Goal: Task Accomplishment & Management: Complete application form

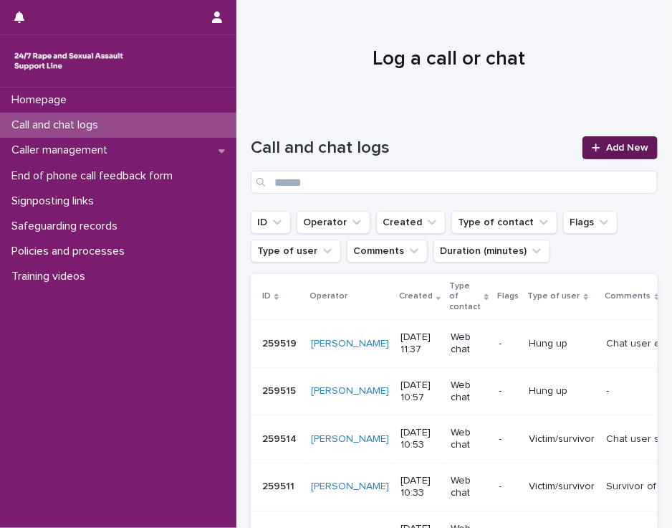
click at [606, 148] on span "Add New" at bounding box center [627, 148] width 42 height 10
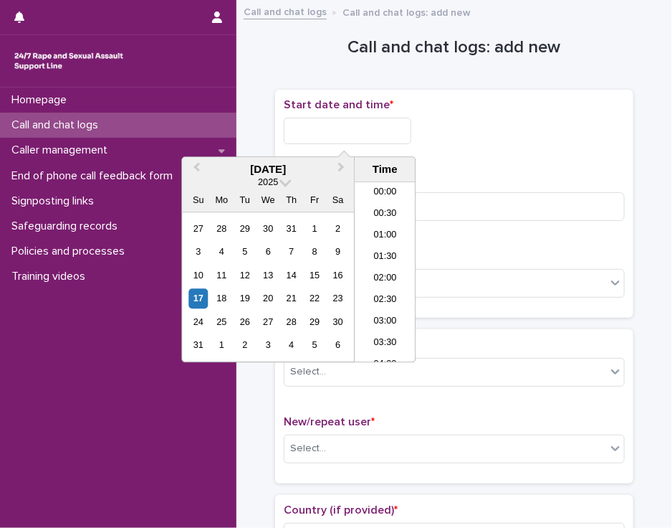
scroll to position [437, 0]
click at [308, 123] on input "text" at bounding box center [348, 131] width 128 height 27
click at [372, 269] on li "12:00" at bounding box center [385, 273] width 61 height 22
click at [366, 134] on input "**********" at bounding box center [348, 131] width 128 height 27
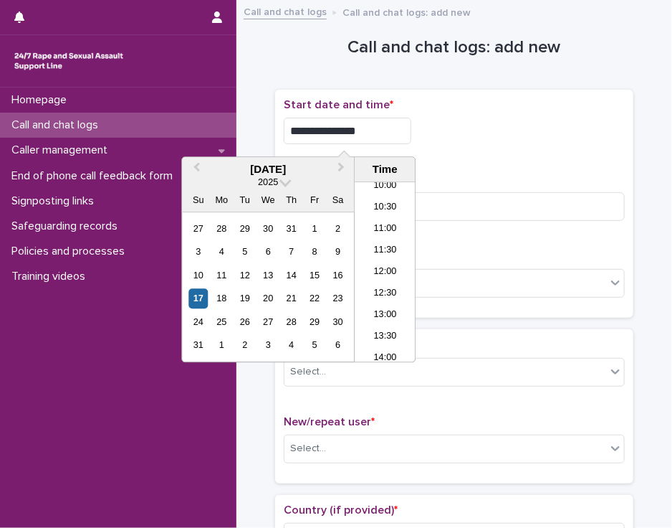
type input "**********"
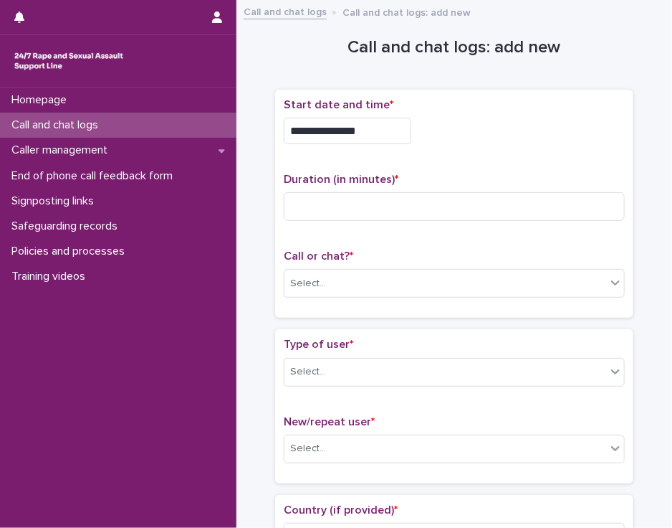
click at [424, 140] on div "**********" at bounding box center [454, 131] width 341 height 27
click at [338, 217] on input at bounding box center [454, 206] width 341 height 29
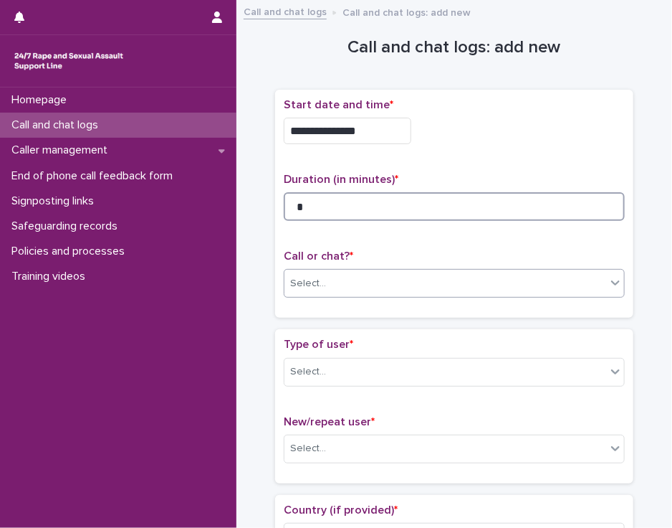
type input "*"
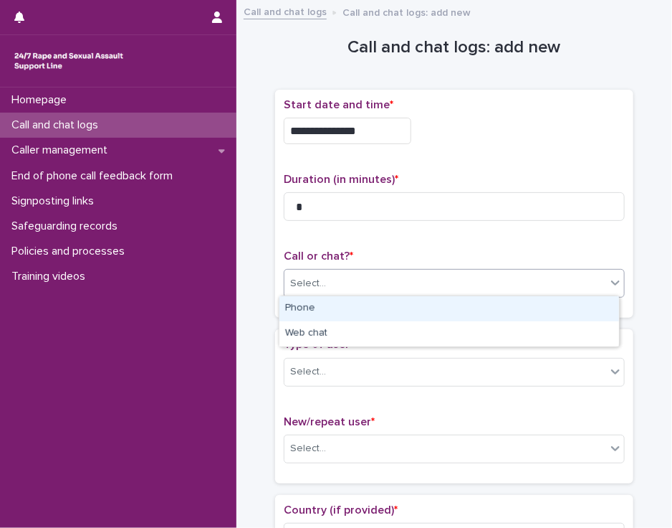
click at [356, 280] on div "Select..." at bounding box center [446, 284] width 322 height 24
click at [348, 306] on div "Phone" at bounding box center [450, 308] width 340 height 25
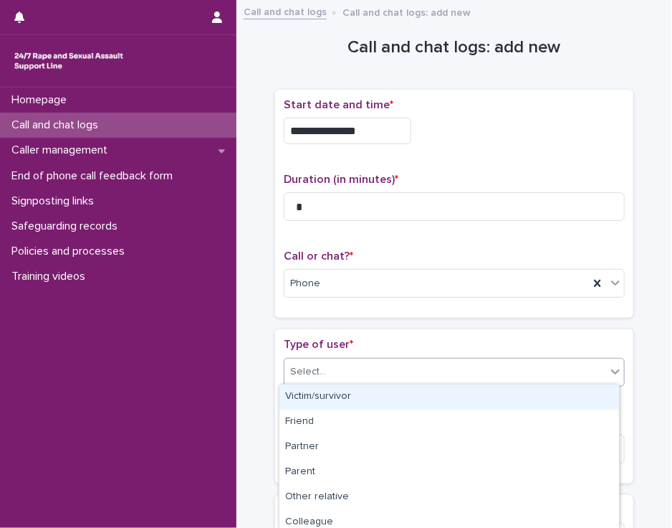
click at [348, 372] on div "Select..." at bounding box center [446, 372] width 322 height 24
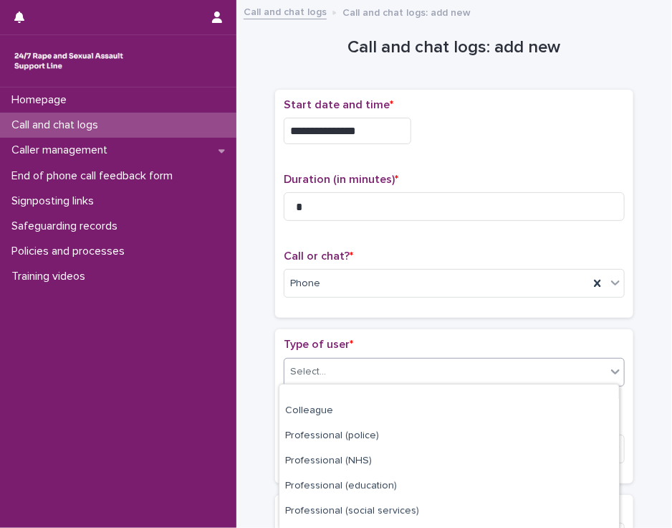
scroll to position [232, 0]
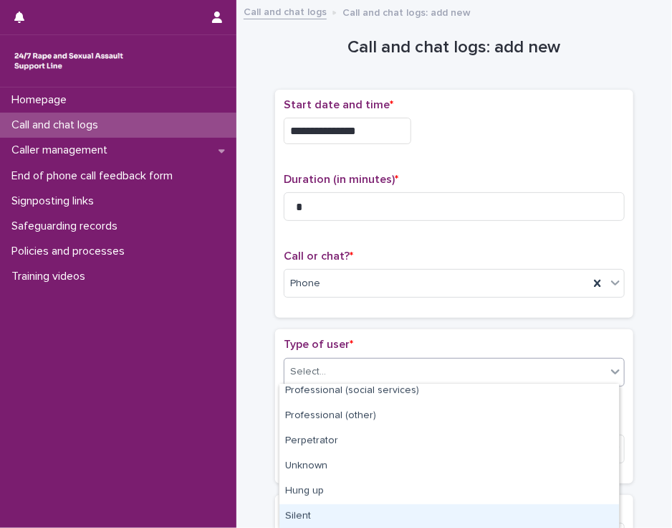
click at [568, 517] on div "Silent" at bounding box center [450, 516] width 340 height 25
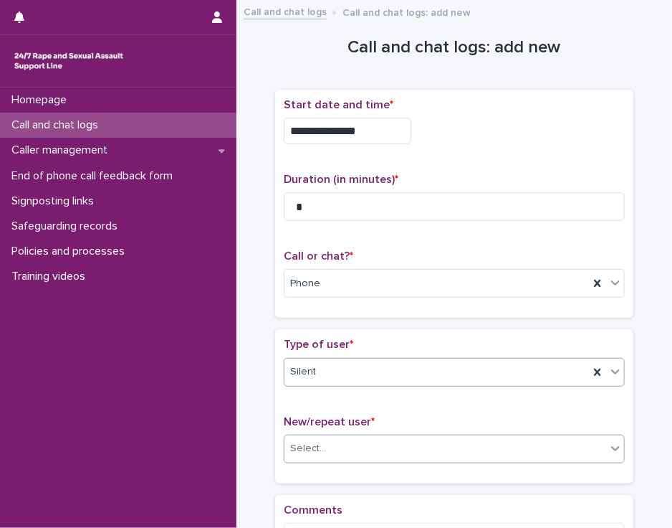
click at [563, 447] on div "Select..." at bounding box center [446, 449] width 322 height 24
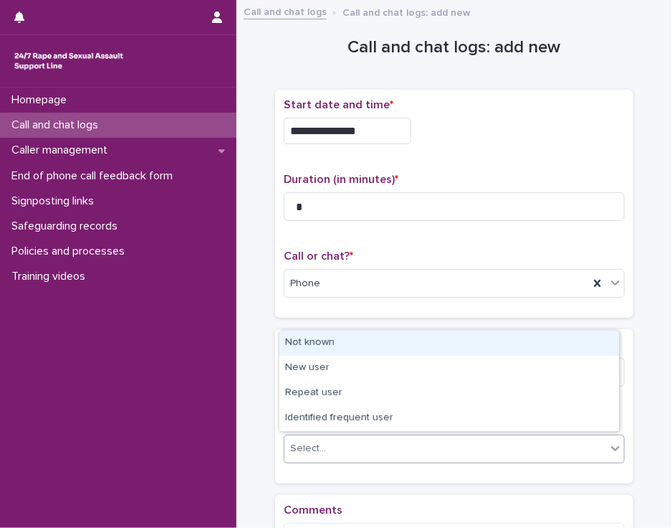
click at [558, 343] on div "Not known" at bounding box center [450, 342] width 340 height 25
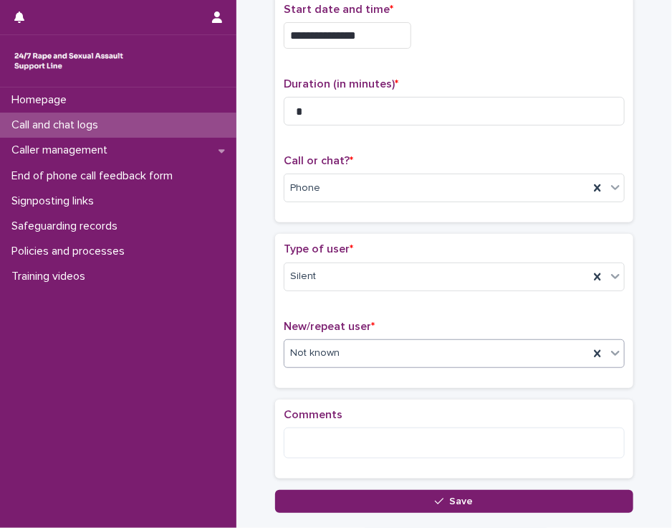
scroll to position [189, 0]
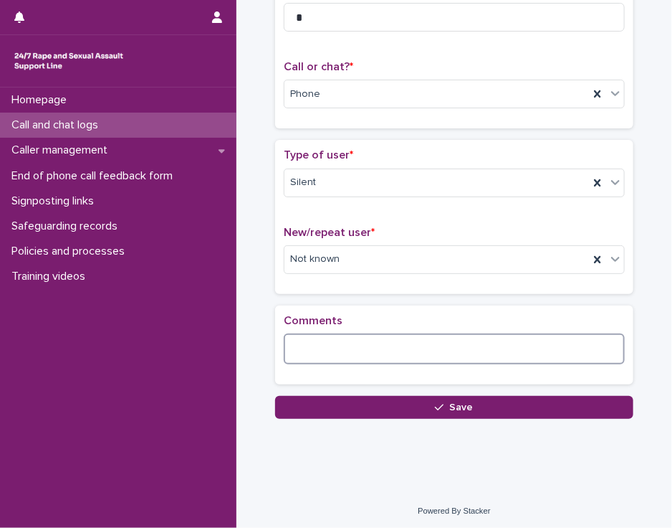
click at [326, 335] on textarea at bounding box center [454, 348] width 341 height 31
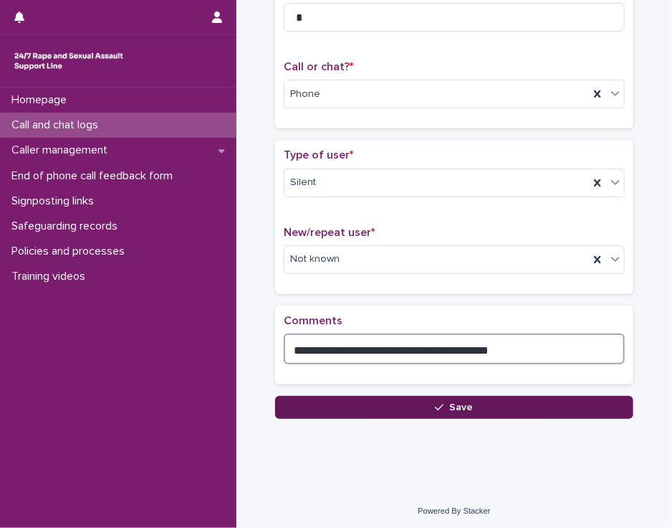
type textarea "**********"
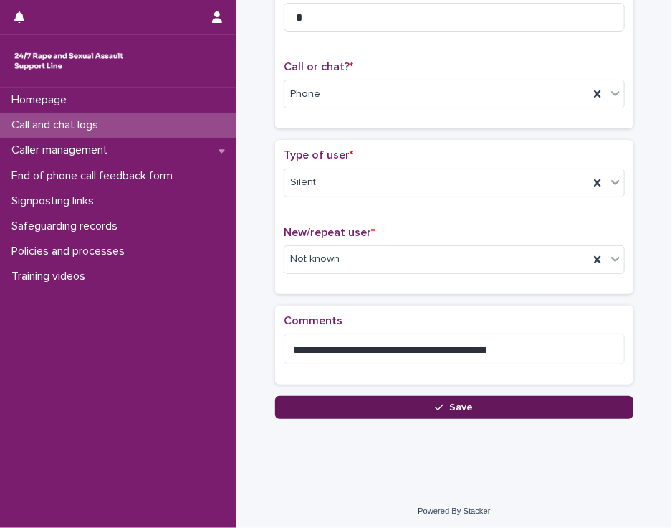
click at [320, 399] on button "Save" at bounding box center [454, 407] width 358 height 23
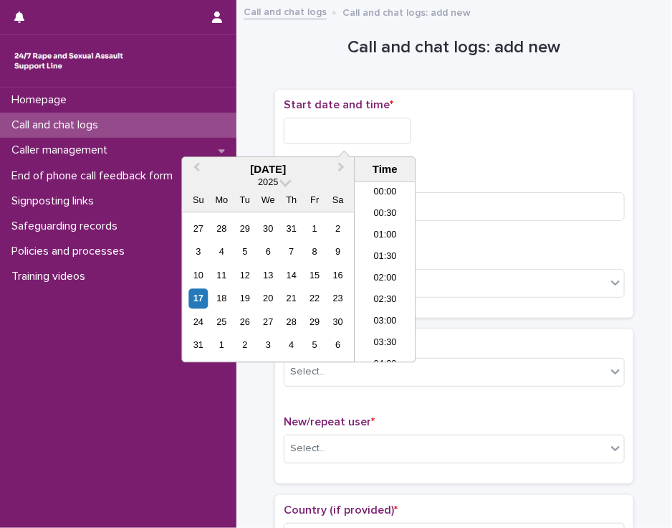
click at [310, 127] on input "text" at bounding box center [348, 131] width 128 height 27
click at [380, 266] on li "12:00" at bounding box center [385, 273] width 61 height 22
click at [365, 129] on input "**********" at bounding box center [348, 131] width 128 height 27
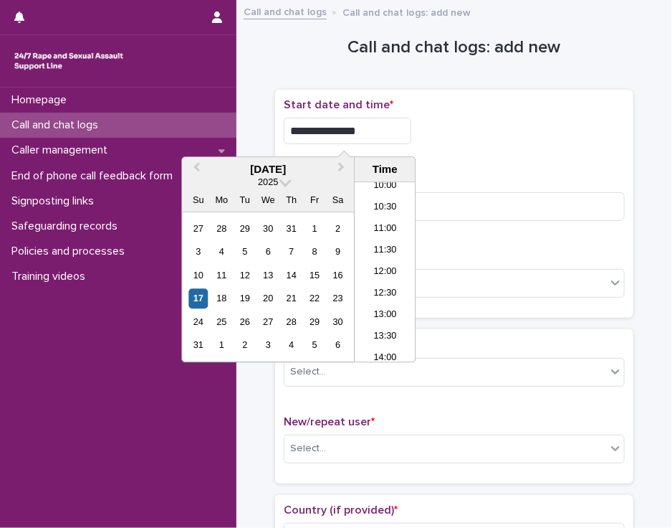
type input "**********"
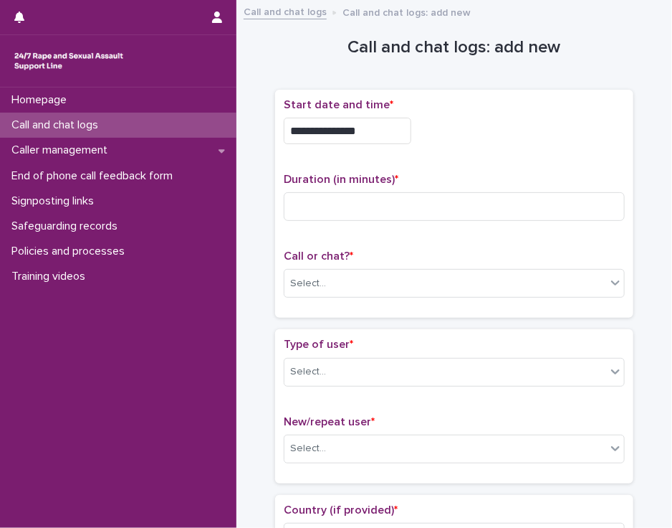
click at [458, 163] on div "**********" at bounding box center [454, 203] width 341 height 211
click at [292, 209] on input at bounding box center [454, 206] width 341 height 29
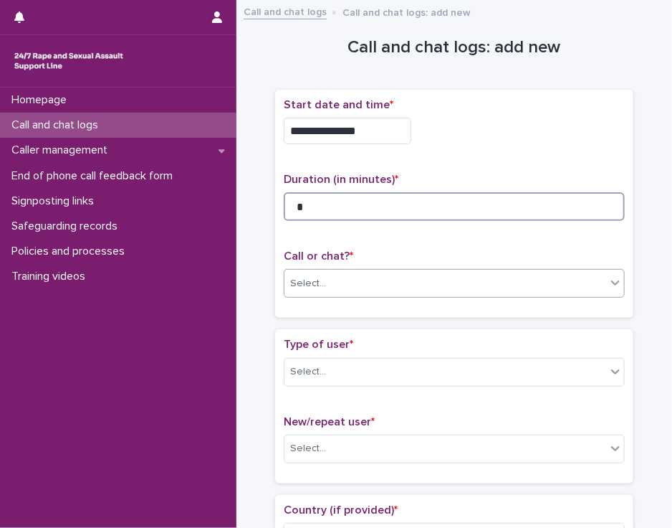
type input "*"
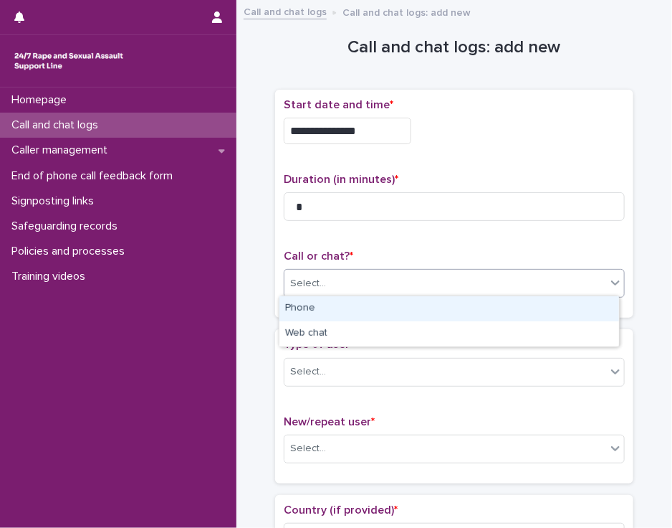
click at [320, 283] on div "Select..." at bounding box center [446, 284] width 322 height 24
click at [327, 308] on div "Phone" at bounding box center [450, 308] width 340 height 25
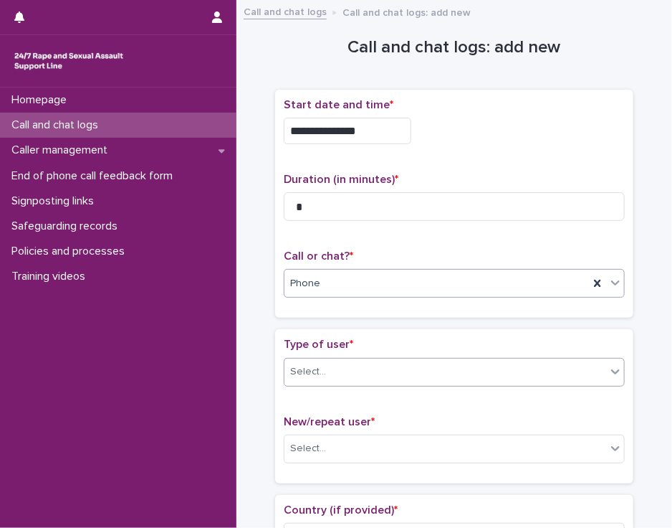
click at [329, 368] on div "Select..." at bounding box center [446, 372] width 322 height 24
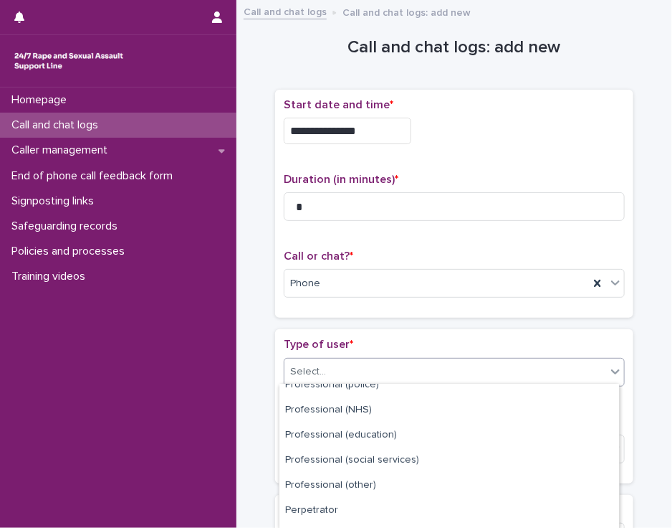
scroll to position [232, 0]
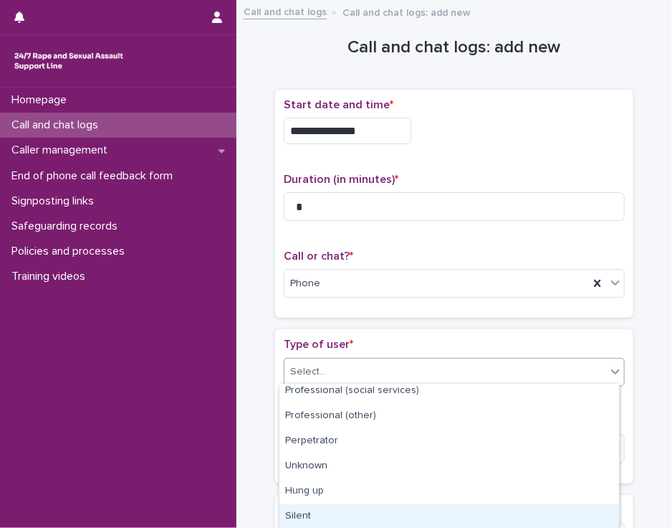
click at [591, 513] on div "Silent" at bounding box center [450, 516] width 340 height 25
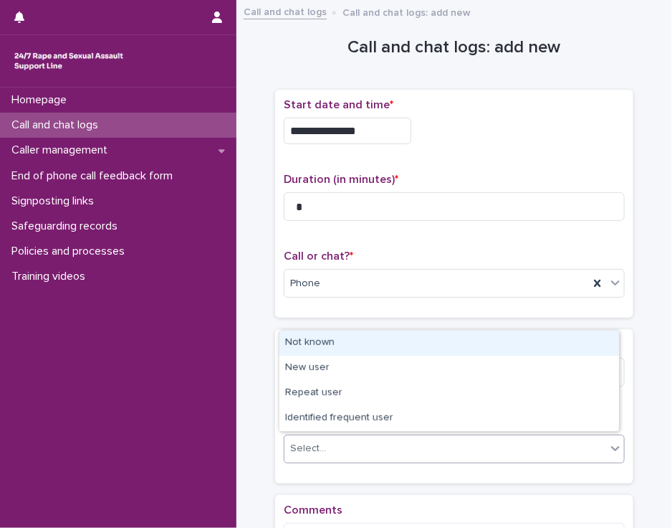
click at [571, 449] on div "Select..." at bounding box center [446, 449] width 322 height 24
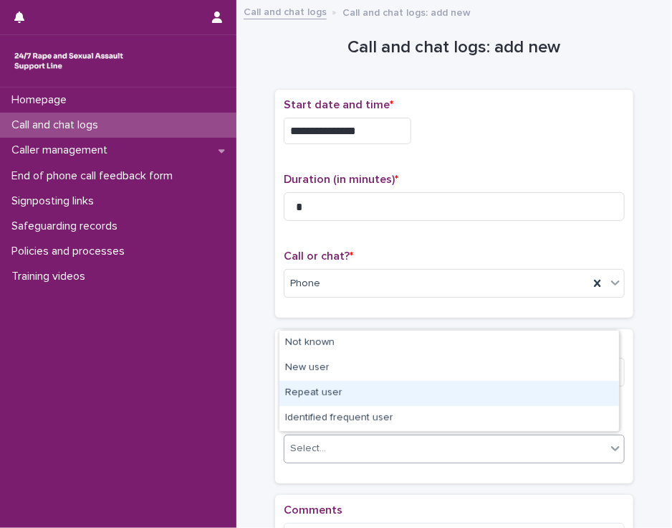
click at [554, 401] on div "Repeat user" at bounding box center [450, 393] width 340 height 25
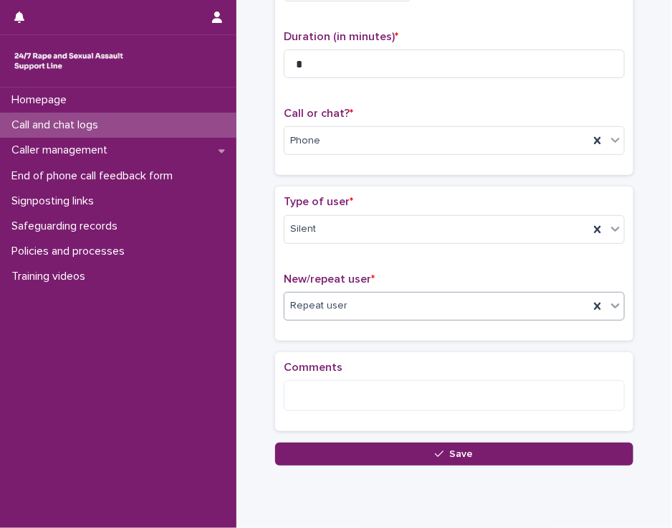
scroll to position [189, 0]
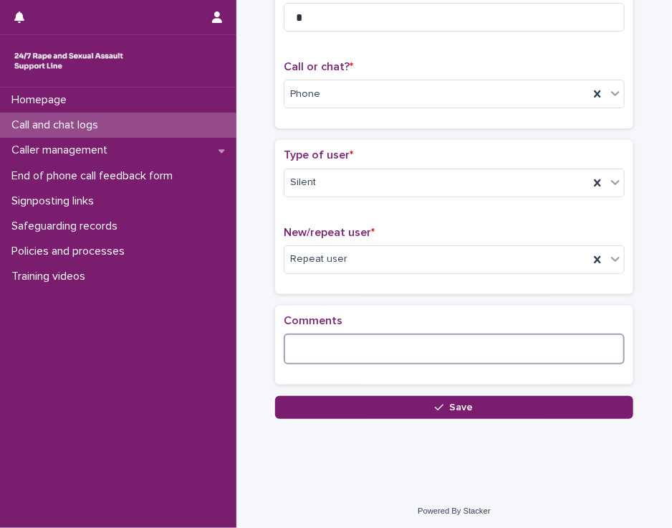
click at [302, 338] on textarea at bounding box center [454, 348] width 341 height 31
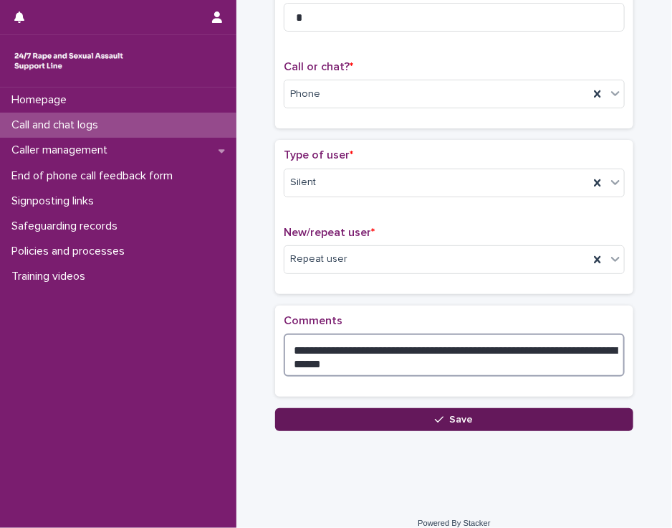
type textarea "**********"
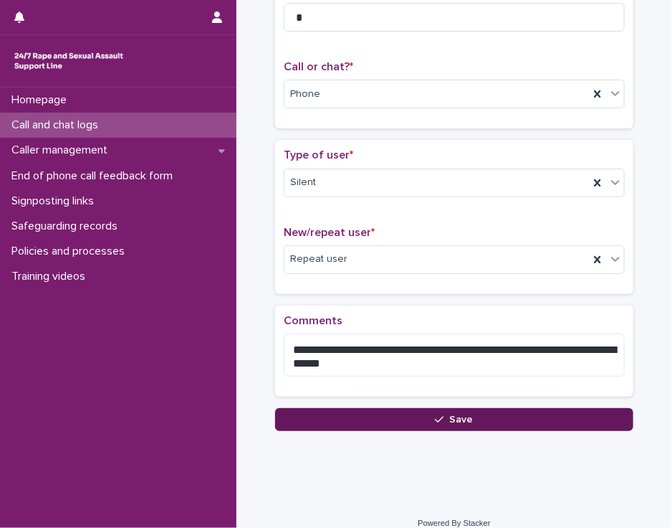
click at [369, 414] on button "Save" at bounding box center [454, 419] width 358 height 23
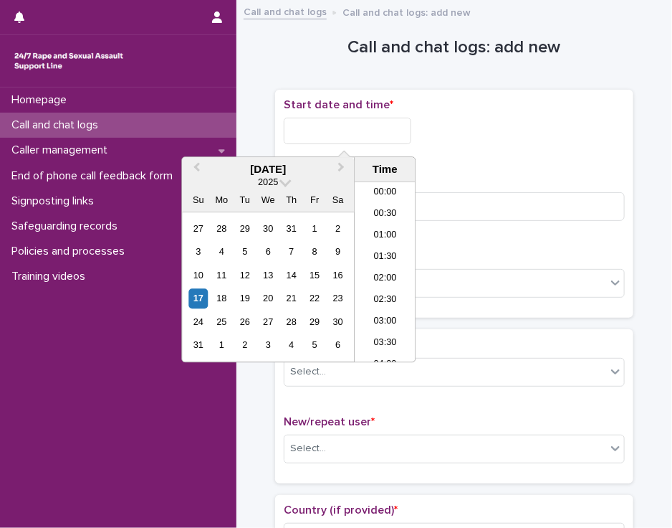
scroll to position [459, 0]
click at [325, 135] on input "text" at bounding box center [348, 131] width 128 height 27
click at [376, 268] on li "12:30" at bounding box center [385, 273] width 61 height 22
click at [361, 133] on input "**********" at bounding box center [348, 131] width 128 height 27
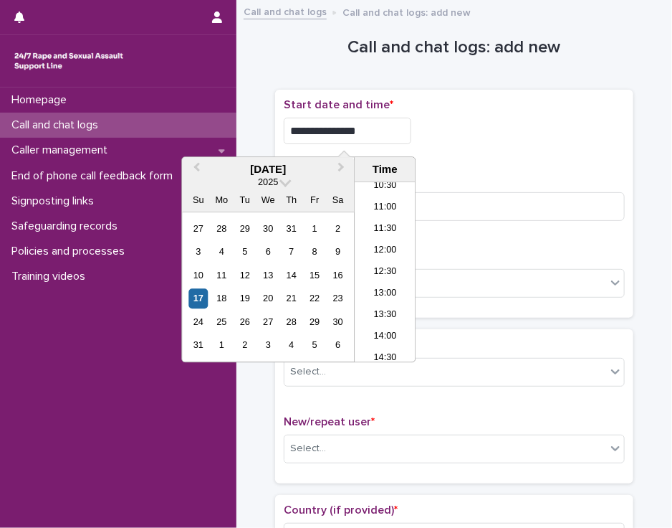
type input "**********"
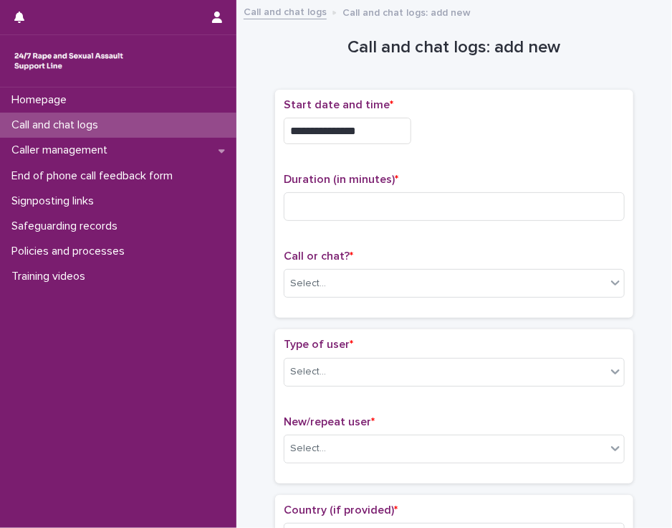
click at [447, 144] on div "**********" at bounding box center [454, 126] width 341 height 57
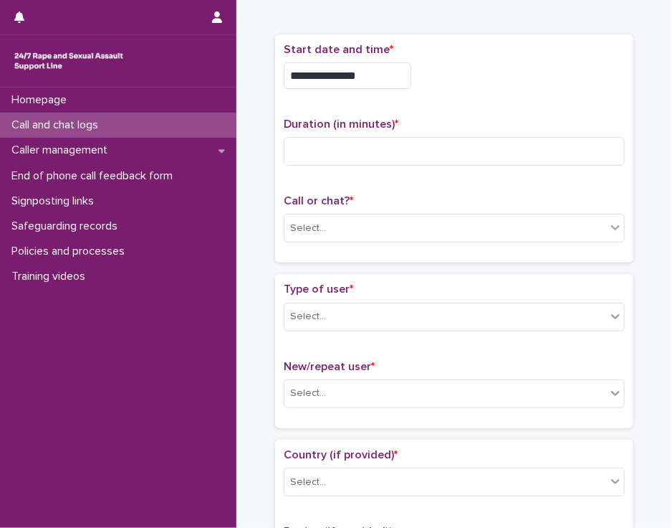
scroll to position [0, 0]
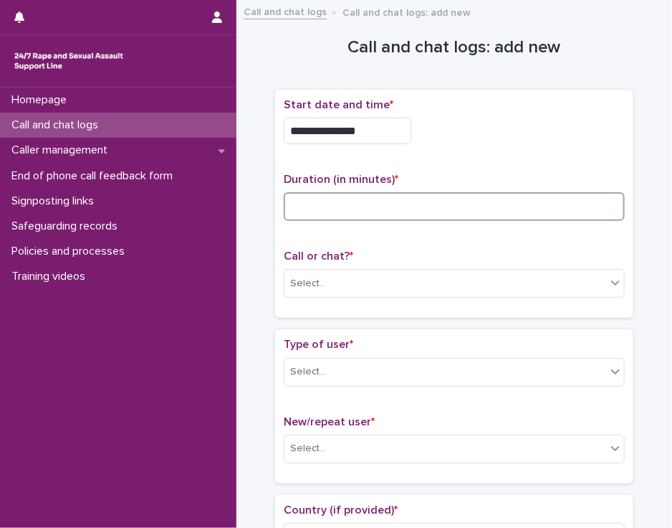
click at [331, 200] on input at bounding box center [454, 206] width 341 height 29
type input "**"
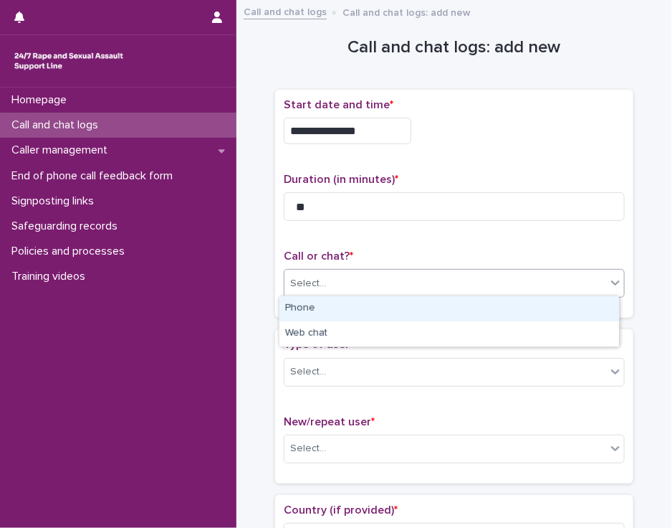
click at [323, 280] on div "Select..." at bounding box center [446, 284] width 322 height 24
click at [320, 305] on div "Phone" at bounding box center [450, 308] width 340 height 25
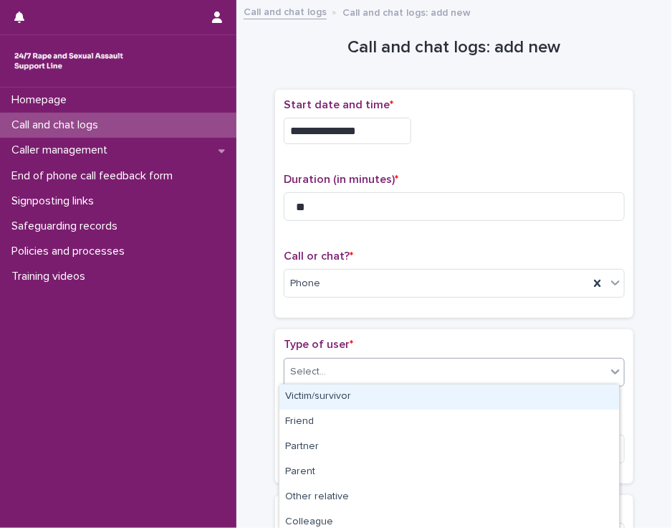
click at [313, 369] on div "Select..." at bounding box center [308, 371] width 36 height 15
click at [312, 396] on div "Victim/survivor" at bounding box center [450, 396] width 340 height 25
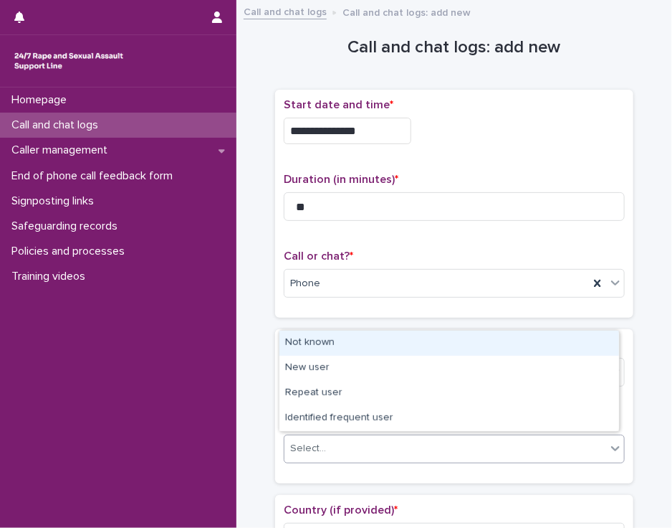
click at [312, 437] on div "Select..." at bounding box center [446, 449] width 322 height 24
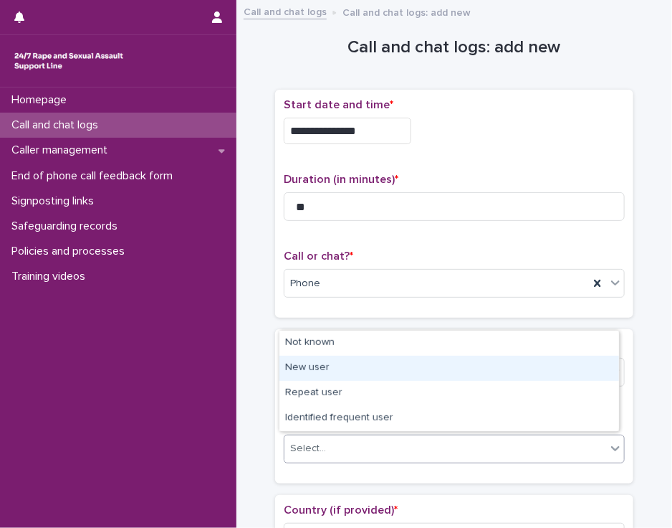
click at [321, 368] on div "New user" at bounding box center [450, 368] width 340 height 25
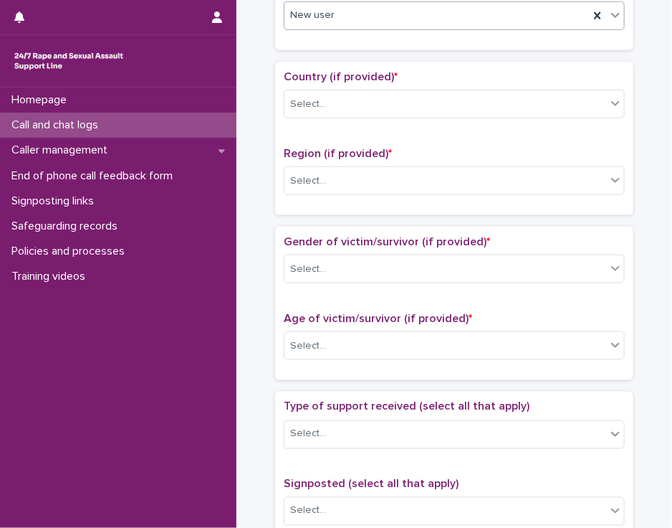
scroll to position [437, 0]
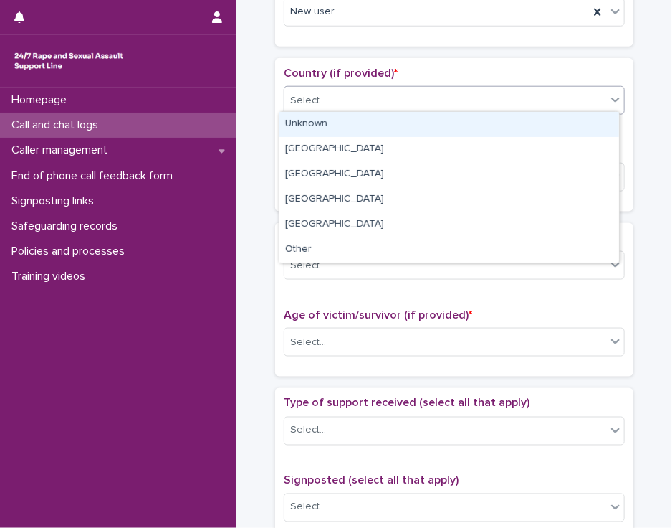
click at [609, 100] on icon at bounding box center [616, 99] width 14 height 14
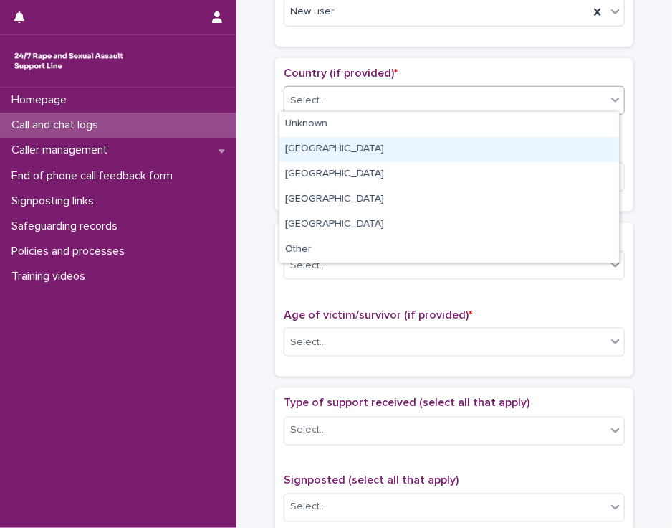
click at [581, 151] on div "[GEOGRAPHIC_DATA]" at bounding box center [450, 149] width 340 height 25
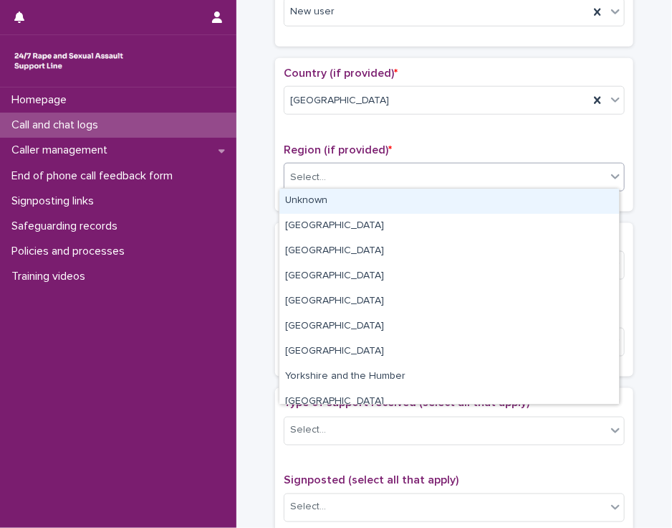
click at [562, 177] on div "Select..." at bounding box center [446, 178] width 322 height 24
click at [552, 197] on div "Unknown" at bounding box center [450, 201] width 340 height 25
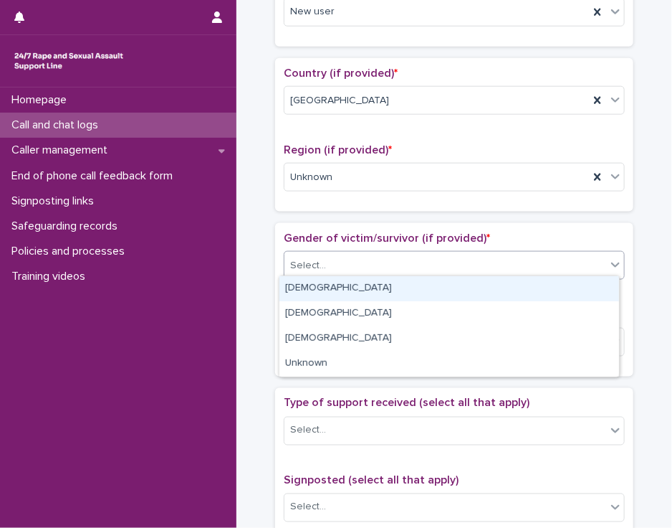
click at [525, 254] on div "Select..." at bounding box center [446, 266] width 322 height 24
click at [515, 284] on div "[DEMOGRAPHIC_DATA]" at bounding box center [450, 288] width 340 height 25
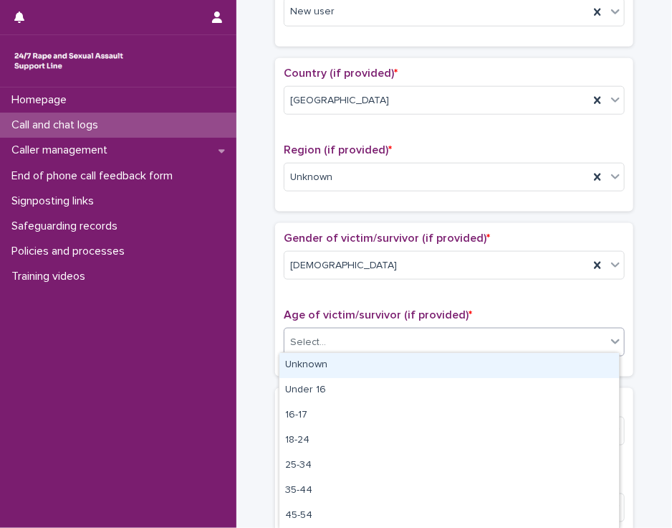
click at [496, 341] on div "Select..." at bounding box center [446, 342] width 322 height 24
click at [488, 364] on div "Unknown" at bounding box center [450, 365] width 340 height 25
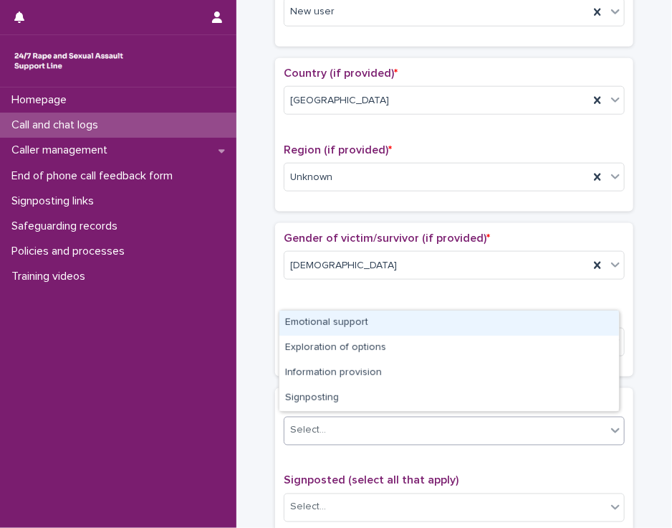
click at [469, 429] on div "Select..." at bounding box center [446, 431] width 322 height 24
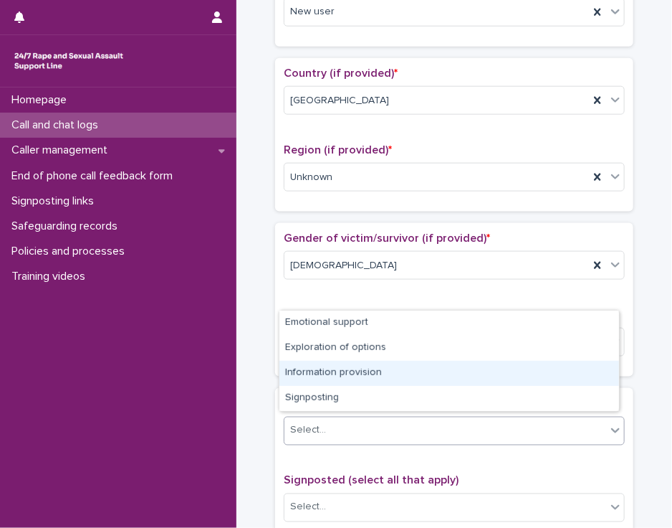
click at [467, 373] on div "Information provision" at bounding box center [450, 373] width 340 height 25
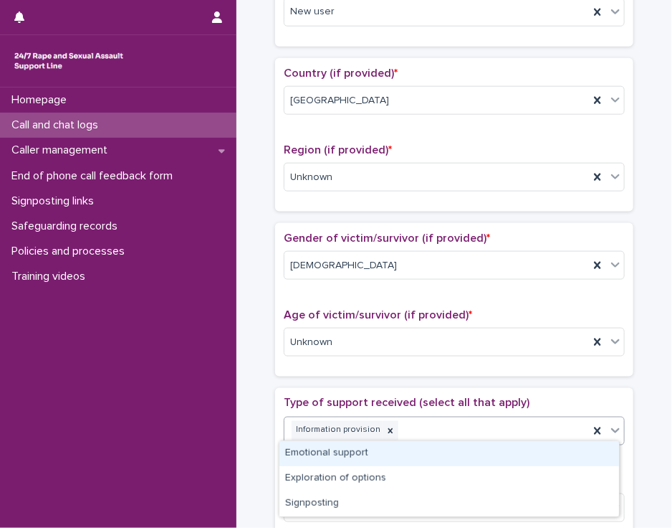
click at [611, 424] on icon at bounding box center [616, 430] width 14 height 14
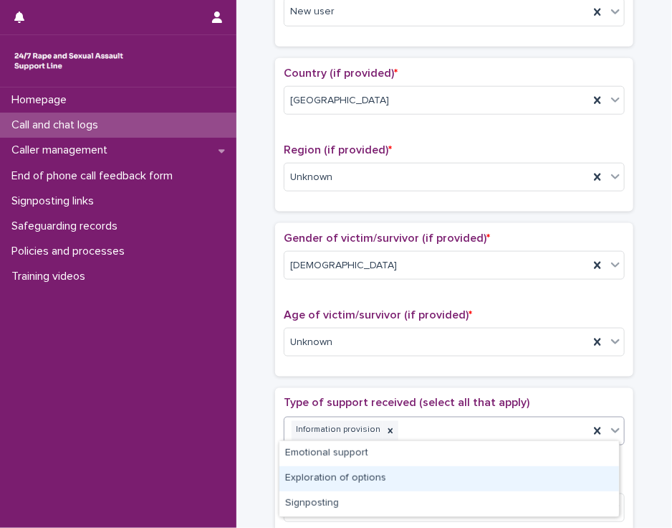
click at [557, 475] on div "Exploration of options" at bounding box center [450, 478] width 340 height 25
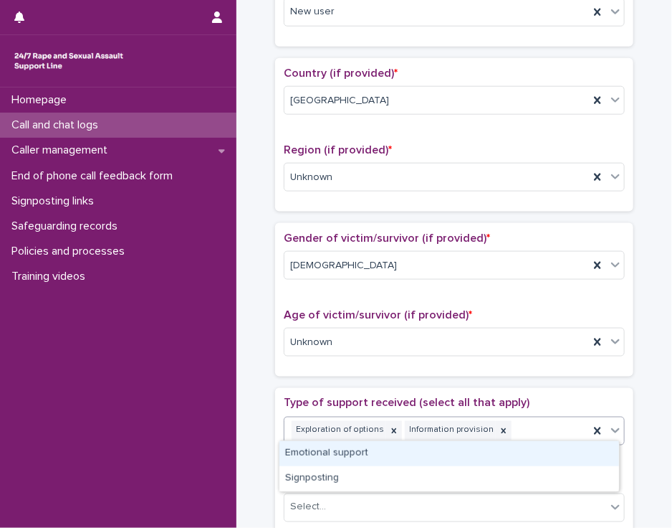
click at [610, 428] on icon at bounding box center [616, 430] width 14 height 14
click at [573, 452] on div "Emotional support" at bounding box center [450, 453] width 340 height 25
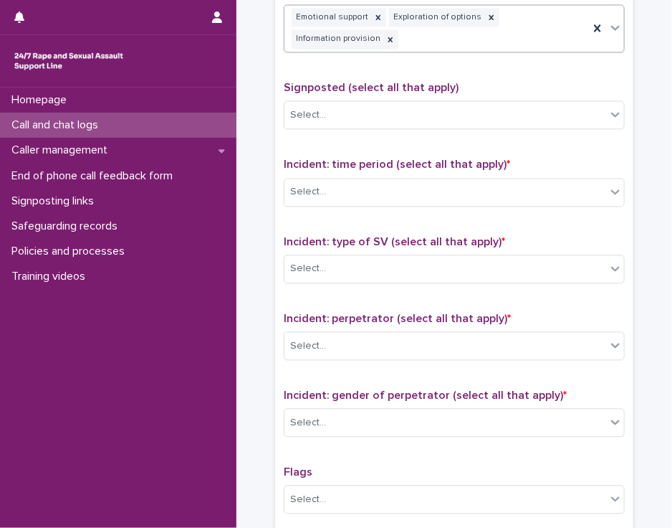
scroll to position [847, 0]
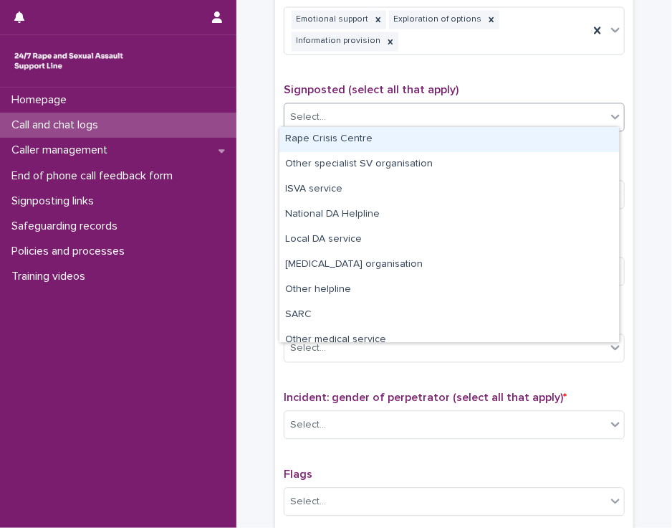
click at [611, 110] on icon at bounding box center [616, 116] width 14 height 14
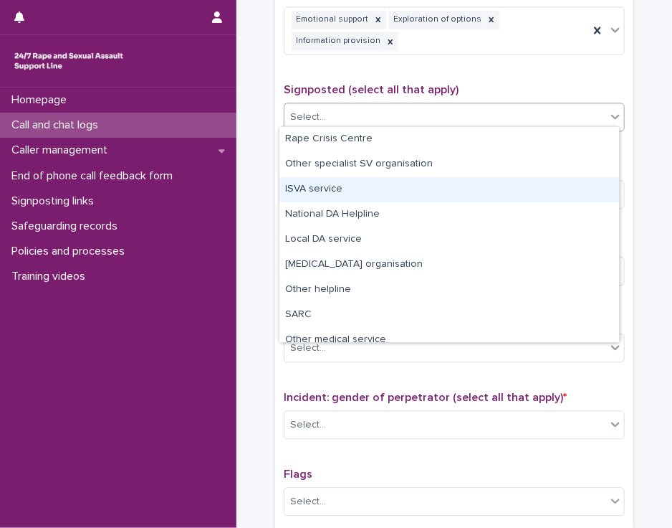
click at [576, 183] on div "ISVA service" at bounding box center [450, 189] width 340 height 25
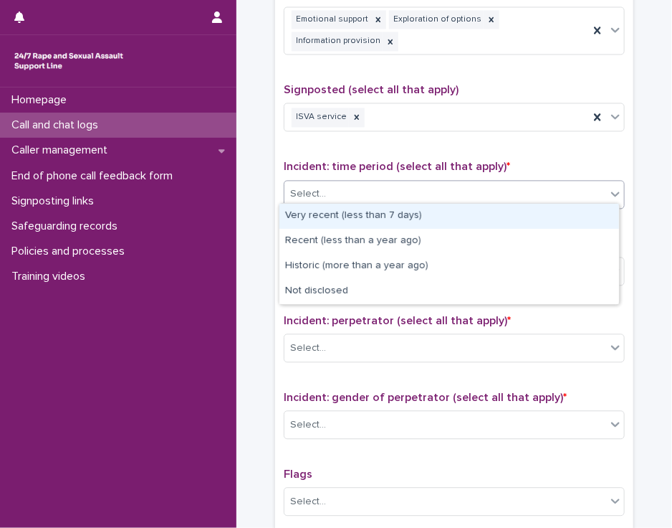
click at [571, 194] on div "Select..." at bounding box center [446, 194] width 322 height 24
click at [563, 214] on div "Very recent (less than 7 days)" at bounding box center [450, 216] width 340 height 25
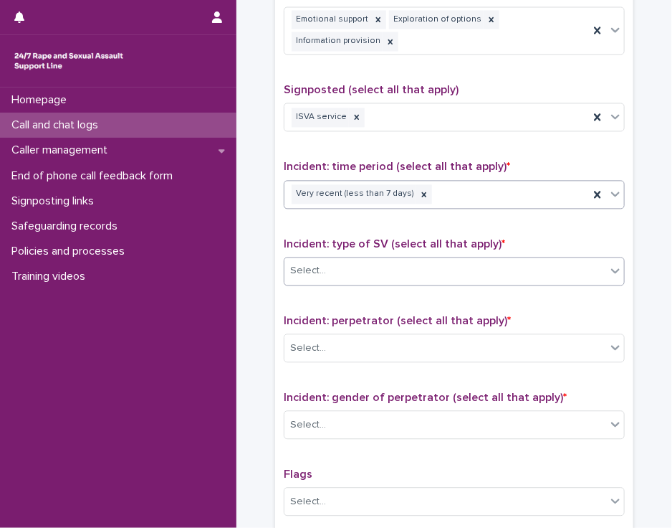
click at [541, 259] on div "Select..." at bounding box center [446, 271] width 322 height 24
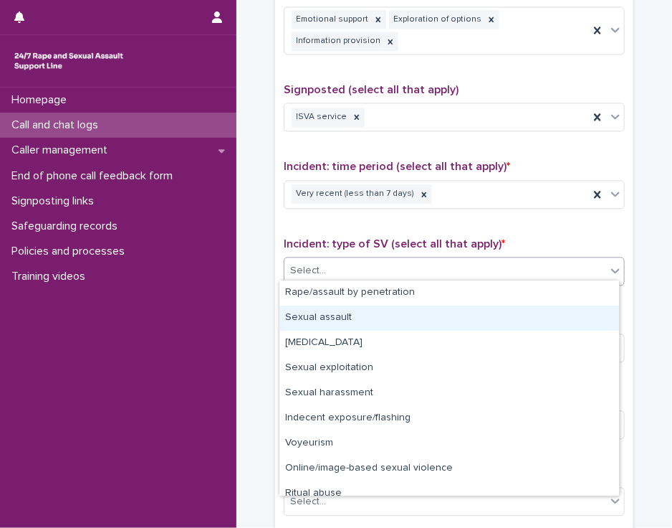
click at [520, 313] on div "Sexual assault" at bounding box center [450, 317] width 340 height 25
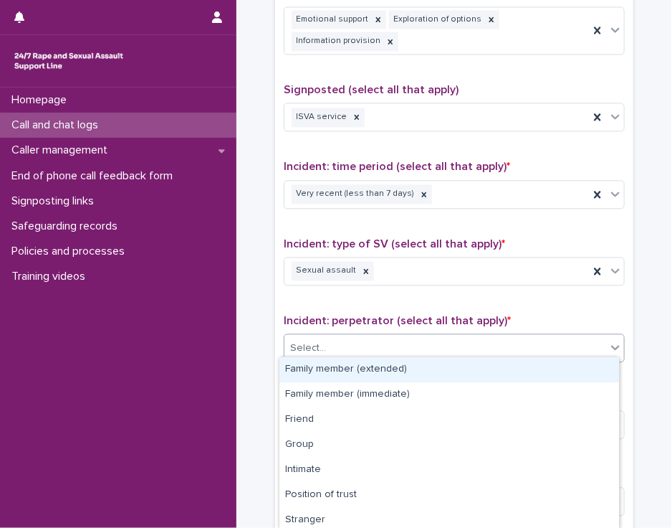
click at [510, 339] on div "Select..." at bounding box center [446, 348] width 322 height 24
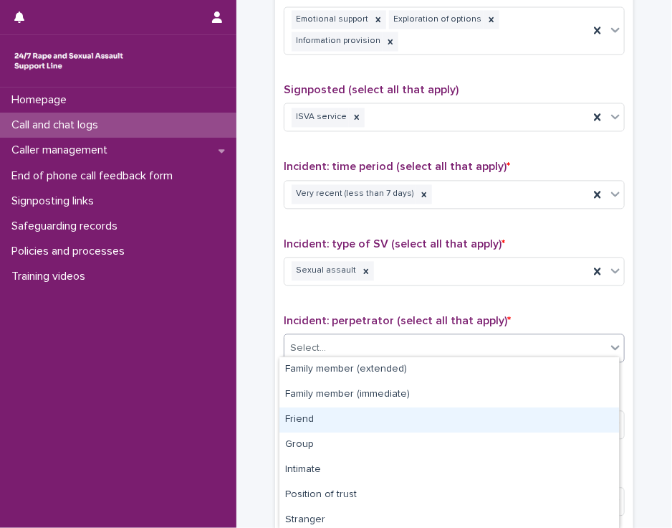
click at [501, 419] on div "Friend" at bounding box center [450, 419] width 340 height 25
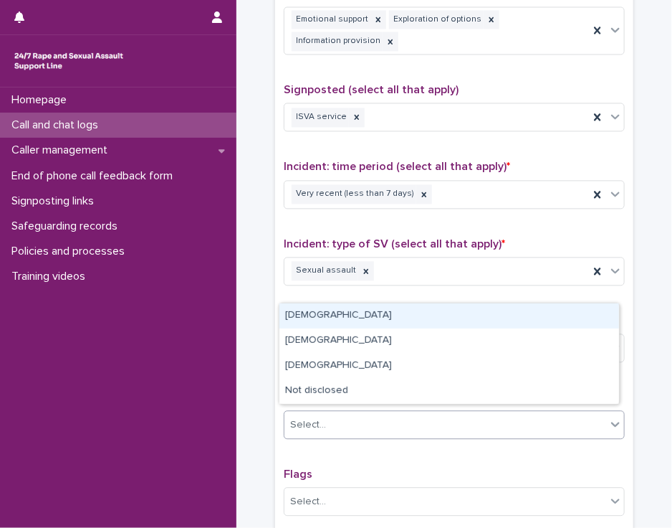
click at [501, 419] on div "Select..." at bounding box center [446, 425] width 322 height 24
click at [491, 318] on div "[DEMOGRAPHIC_DATA]" at bounding box center [450, 315] width 340 height 25
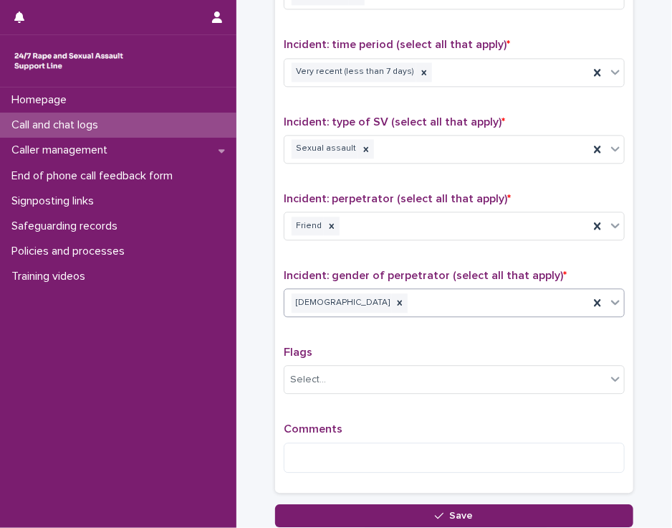
scroll to position [1074, 0]
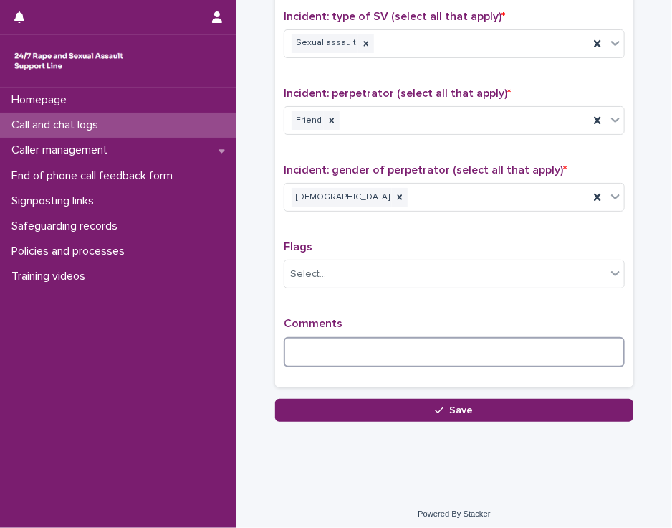
click at [363, 344] on textarea at bounding box center [454, 352] width 341 height 31
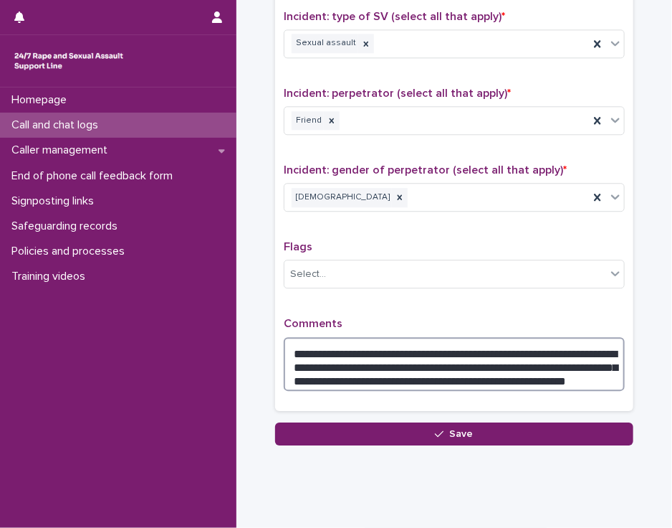
click at [476, 368] on textarea "**********" at bounding box center [454, 364] width 341 height 54
click at [594, 372] on textarea "**********" at bounding box center [454, 364] width 341 height 54
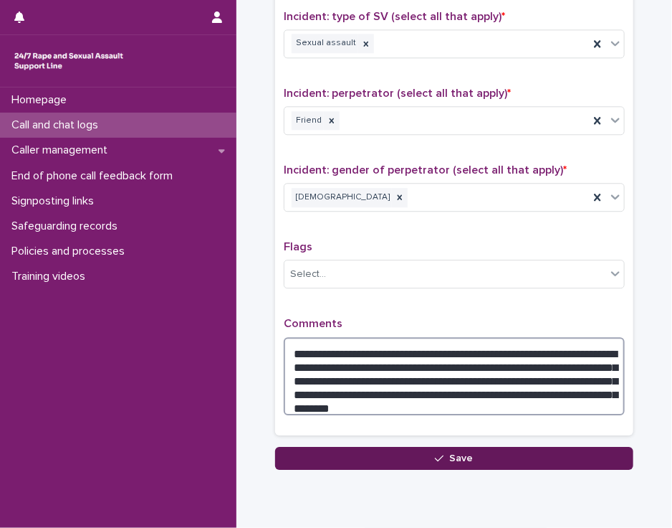
type textarea "**********"
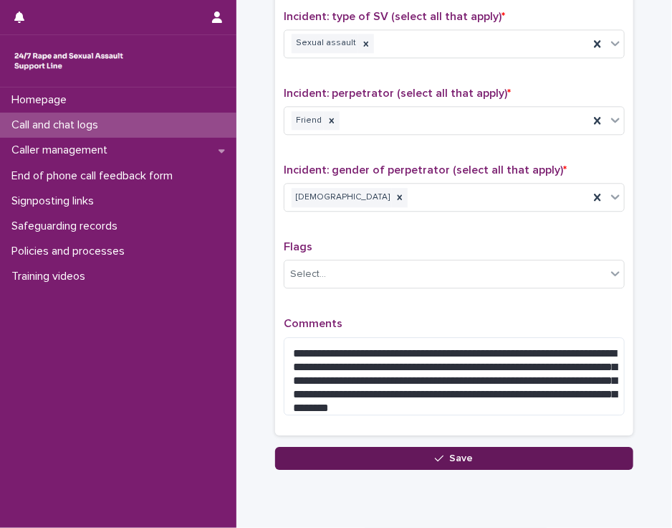
click at [553, 460] on button "Save" at bounding box center [454, 458] width 358 height 23
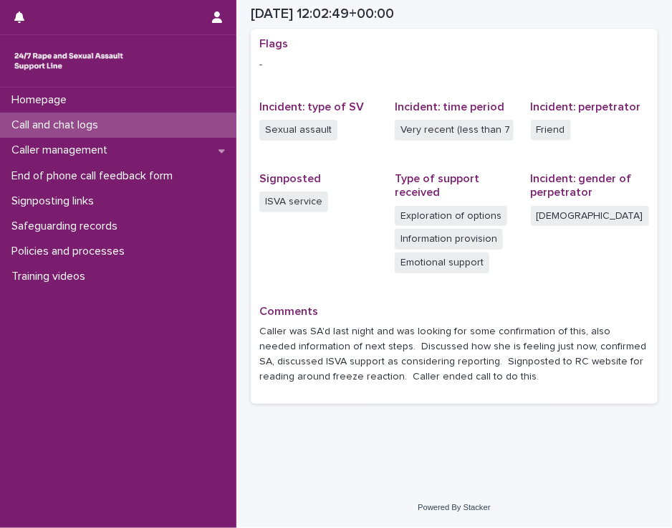
scroll to position [297, 0]
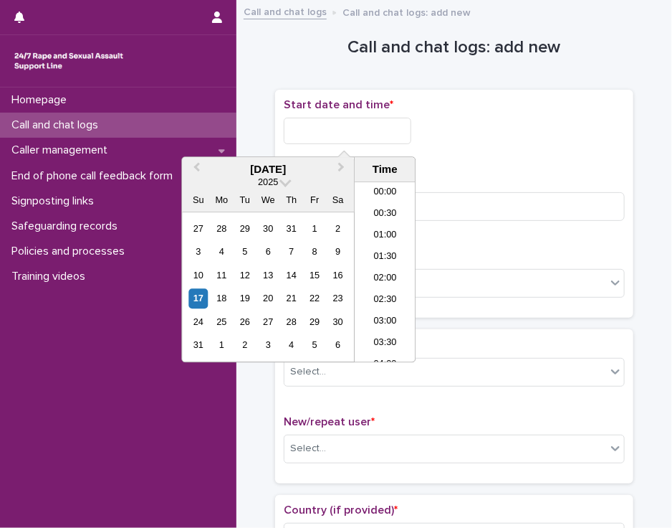
click at [364, 129] on input "text" at bounding box center [348, 131] width 128 height 27
click at [387, 264] on li "13:00" at bounding box center [385, 273] width 61 height 22
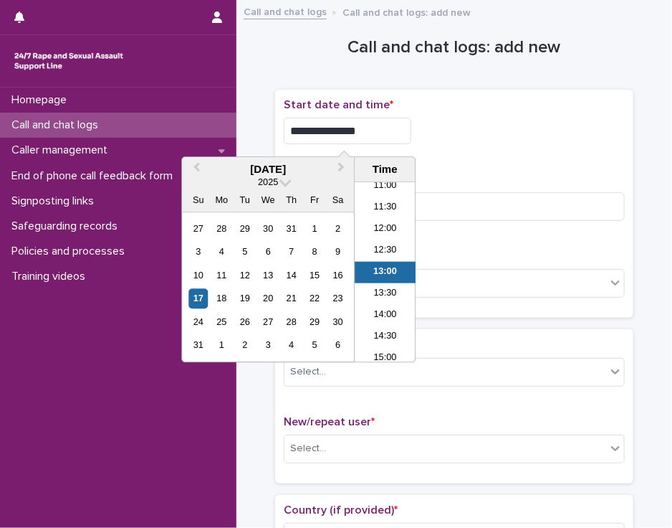
click at [363, 130] on input "**********" at bounding box center [348, 131] width 128 height 27
type input "**********"
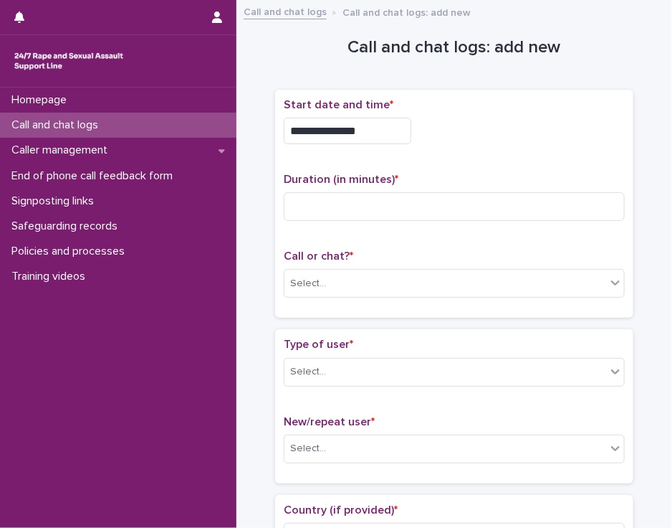
click at [422, 128] on div "**********" at bounding box center [454, 131] width 341 height 27
click at [301, 203] on input at bounding box center [454, 206] width 341 height 29
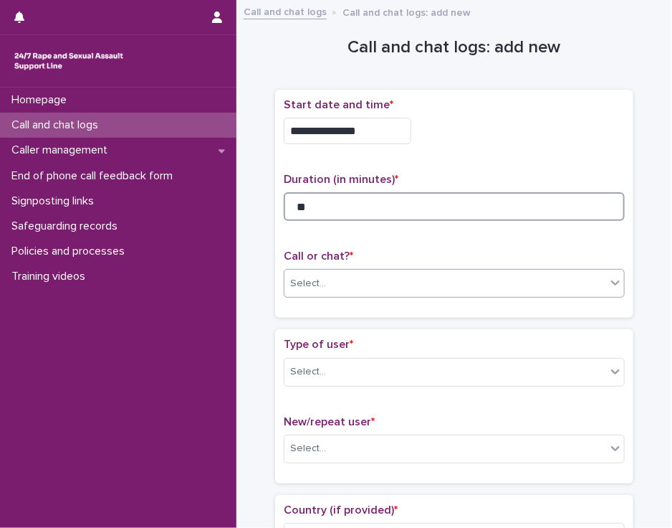
type input "**"
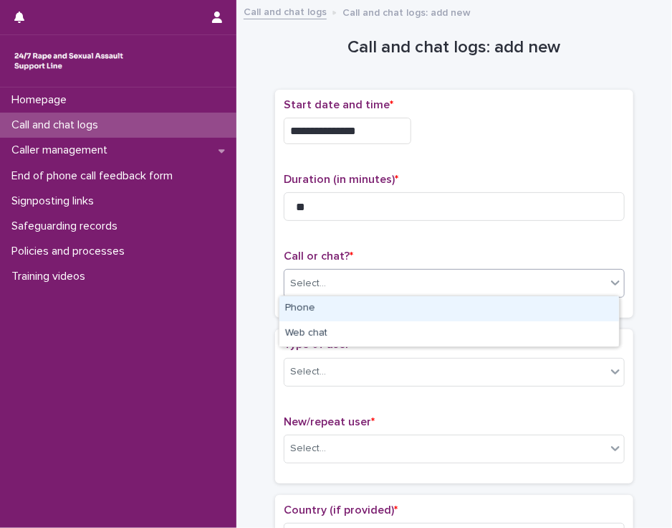
click at [328, 278] on input "text" at bounding box center [328, 283] width 1 height 14
click at [318, 306] on div "Phone" at bounding box center [450, 308] width 340 height 25
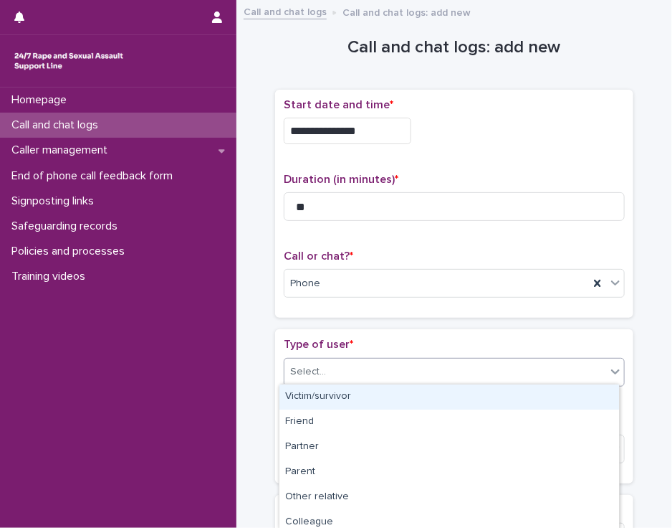
click at [328, 369] on input "text" at bounding box center [328, 371] width 1 height 14
click at [323, 396] on div "Victim/survivor" at bounding box center [450, 396] width 340 height 25
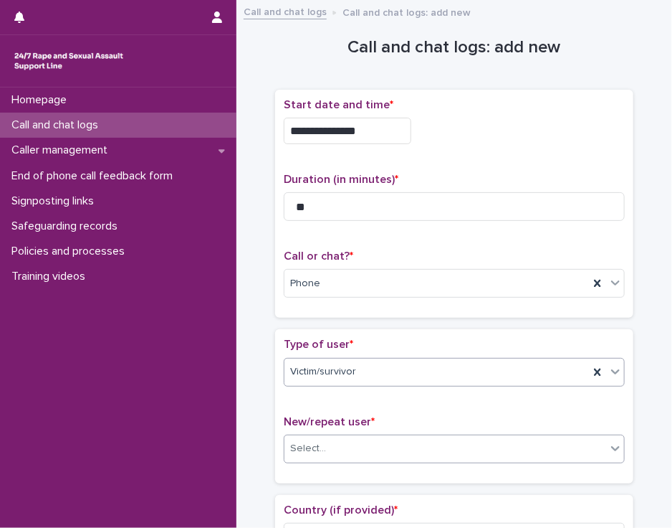
click at [327, 449] on div "Select..." at bounding box center [446, 449] width 322 height 24
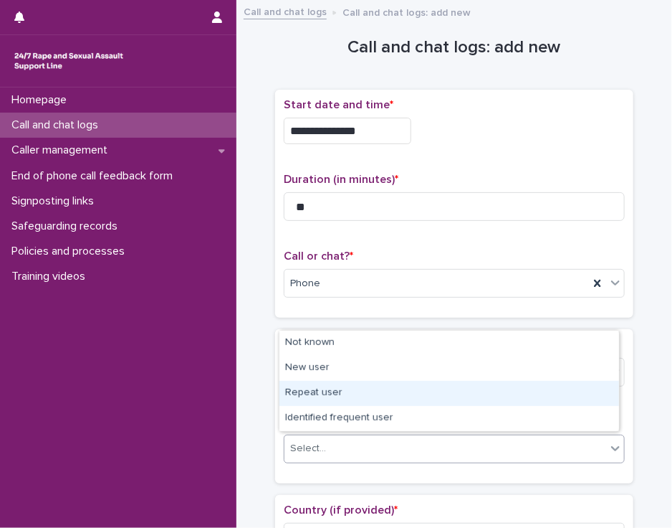
click at [354, 394] on div "Repeat user" at bounding box center [450, 393] width 340 height 25
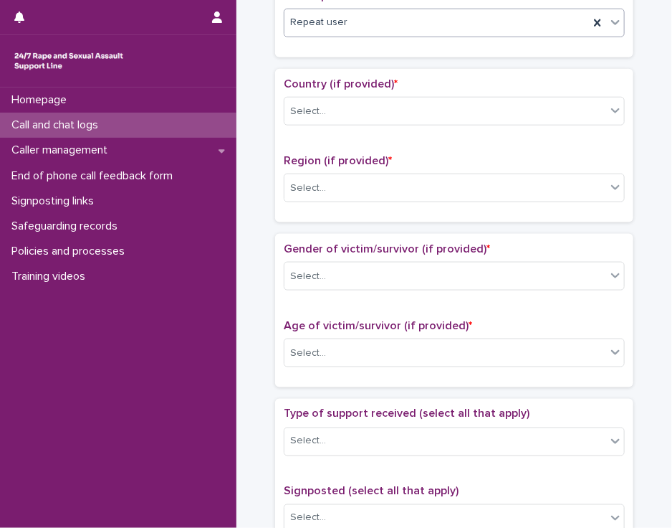
scroll to position [435, 0]
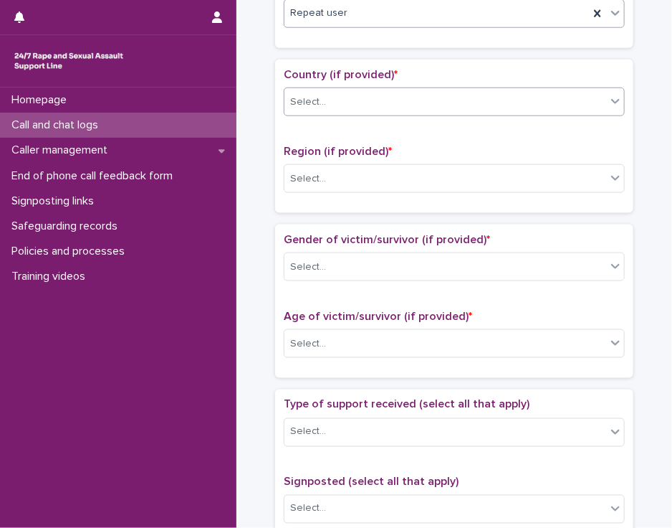
click at [609, 94] on icon at bounding box center [616, 101] width 14 height 14
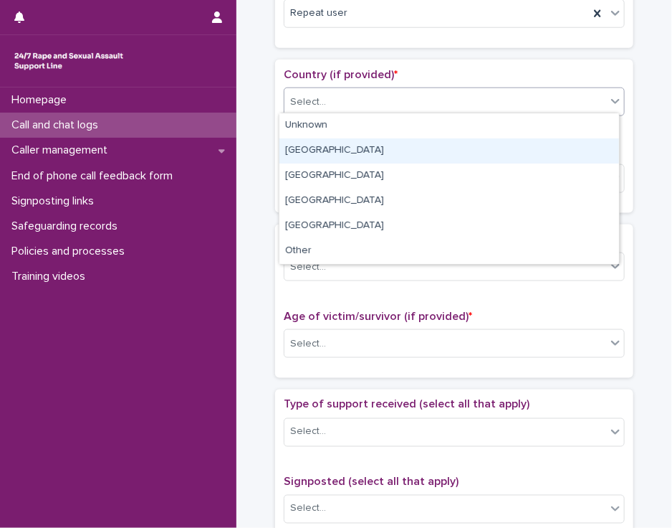
click at [571, 151] on div "[GEOGRAPHIC_DATA]" at bounding box center [450, 150] width 340 height 25
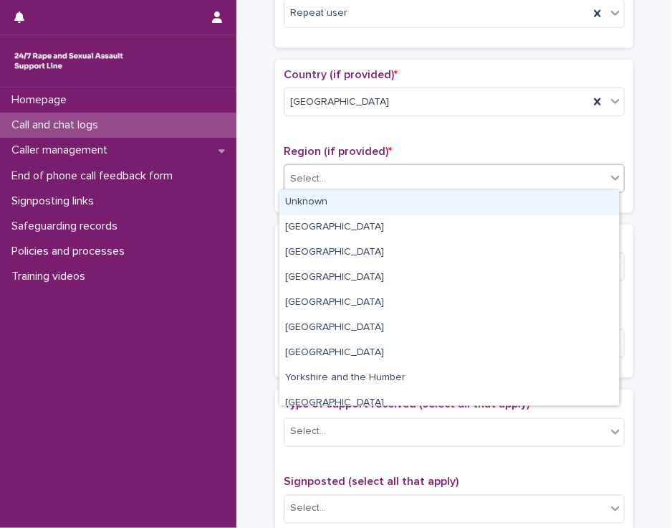
click at [563, 173] on div "Select..." at bounding box center [446, 179] width 322 height 24
click at [558, 191] on div "Unknown" at bounding box center [450, 202] width 340 height 25
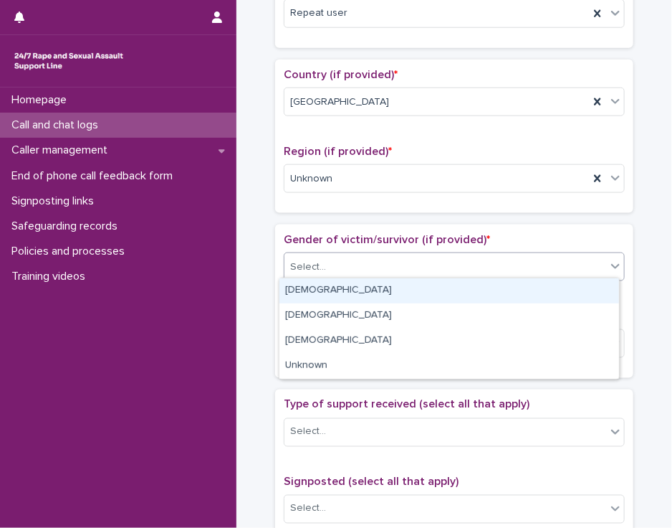
click at [532, 255] on div "Select..." at bounding box center [446, 267] width 322 height 24
click at [518, 295] on div "[DEMOGRAPHIC_DATA]" at bounding box center [450, 290] width 340 height 25
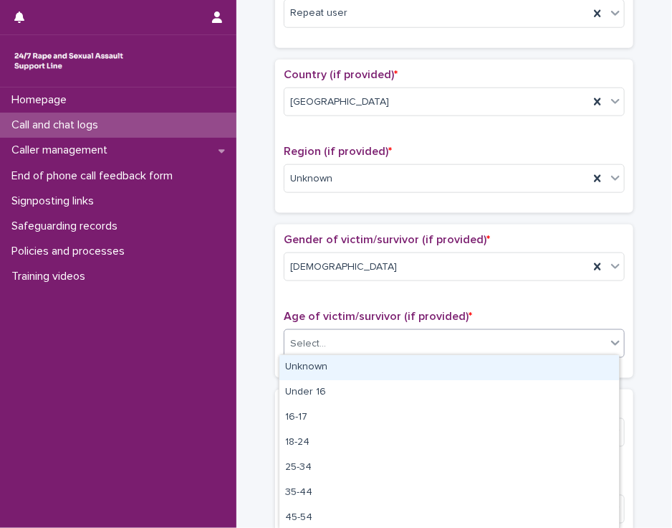
click at [500, 338] on div "Select..." at bounding box center [446, 344] width 322 height 24
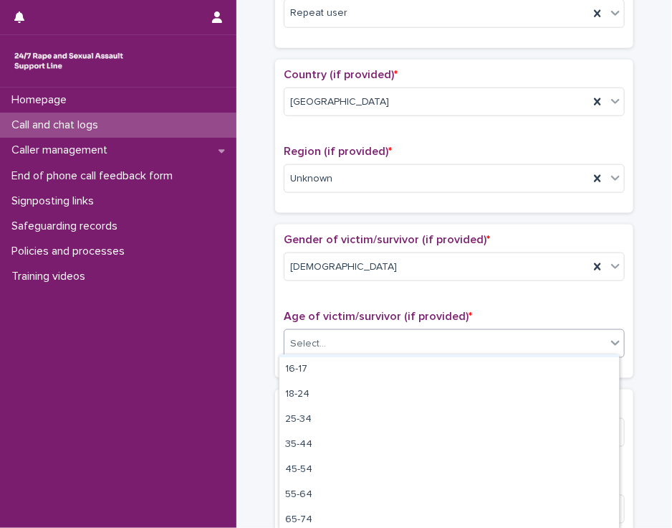
scroll to position [77, 0]
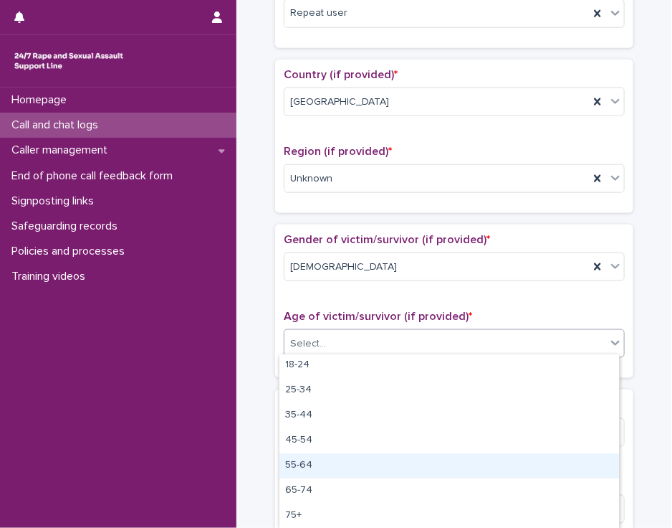
click at [538, 462] on div "55-64" at bounding box center [450, 465] width 340 height 25
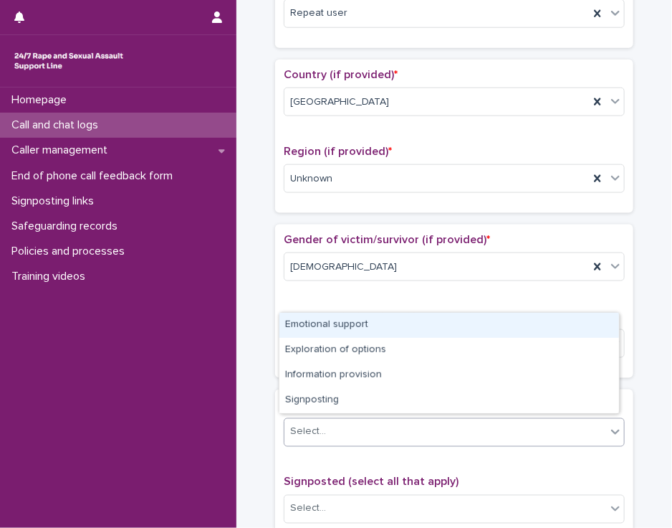
click at [520, 429] on div "Select..." at bounding box center [446, 432] width 322 height 24
click at [498, 330] on div "Emotional support" at bounding box center [450, 325] width 340 height 25
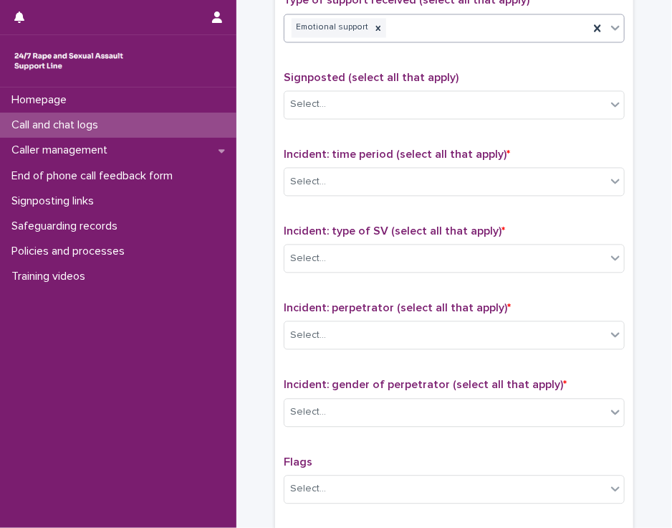
scroll to position [844, 0]
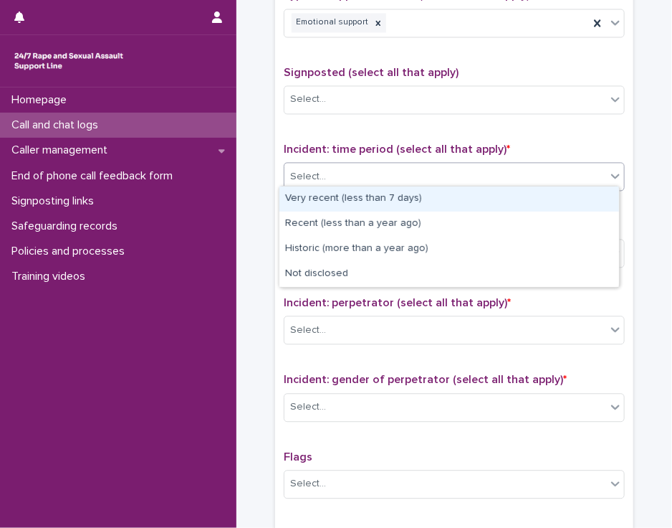
click at [609, 168] on icon at bounding box center [616, 175] width 14 height 14
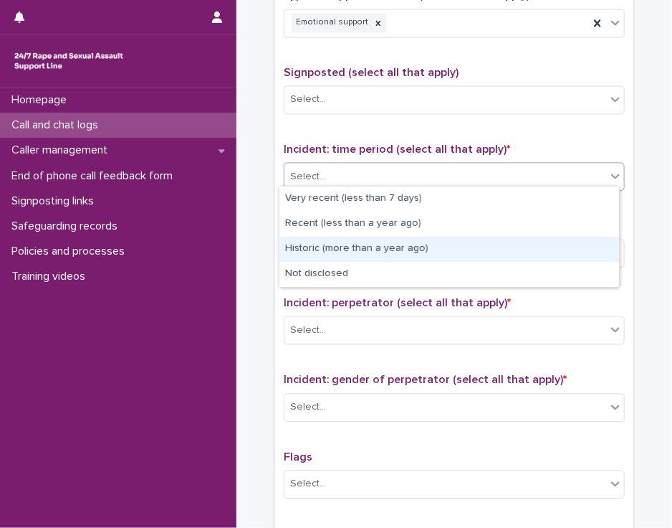
click at [559, 246] on div "Historic (more than a year ago)" at bounding box center [450, 249] width 340 height 25
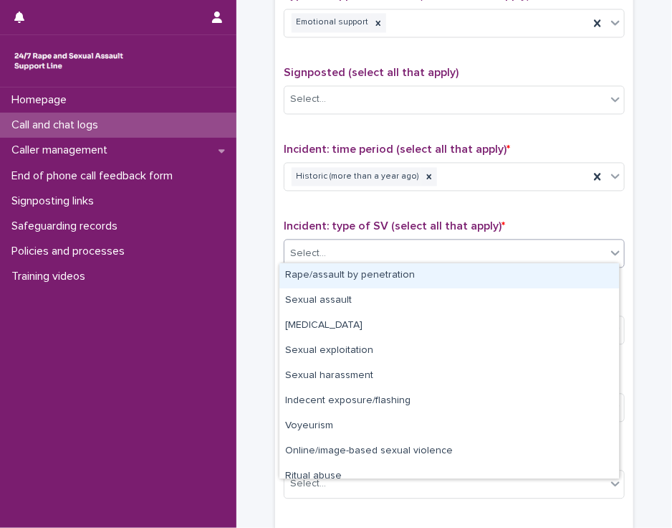
click at [559, 246] on div "Select..." at bounding box center [446, 254] width 322 height 24
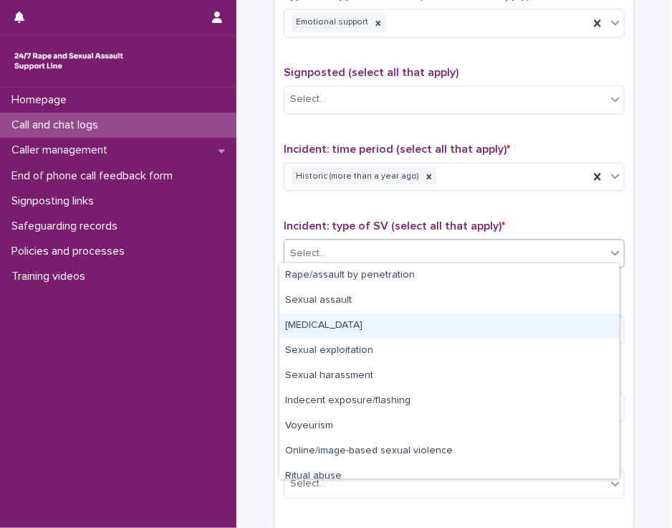
drag, startPoint x: 533, startPoint y: 311, endPoint x: 528, endPoint y: 326, distance: 15.7
click at [528, 326] on div "[MEDICAL_DATA]" at bounding box center [450, 325] width 340 height 25
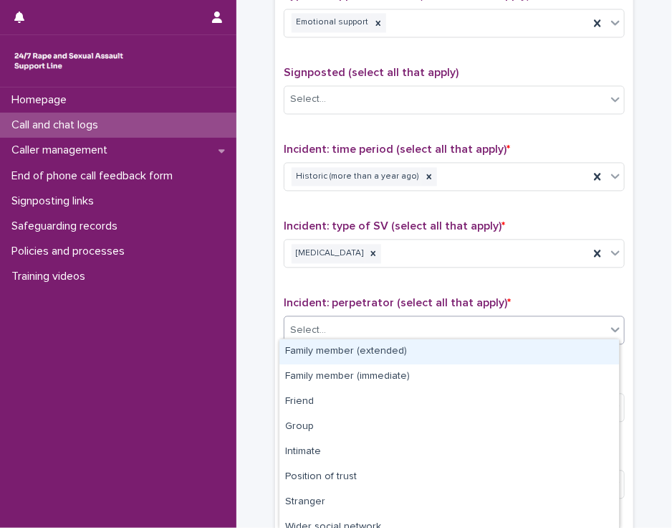
click at [528, 326] on div "Select..." at bounding box center [446, 330] width 322 height 24
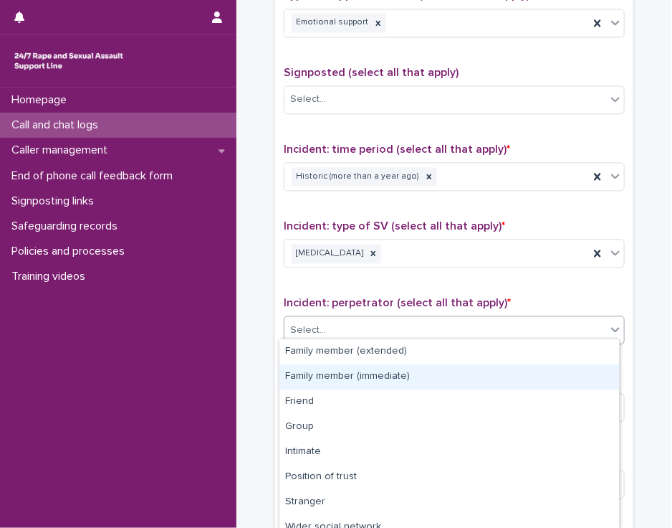
click at [521, 371] on div "Family member (immediate)" at bounding box center [450, 376] width 340 height 25
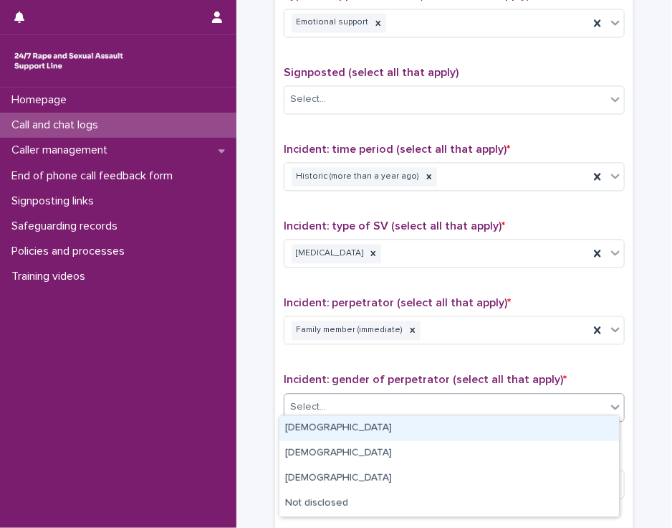
click at [511, 400] on div "Select..." at bounding box center [446, 407] width 322 height 24
click at [505, 423] on div "[DEMOGRAPHIC_DATA]" at bounding box center [450, 428] width 340 height 25
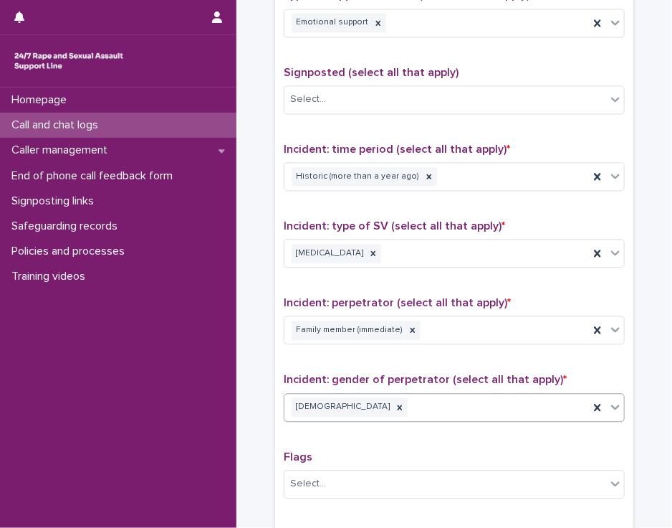
scroll to position [1054, 0]
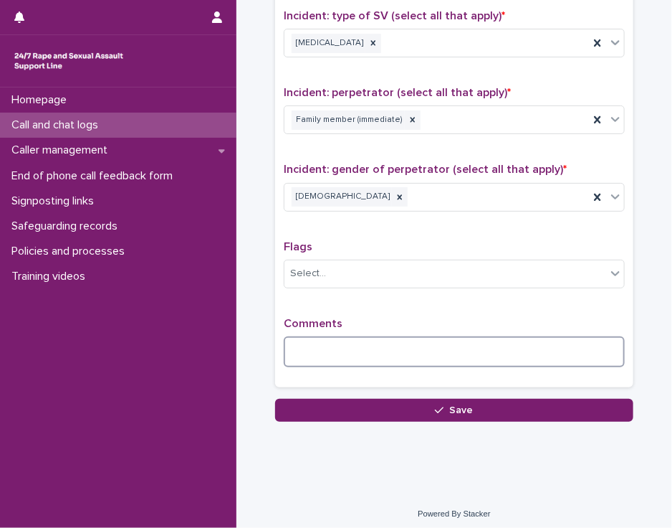
click at [368, 345] on textarea at bounding box center [454, 351] width 341 height 31
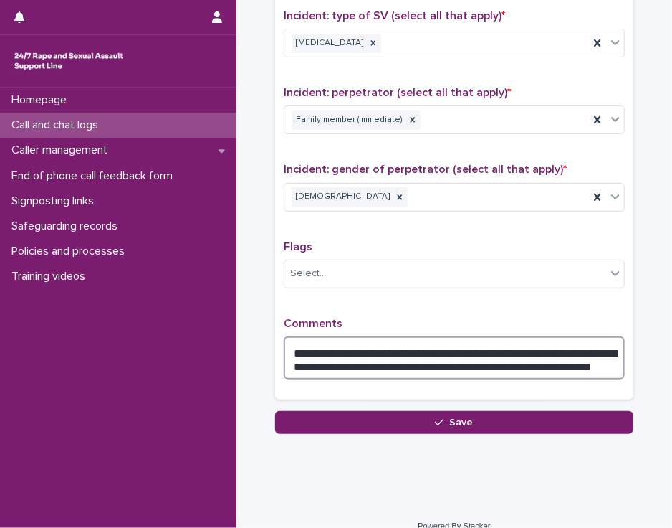
click at [525, 358] on textarea "**********" at bounding box center [454, 357] width 341 height 43
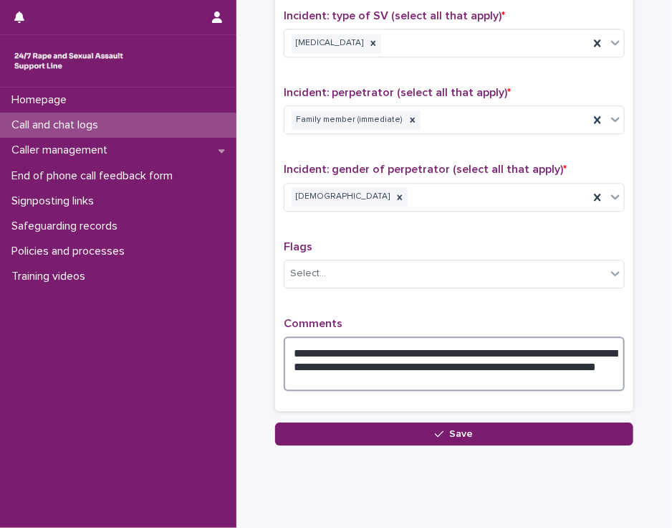
click at [344, 367] on textarea "**********" at bounding box center [454, 363] width 341 height 54
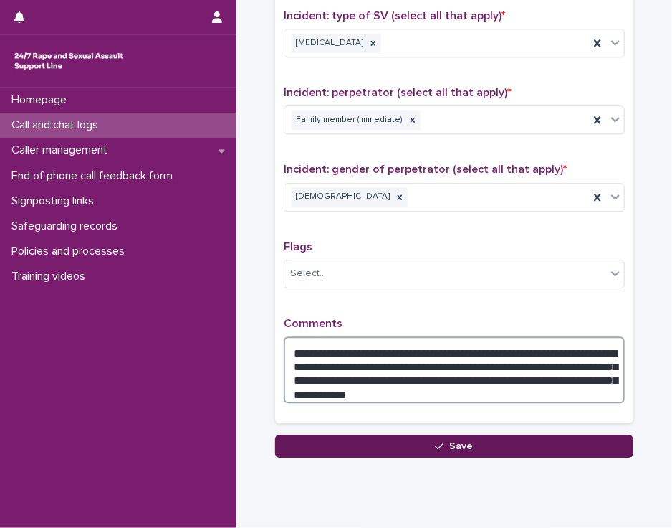
type textarea "**********"
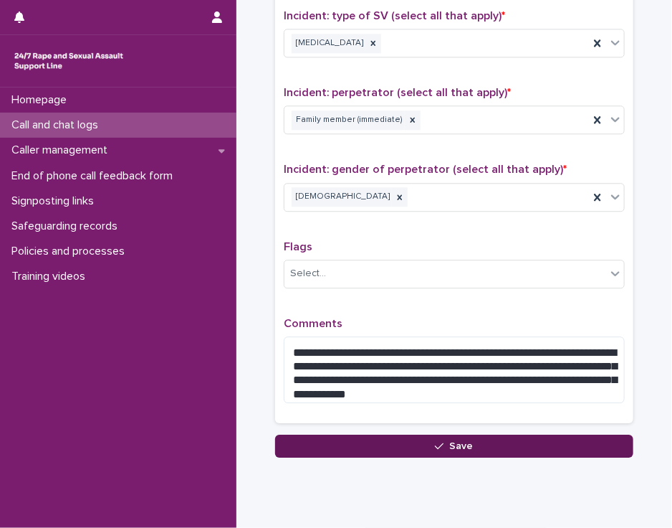
click at [389, 441] on button "Save" at bounding box center [454, 445] width 358 height 23
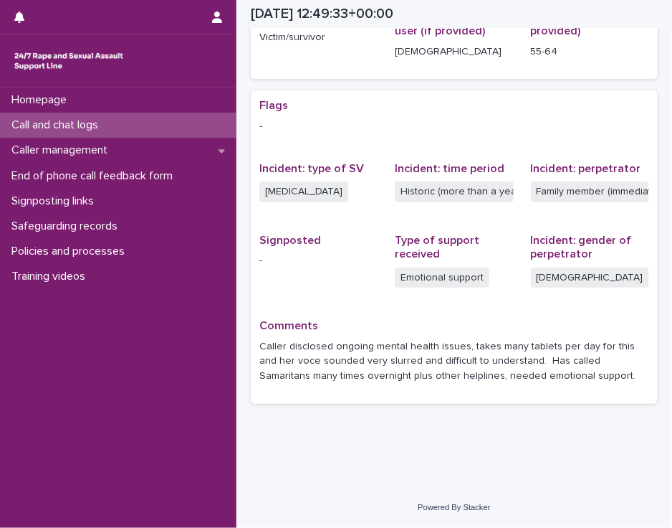
scroll to position [235, 0]
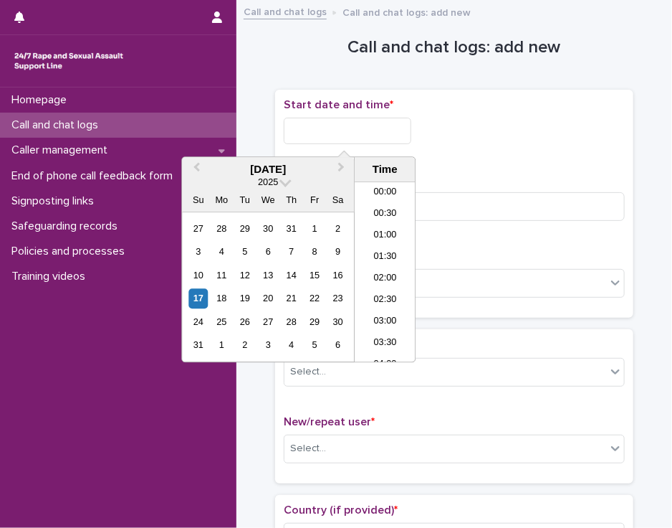
scroll to position [502, 0]
click at [389, 125] on input "text" at bounding box center [348, 131] width 128 height 27
click at [387, 270] on li "13:30" at bounding box center [385, 273] width 61 height 22
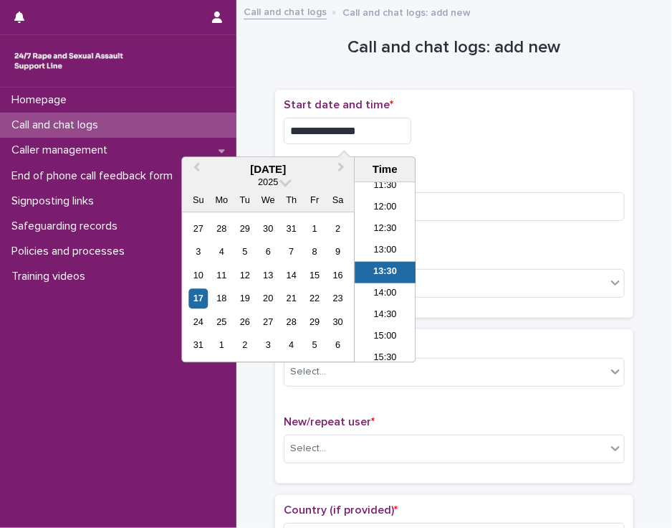
click at [361, 130] on input "**********" at bounding box center [348, 131] width 128 height 27
type input "**********"
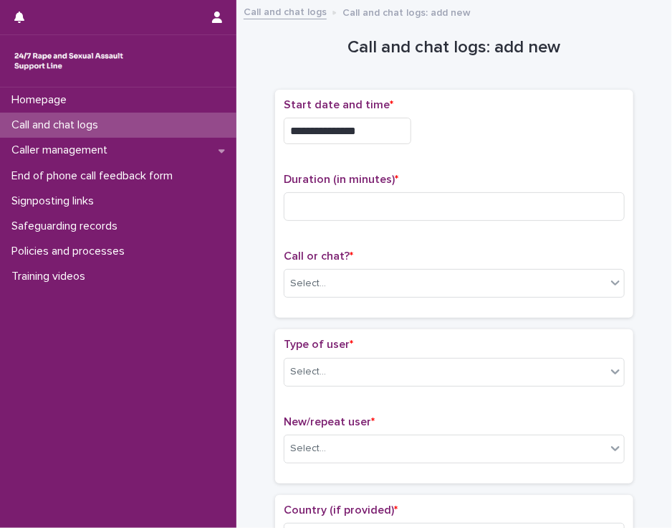
click at [447, 141] on div "**********" at bounding box center [454, 131] width 341 height 27
click at [393, 206] on input at bounding box center [454, 206] width 341 height 29
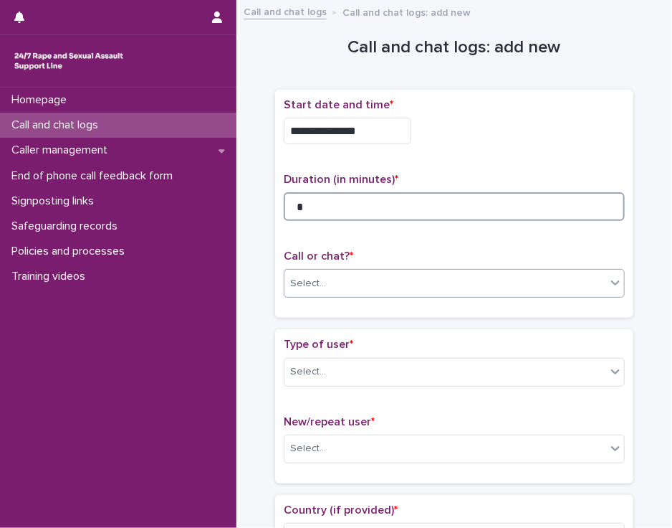
type input "*"
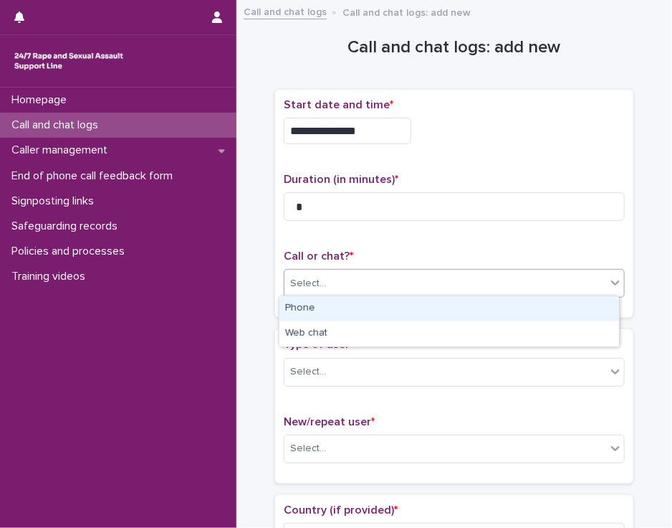
click at [388, 280] on div "Select..." at bounding box center [446, 284] width 322 height 24
click at [383, 306] on div "Phone" at bounding box center [450, 308] width 340 height 25
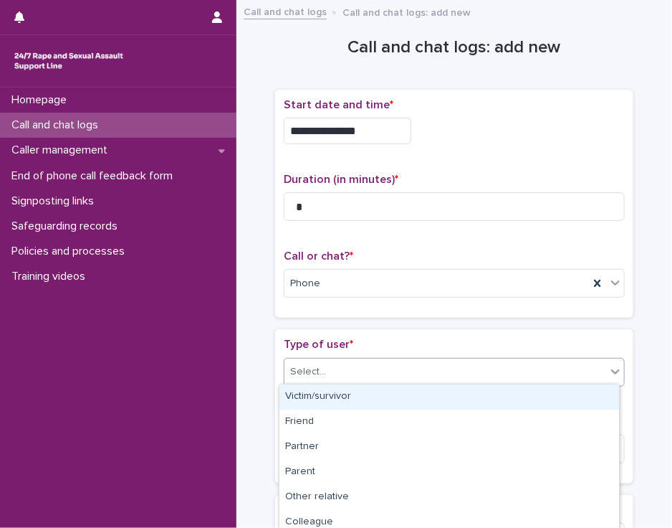
click at [371, 371] on div "Select..." at bounding box center [446, 372] width 322 height 24
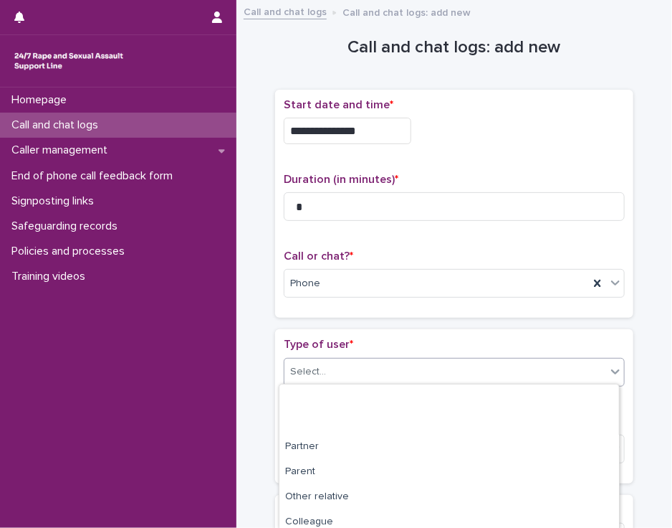
scroll to position [232, 0]
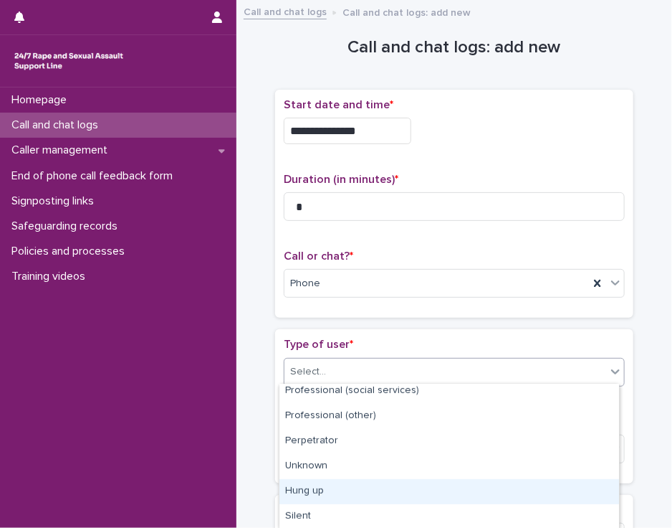
click at [558, 492] on div "Hung up" at bounding box center [450, 491] width 340 height 25
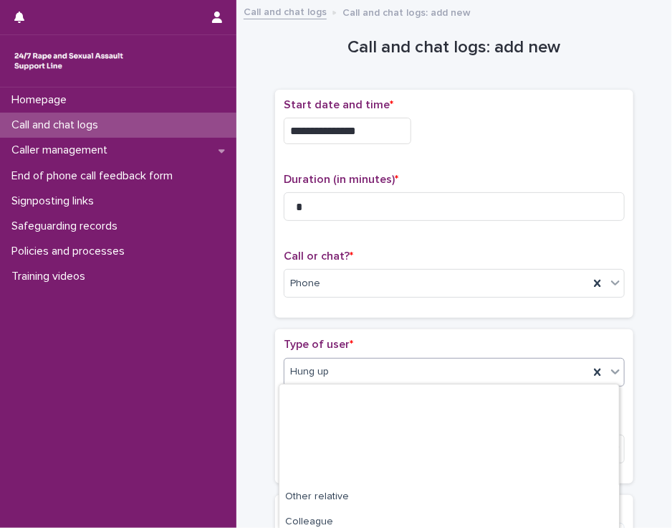
scroll to position [161, 0]
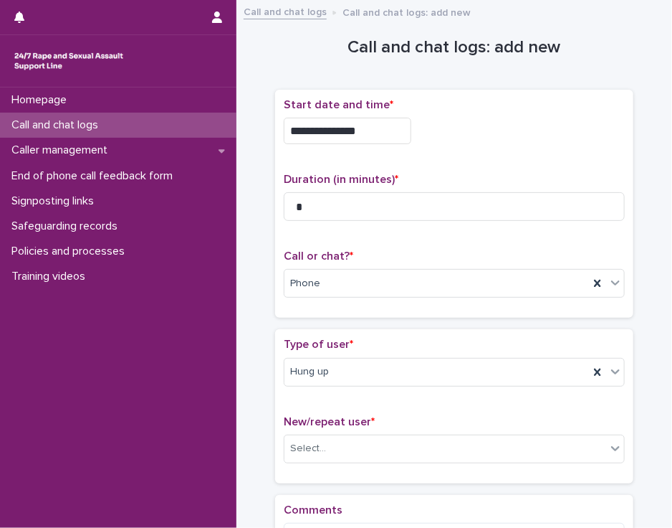
click at [636, 435] on div "**********" at bounding box center [454, 308] width 407 height 599
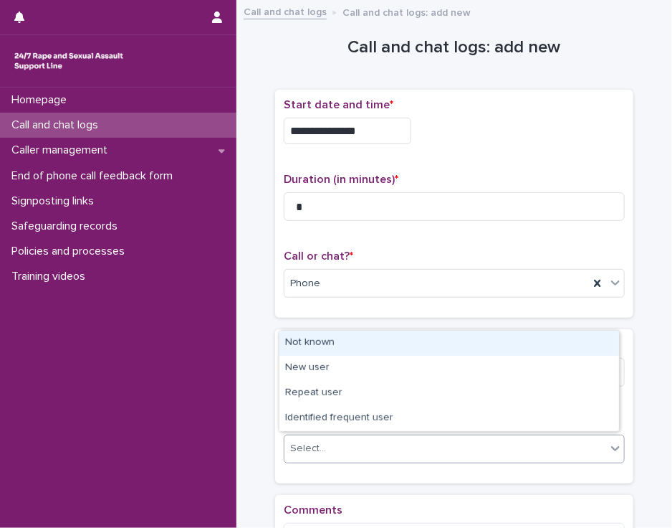
click at [611, 444] on icon at bounding box center [616, 448] width 14 height 14
click at [581, 346] on div "Not known" at bounding box center [450, 342] width 340 height 25
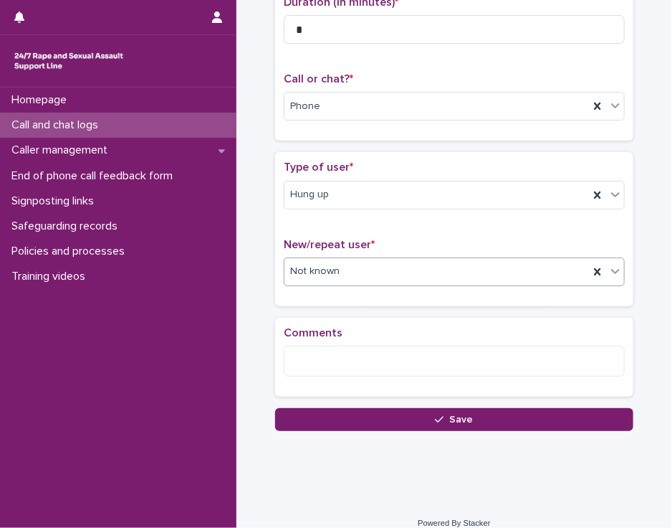
scroll to position [189, 0]
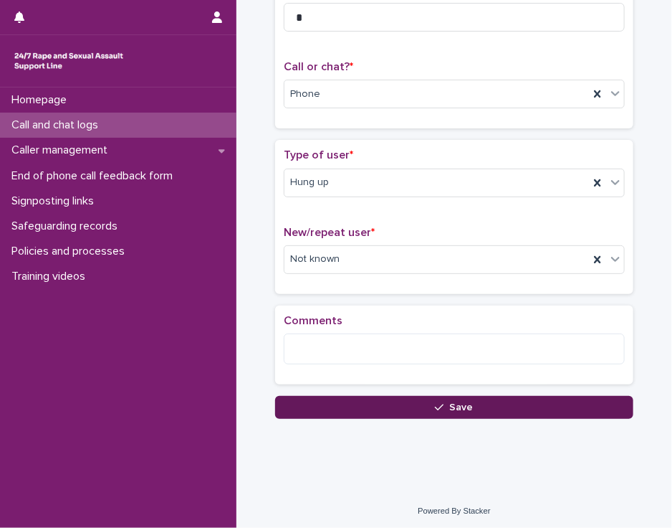
click at [528, 406] on button "Save" at bounding box center [454, 407] width 358 height 23
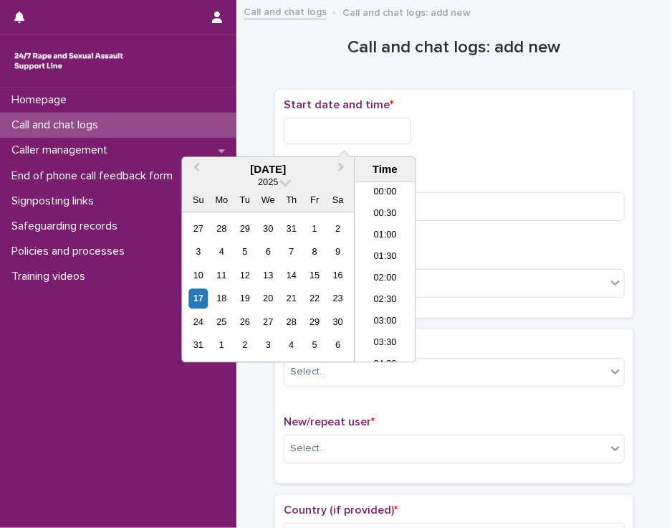
scroll to position [523, 0]
click at [306, 129] on input "text" at bounding box center [348, 131] width 128 height 27
click at [373, 267] on li "14:00" at bounding box center [385, 273] width 61 height 22
click at [370, 132] on input "**********" at bounding box center [348, 131] width 128 height 27
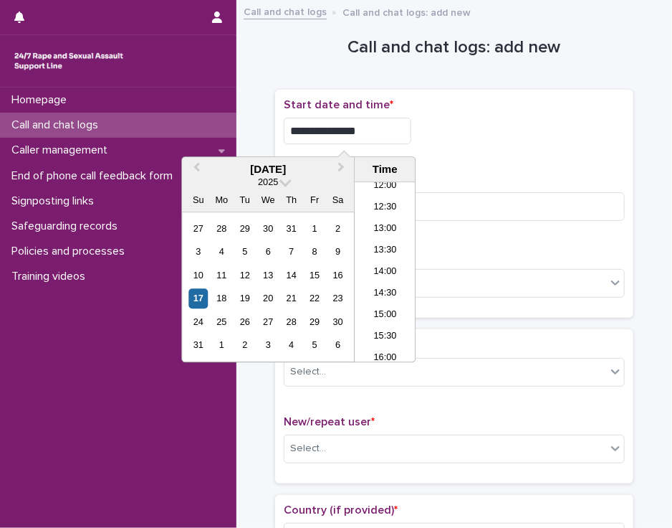
type input "**********"
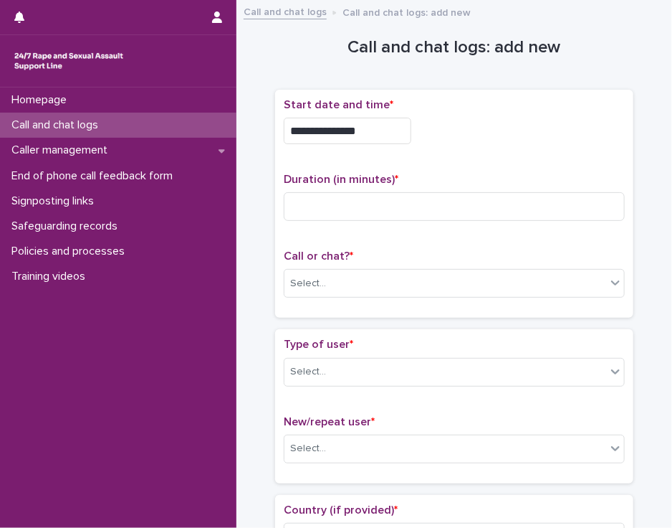
click at [441, 146] on div "**********" at bounding box center [454, 126] width 341 height 57
click at [309, 204] on input at bounding box center [454, 206] width 341 height 29
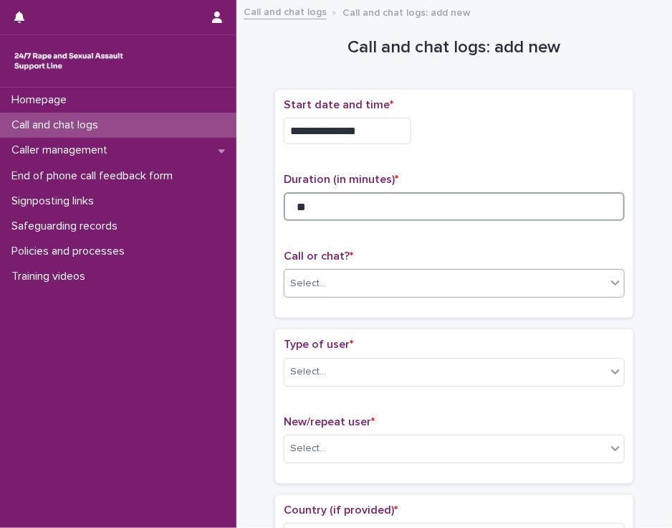
type input "**"
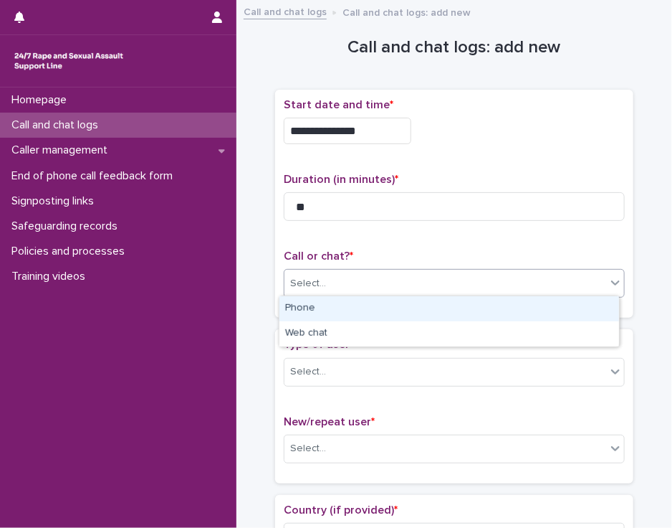
click at [332, 289] on div "Select..." at bounding box center [446, 284] width 322 height 24
click at [333, 307] on div "Phone" at bounding box center [450, 308] width 340 height 25
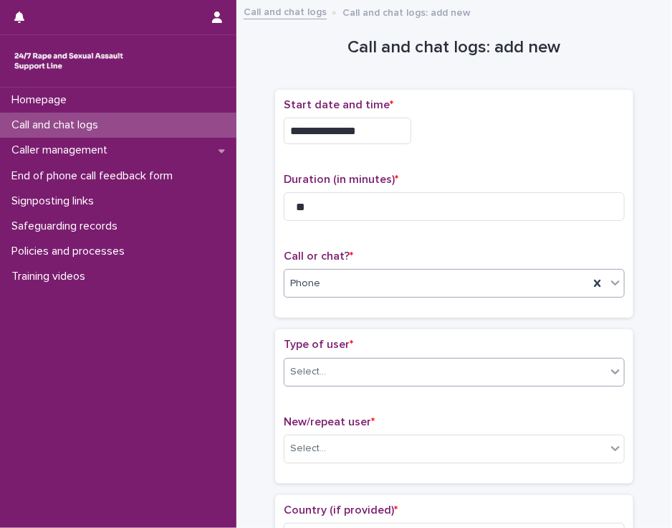
click at [327, 365] on div "Select..." at bounding box center [446, 372] width 322 height 24
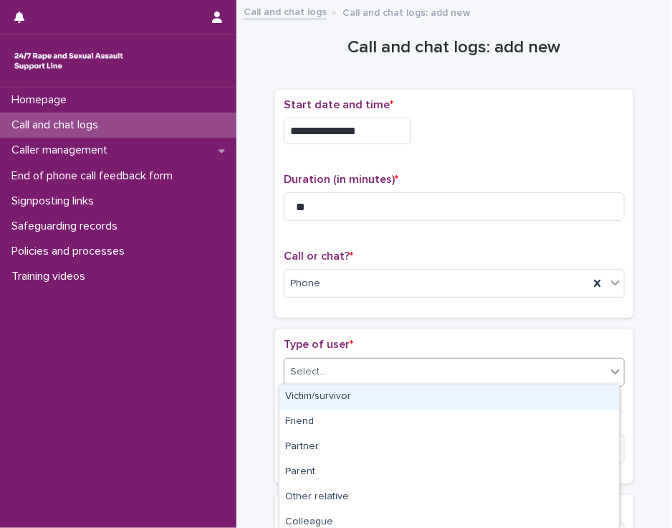
click at [326, 394] on div "Victim/survivor" at bounding box center [450, 396] width 340 height 25
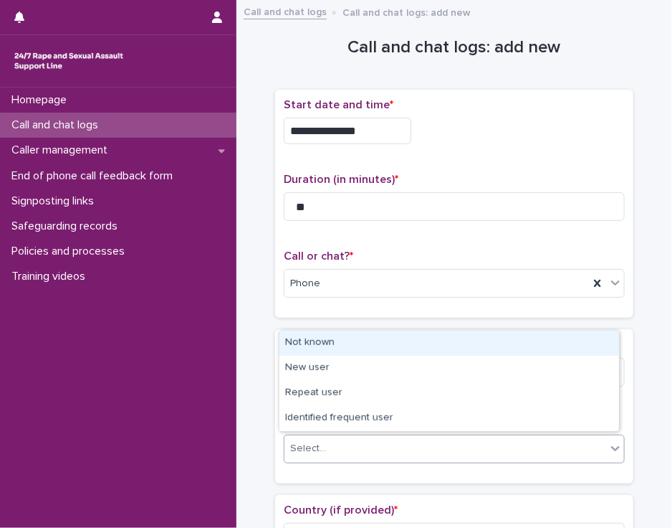
click at [323, 447] on div "Select..." at bounding box center [446, 449] width 322 height 24
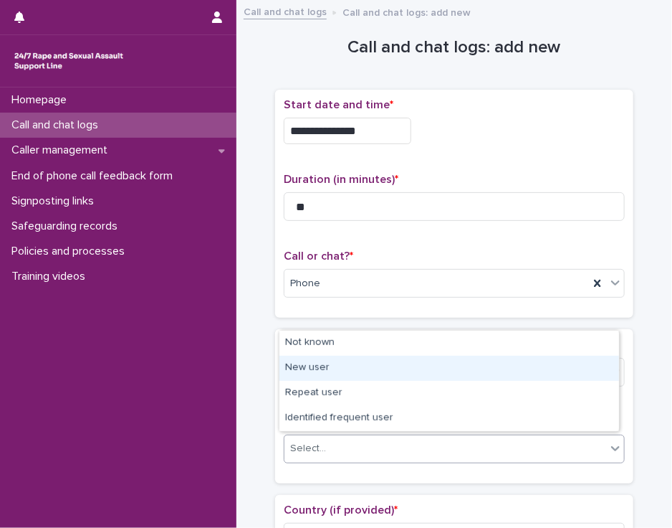
click at [343, 366] on div "New user" at bounding box center [450, 368] width 340 height 25
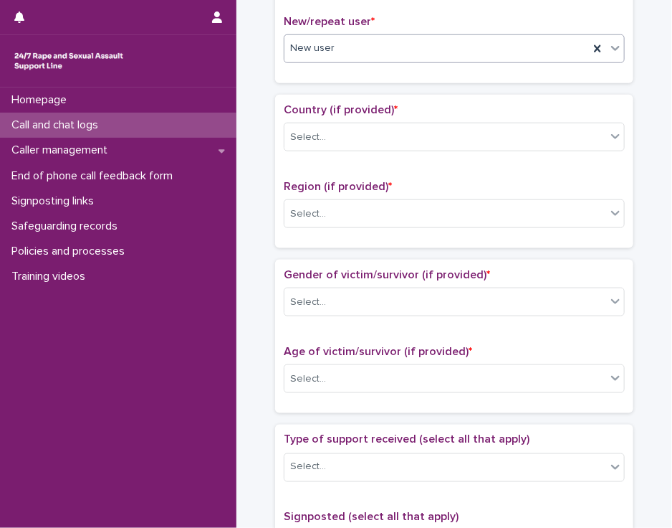
scroll to position [404, 0]
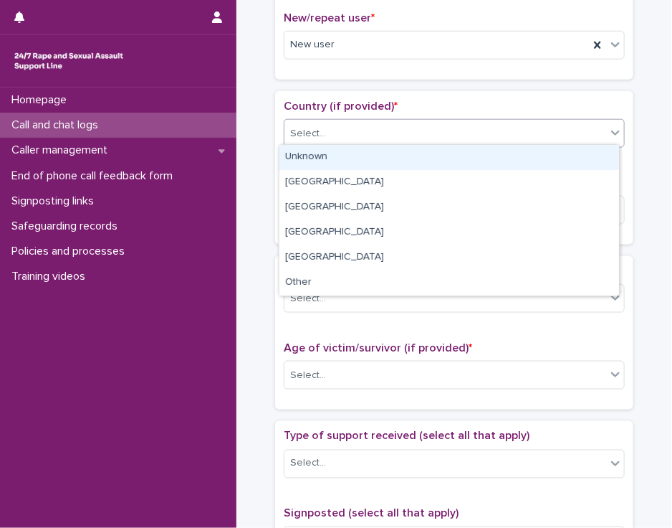
click at [609, 132] on icon at bounding box center [616, 132] width 14 height 14
click at [588, 163] on div "Unknown" at bounding box center [450, 157] width 340 height 25
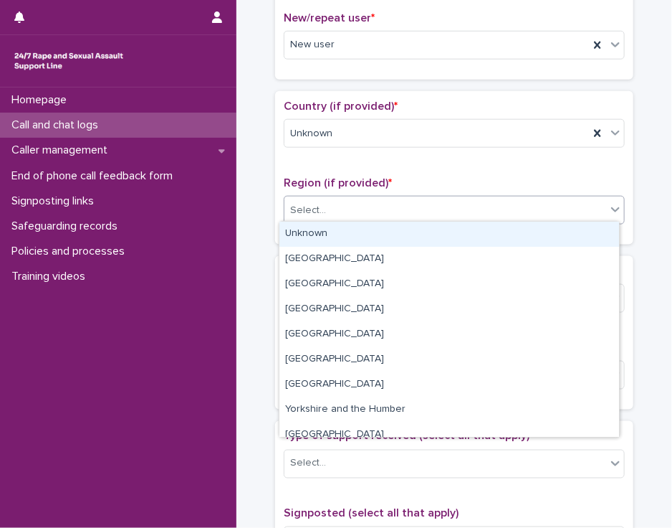
click at [565, 208] on div "Select..." at bounding box center [446, 211] width 322 height 24
click at [552, 231] on div "Unknown" at bounding box center [450, 234] width 340 height 25
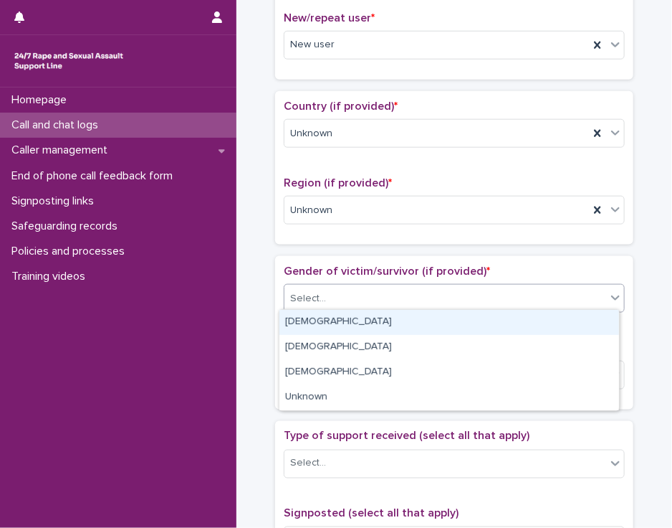
click at [520, 299] on div "Select..." at bounding box center [446, 299] width 322 height 24
click at [510, 321] on div "[DEMOGRAPHIC_DATA]" at bounding box center [450, 322] width 340 height 25
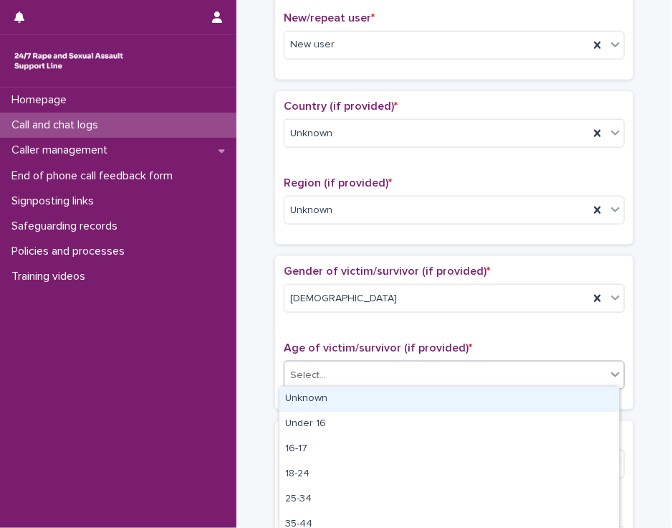
click at [502, 372] on div "Select..." at bounding box center [446, 375] width 322 height 24
click at [497, 398] on div "Unknown" at bounding box center [450, 398] width 340 height 25
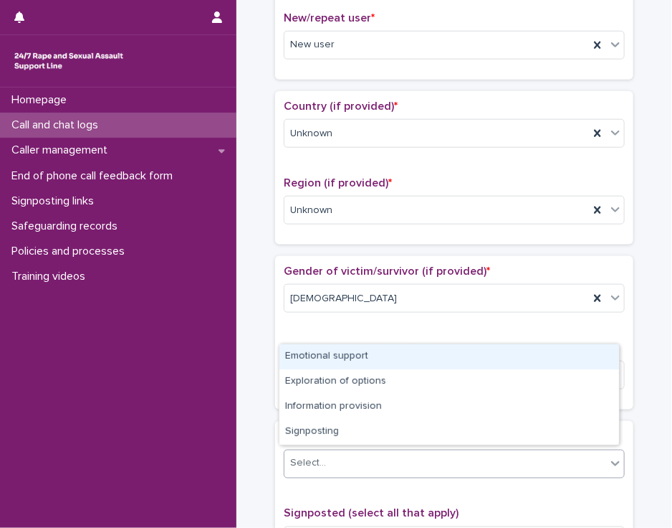
click at [500, 462] on div "Select..." at bounding box center [446, 464] width 322 height 24
drag, startPoint x: 500, startPoint y: 369, endPoint x: 505, endPoint y: 353, distance: 16.5
click at [505, 353] on div "Emotional support" at bounding box center [450, 356] width 340 height 25
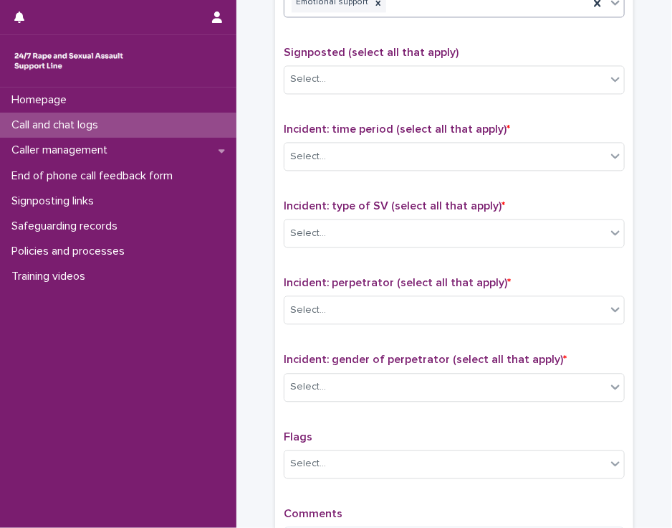
scroll to position [877, 0]
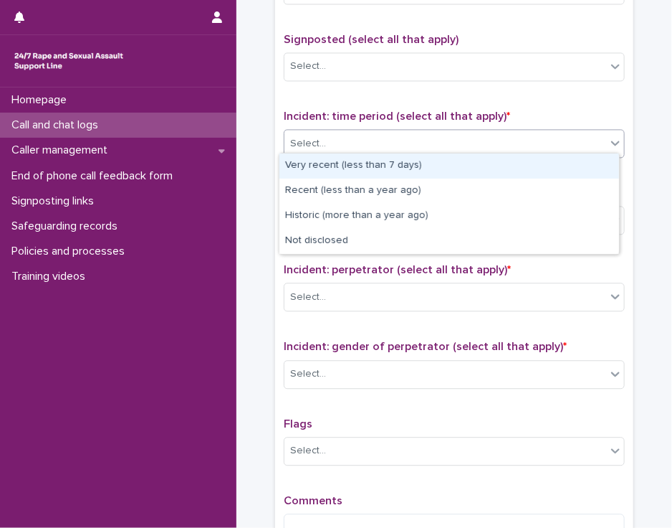
click at [609, 143] on icon at bounding box center [616, 142] width 14 height 14
click at [588, 172] on div "Very recent (less than 7 days)" at bounding box center [450, 165] width 340 height 25
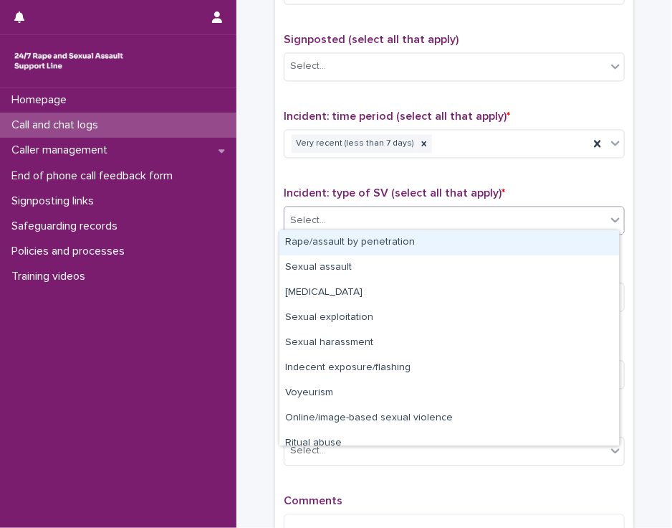
click at [563, 211] on div "Select..." at bounding box center [446, 221] width 322 height 24
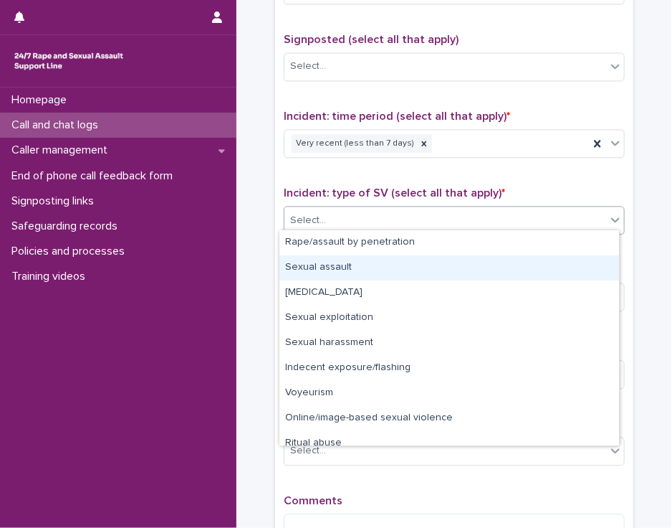
click at [542, 263] on div "Sexual assault" at bounding box center [450, 267] width 340 height 25
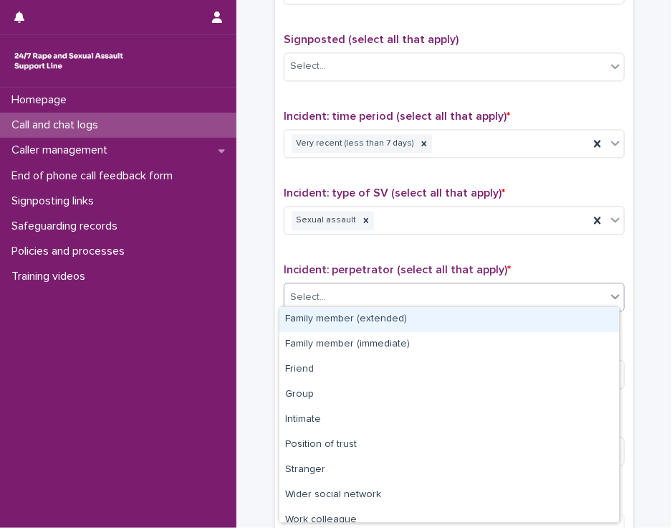
click at [528, 289] on div "Select..." at bounding box center [446, 297] width 322 height 24
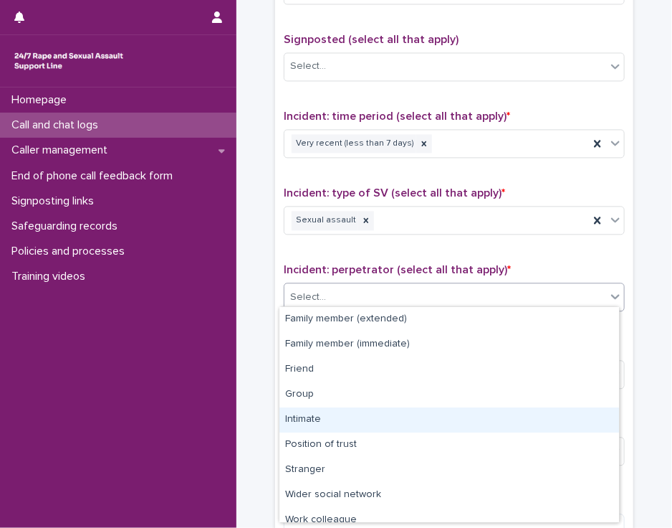
click at [490, 416] on div "Intimate" at bounding box center [450, 419] width 340 height 25
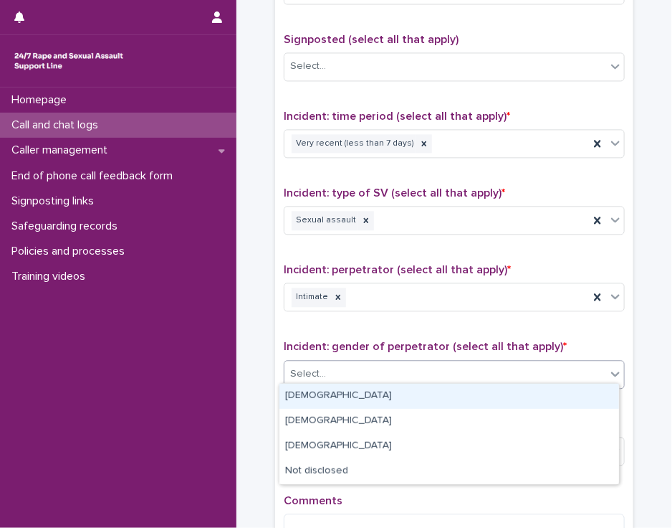
click at [481, 362] on div "Select..." at bounding box center [446, 374] width 322 height 24
click at [466, 396] on div "[DEMOGRAPHIC_DATA]" at bounding box center [450, 396] width 340 height 25
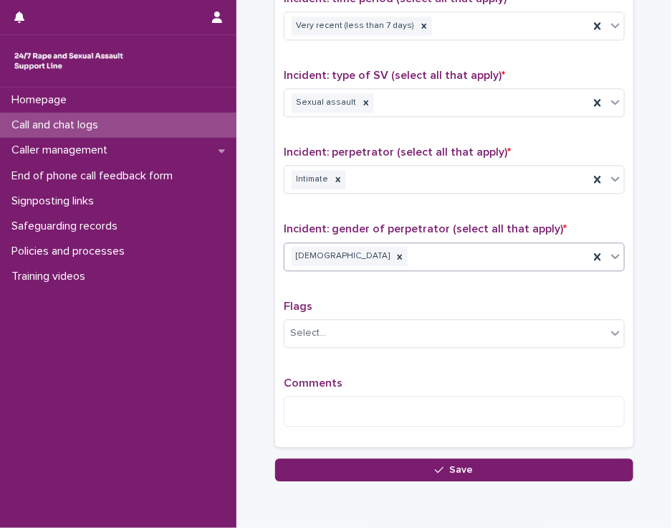
scroll to position [1054, 0]
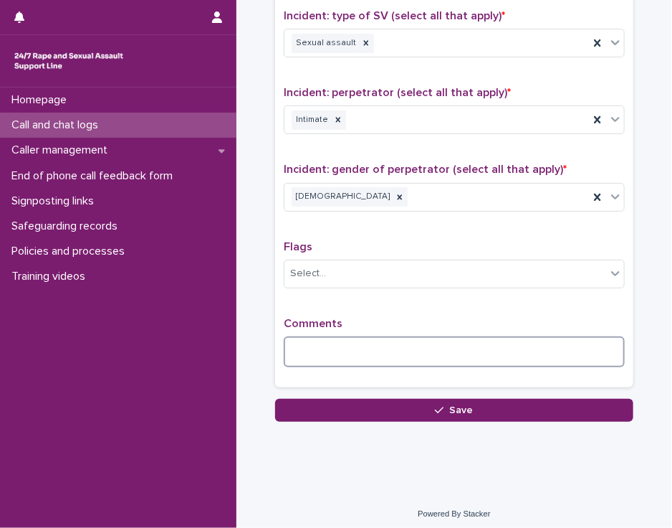
click at [288, 339] on textarea at bounding box center [454, 351] width 341 height 31
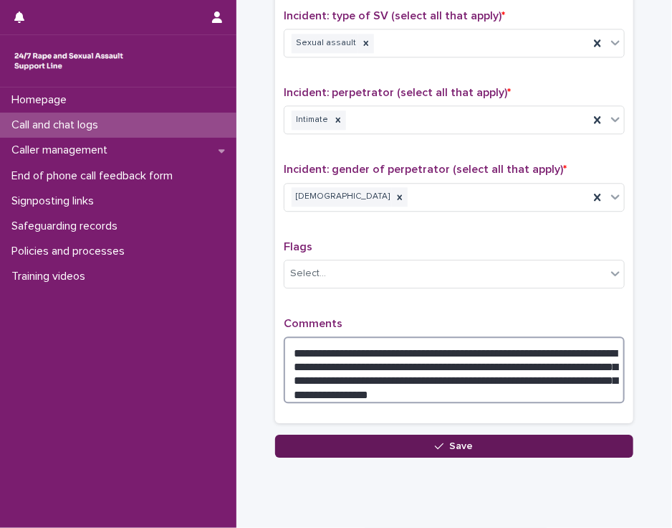
type textarea "**********"
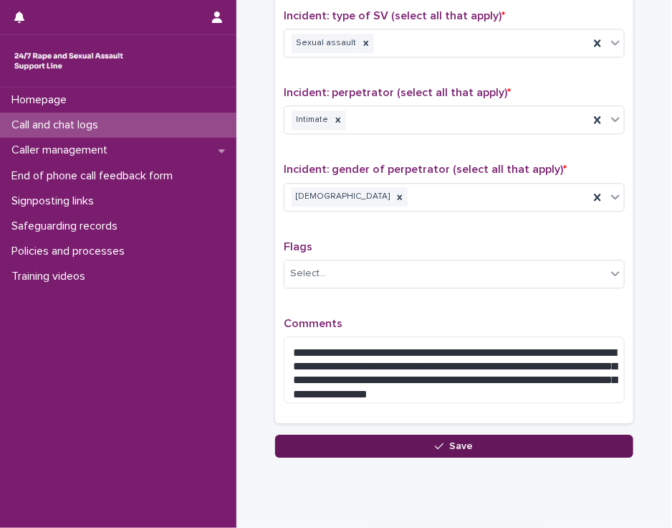
click at [316, 444] on button "Save" at bounding box center [454, 445] width 358 height 23
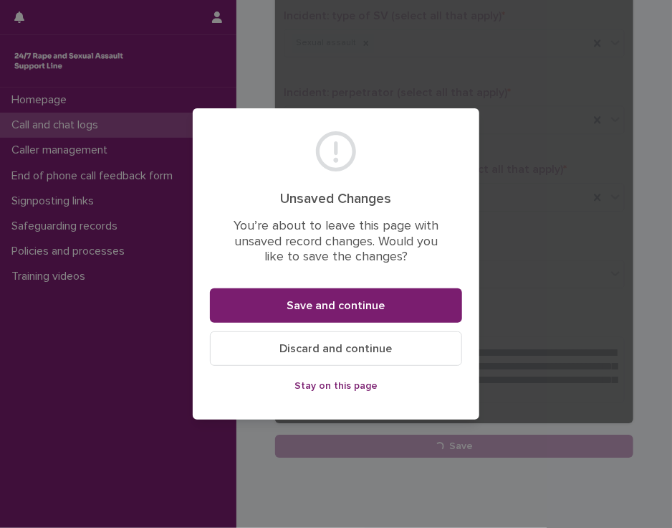
click at [282, 389] on button "Stay on this page" at bounding box center [336, 385] width 252 height 23
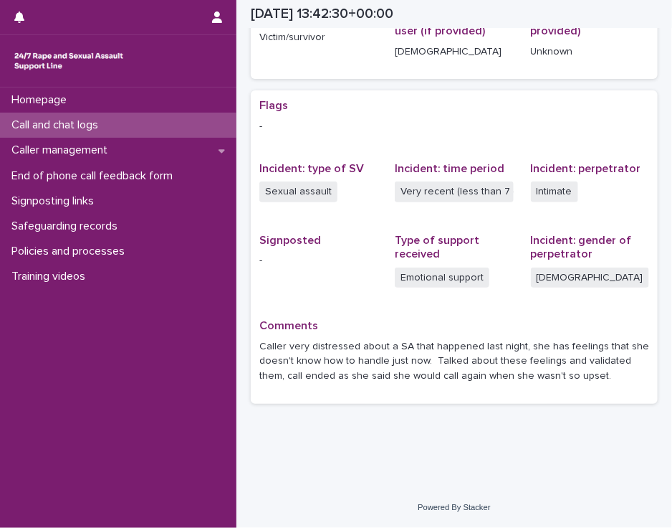
scroll to position [235, 0]
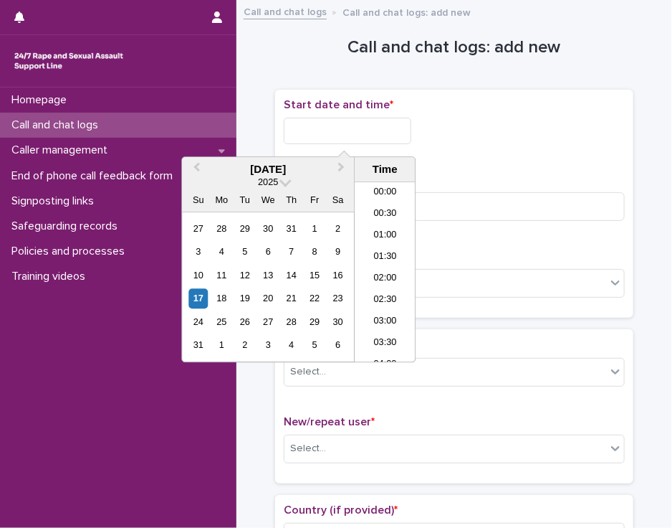
scroll to position [545, 0]
click at [384, 122] on input "text" at bounding box center [348, 131] width 128 height 27
click at [383, 269] on li "14:30" at bounding box center [385, 273] width 61 height 22
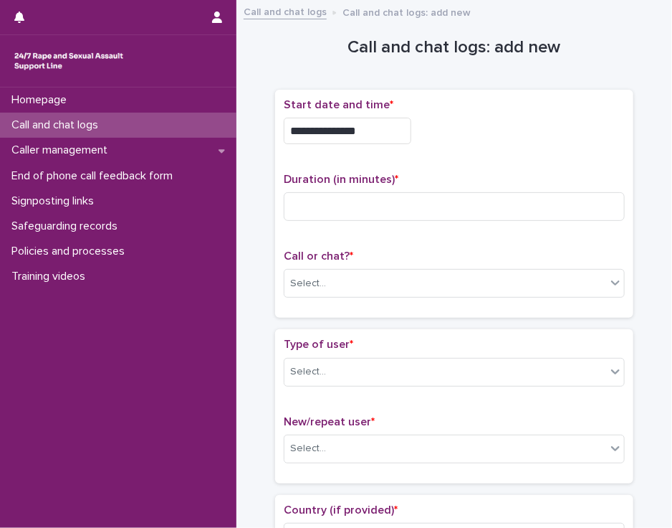
click at [363, 130] on input "**********" at bounding box center [348, 131] width 128 height 27
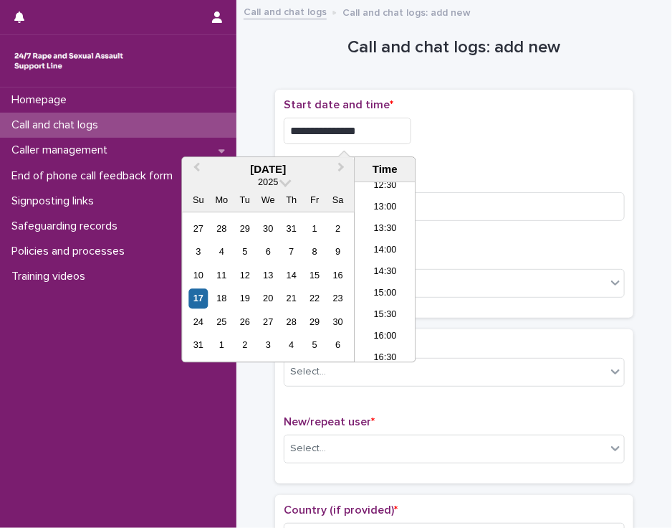
type input "**********"
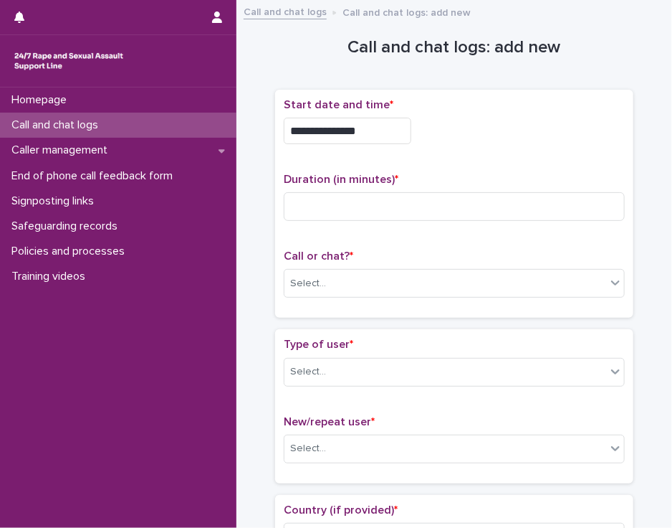
click at [453, 146] on div "**********" at bounding box center [454, 126] width 341 height 57
click at [391, 208] on input at bounding box center [454, 206] width 341 height 29
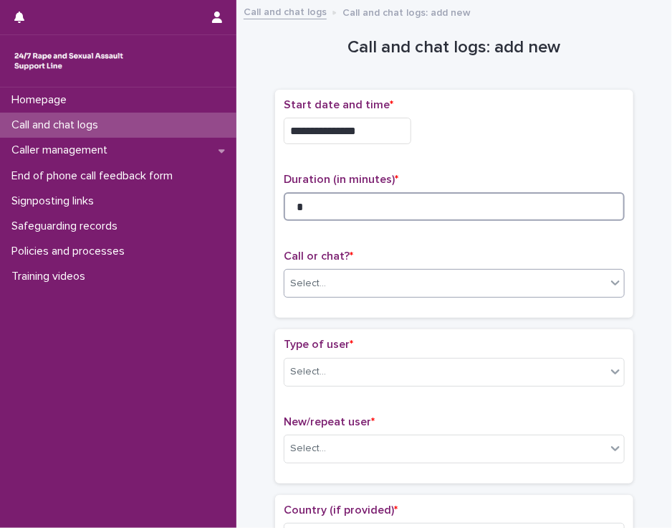
type input "*"
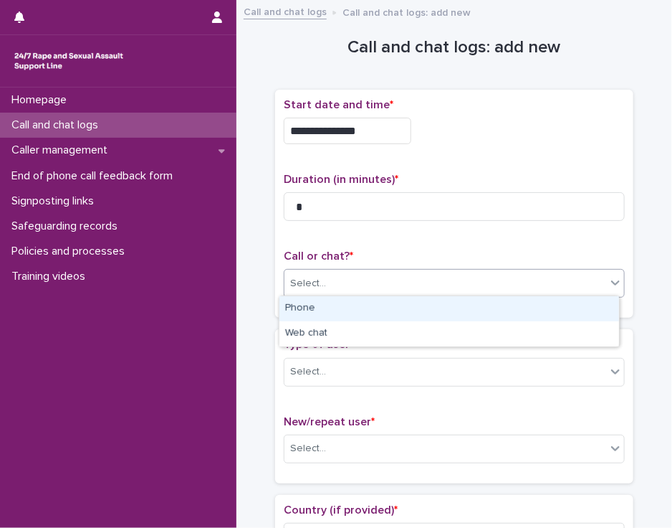
click at [396, 281] on div "Select..." at bounding box center [446, 284] width 322 height 24
click at [394, 310] on div "Phone" at bounding box center [450, 308] width 340 height 25
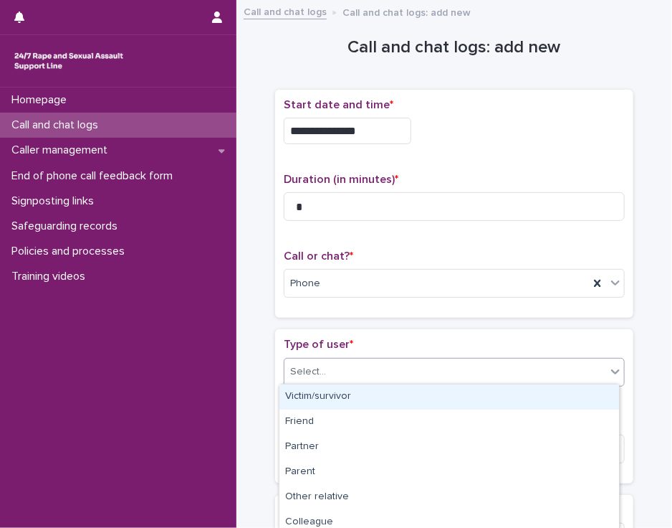
click at [384, 368] on div "Select..." at bounding box center [446, 372] width 322 height 24
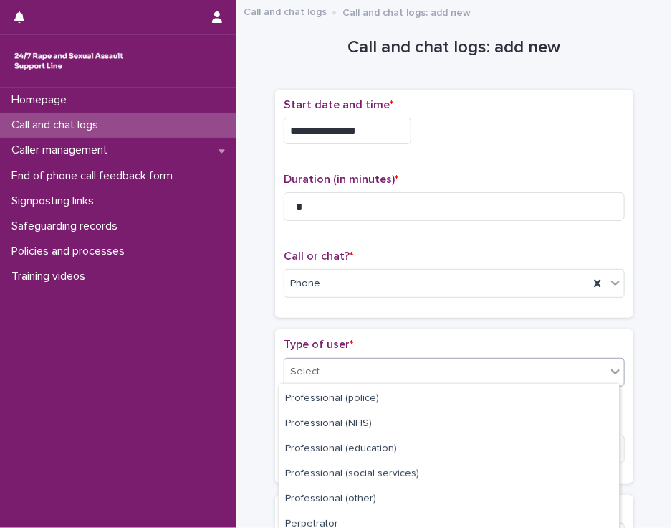
scroll to position [232, 0]
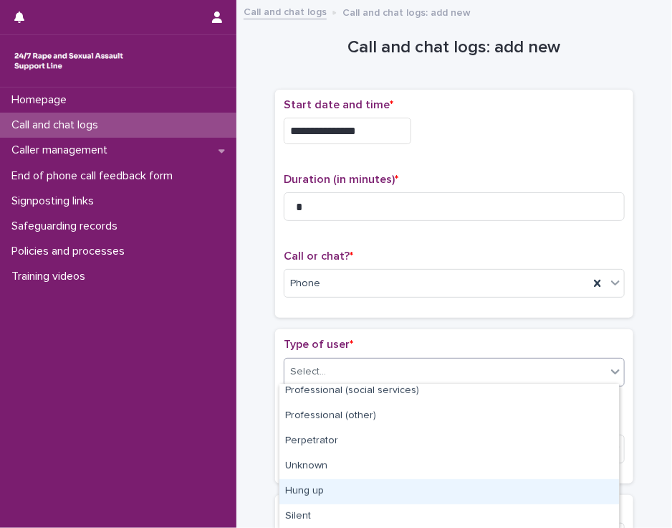
click at [576, 488] on div "Hung up" at bounding box center [450, 491] width 340 height 25
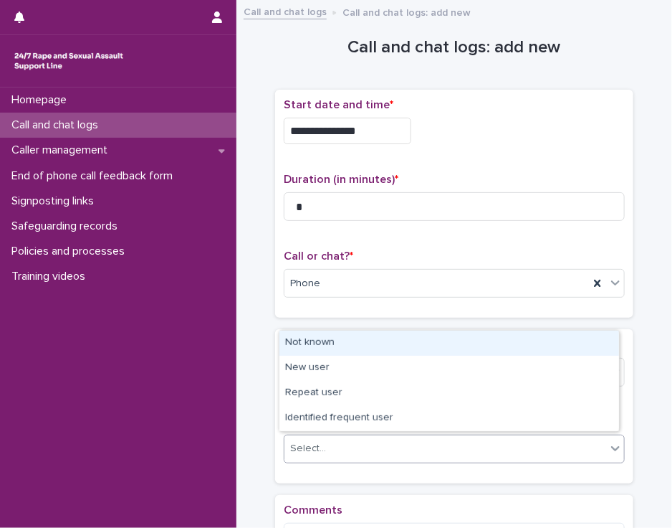
click at [609, 447] on icon at bounding box center [616, 448] width 14 height 14
click at [591, 340] on div "Not known" at bounding box center [450, 342] width 340 height 25
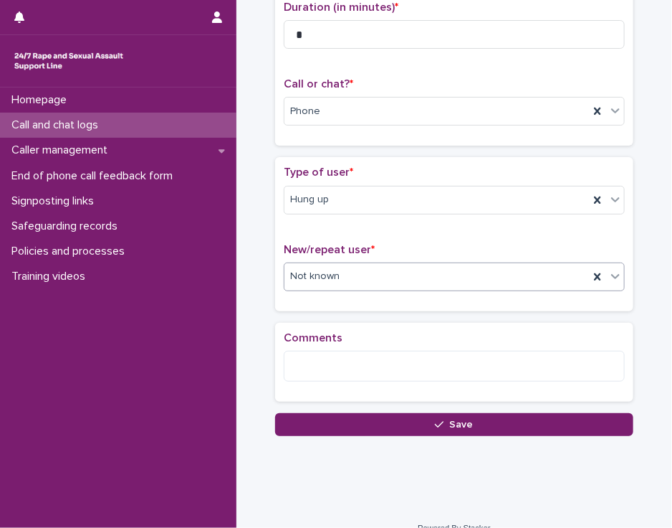
scroll to position [189, 0]
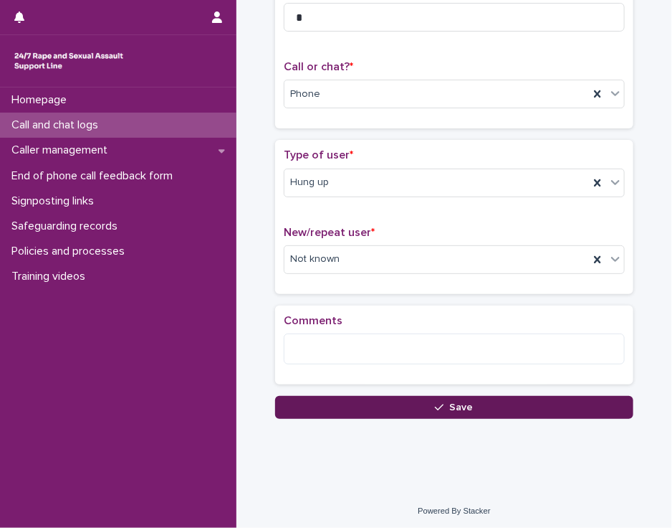
click at [410, 407] on button "Save" at bounding box center [454, 407] width 358 height 23
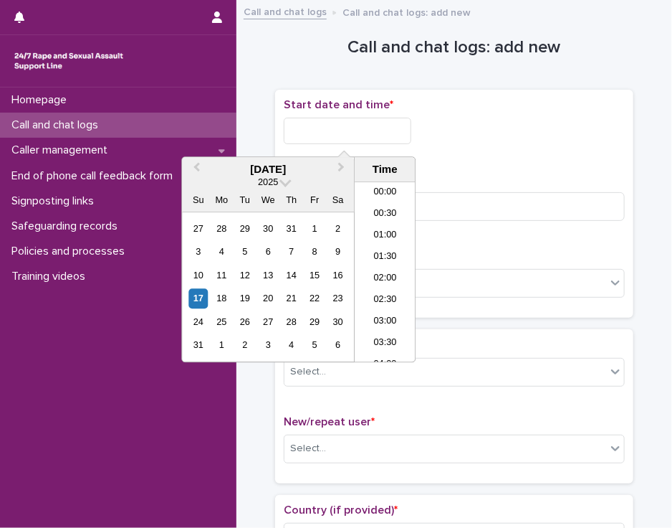
click at [308, 131] on input "text" at bounding box center [348, 131] width 128 height 27
click at [384, 272] on li "14:30" at bounding box center [385, 273] width 61 height 22
click at [364, 129] on input "**********" at bounding box center [348, 131] width 128 height 27
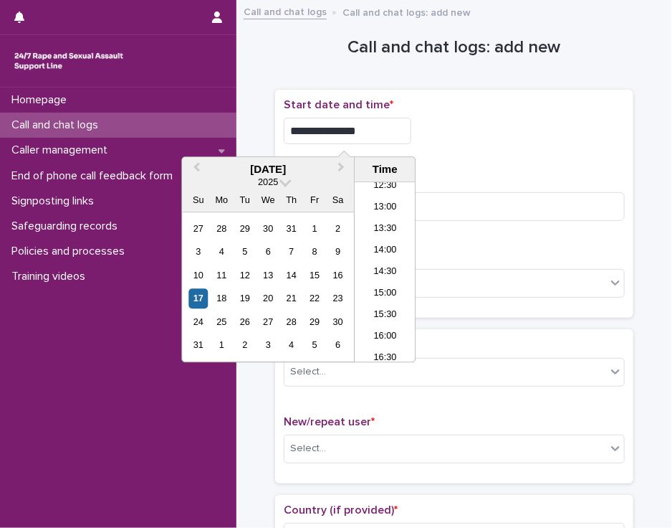
type input "**********"
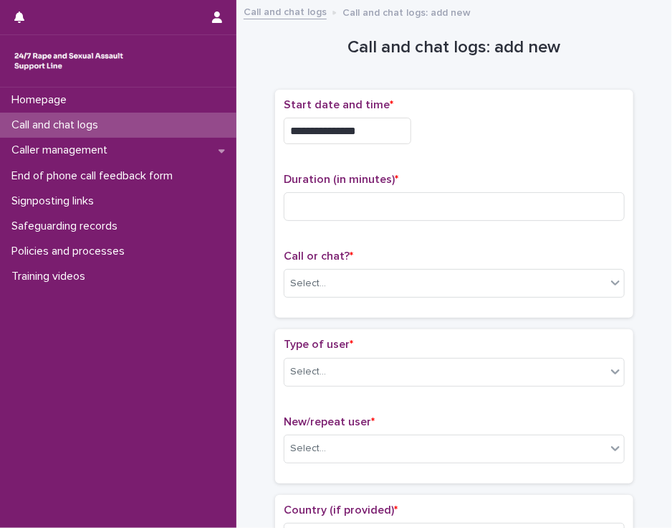
click at [434, 156] on div "**********" at bounding box center [454, 203] width 341 height 211
click at [307, 204] on input at bounding box center [454, 206] width 341 height 29
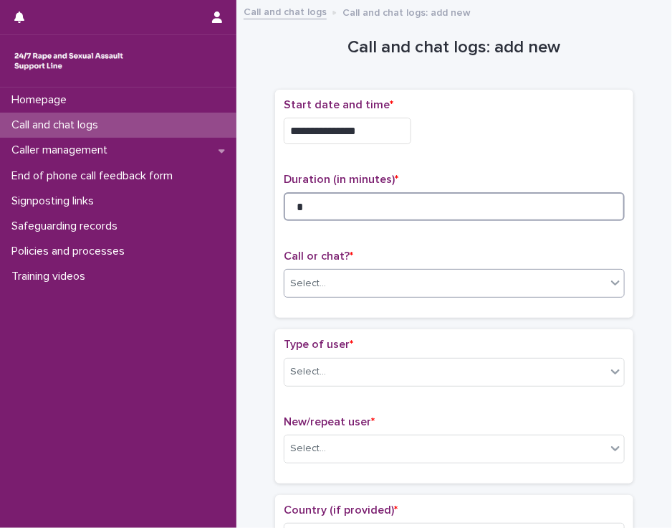
type input "*"
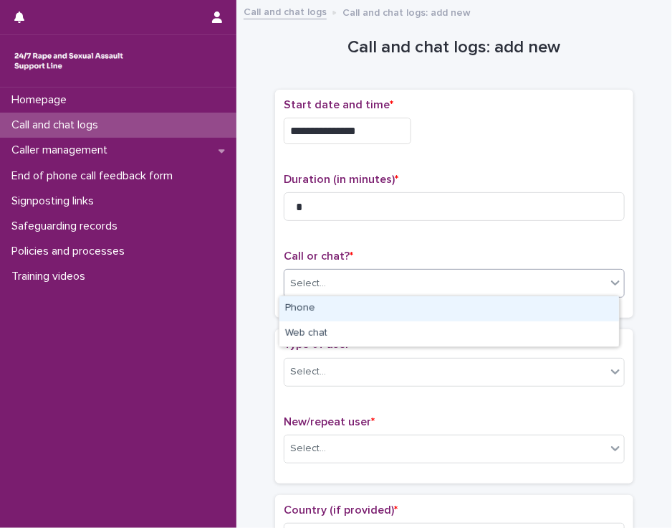
click at [404, 288] on div "Select..." at bounding box center [446, 284] width 322 height 24
click at [396, 310] on div "Phone" at bounding box center [450, 308] width 340 height 25
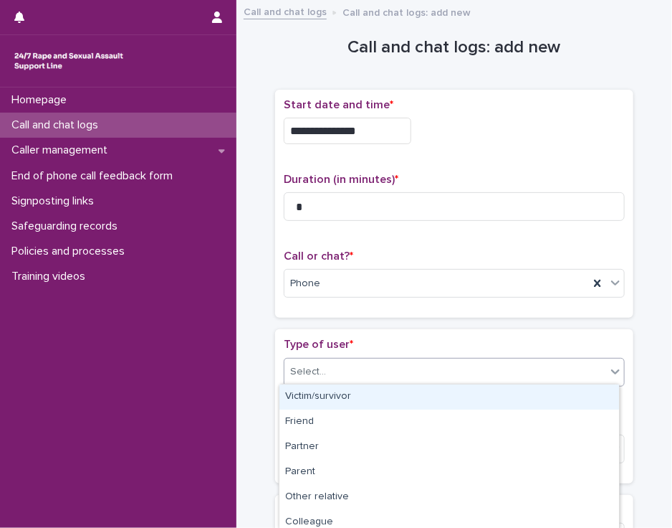
click at [378, 368] on div "Select..." at bounding box center [446, 372] width 322 height 24
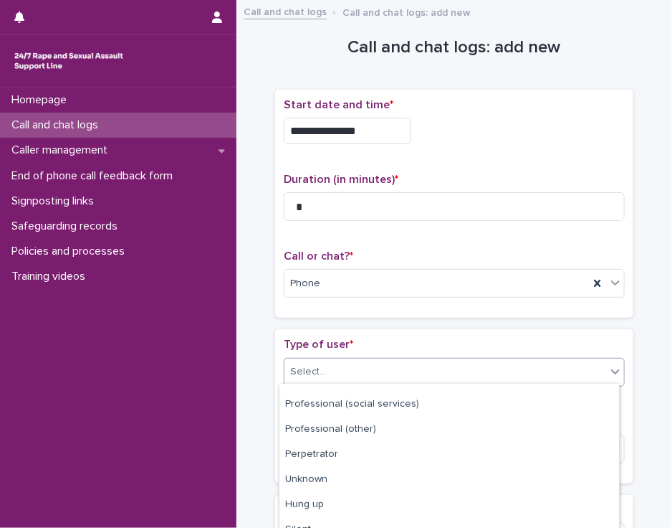
scroll to position [232, 0]
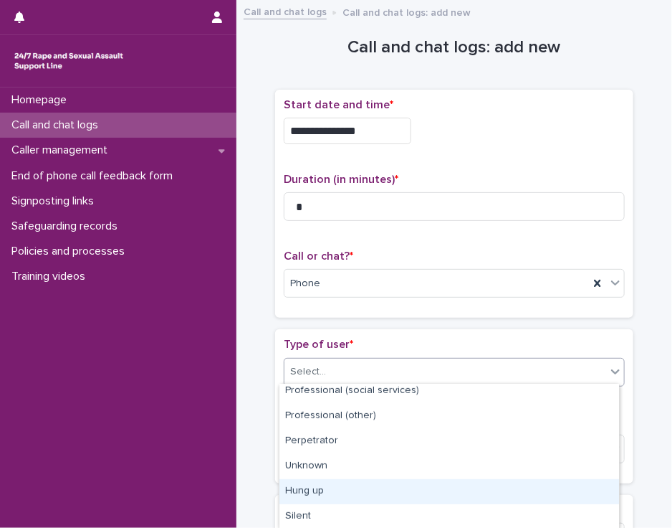
click at [581, 487] on div "Hung up" at bounding box center [450, 491] width 340 height 25
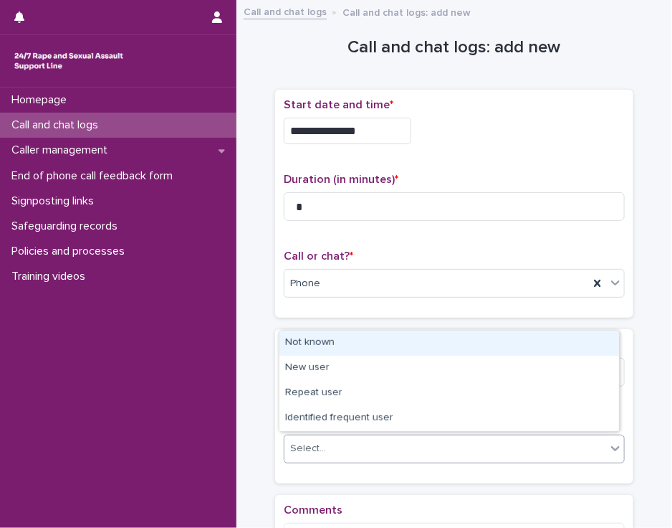
click at [576, 449] on div "Select..." at bounding box center [446, 449] width 322 height 24
click at [573, 341] on div "Not known" at bounding box center [450, 342] width 340 height 25
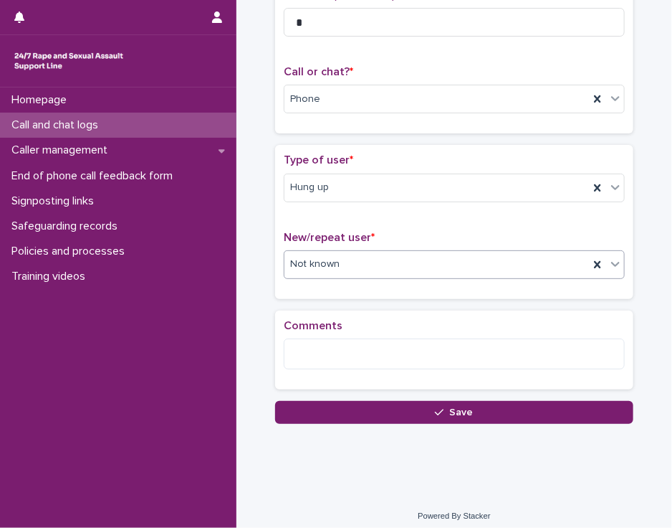
scroll to position [189, 0]
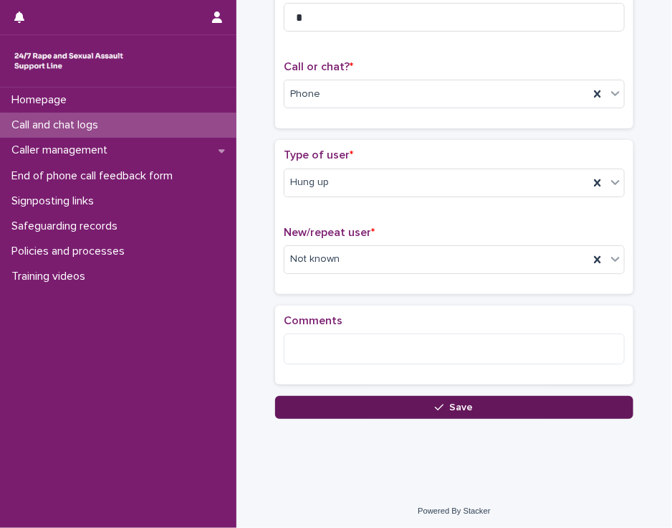
click at [384, 403] on button "Save" at bounding box center [454, 407] width 358 height 23
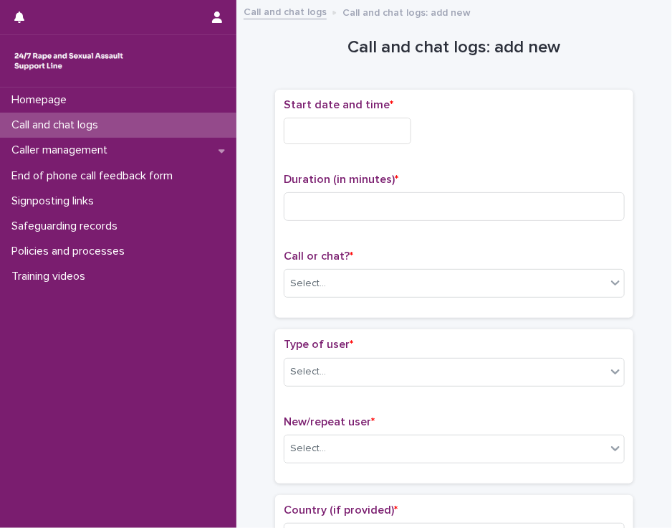
click at [306, 124] on input "text" at bounding box center [348, 131] width 128 height 27
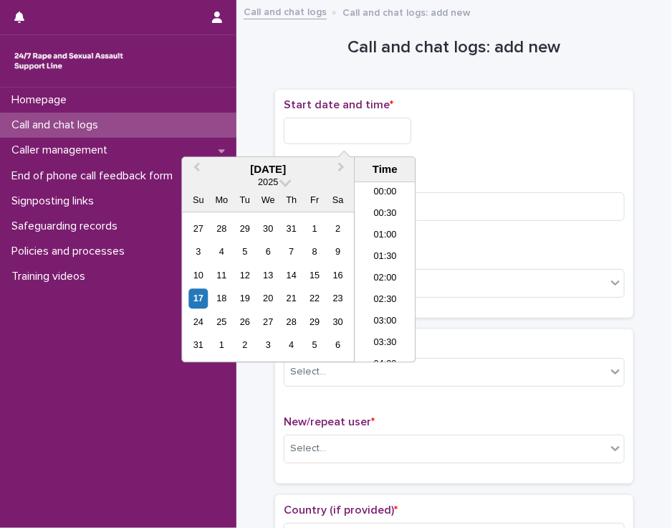
scroll to position [566, 0]
click at [376, 269] on li "15:00" at bounding box center [385, 273] width 61 height 22
click at [364, 123] on input "**********" at bounding box center [348, 131] width 128 height 27
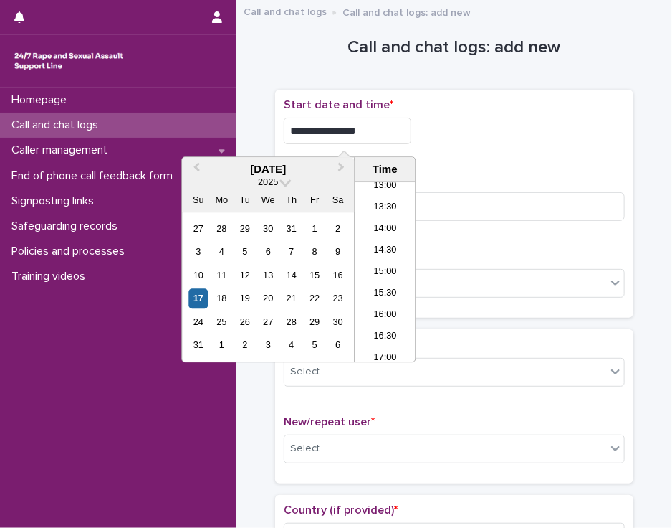
type input "**********"
click at [430, 145] on div "**********" at bounding box center [454, 126] width 341 height 57
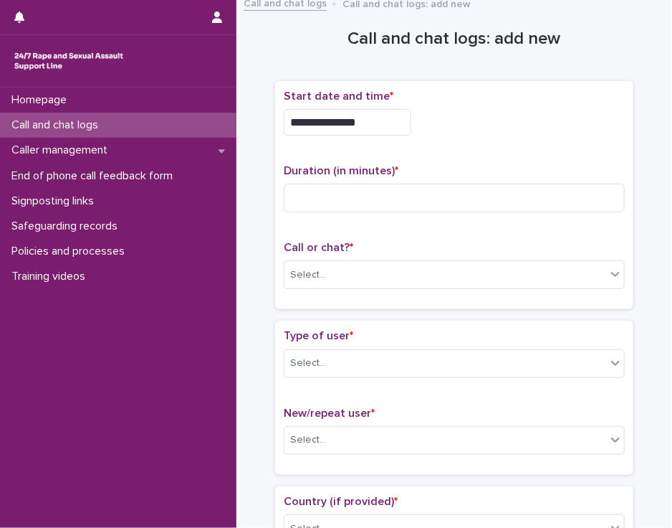
scroll to position [3, 0]
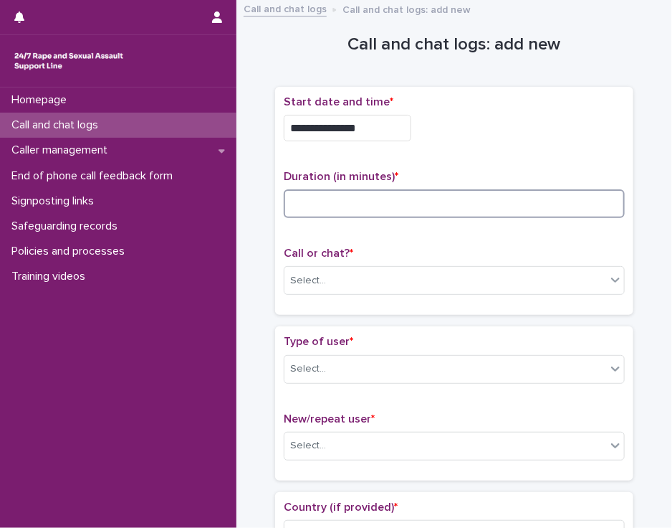
click at [318, 201] on input at bounding box center [454, 203] width 341 height 29
type input "**"
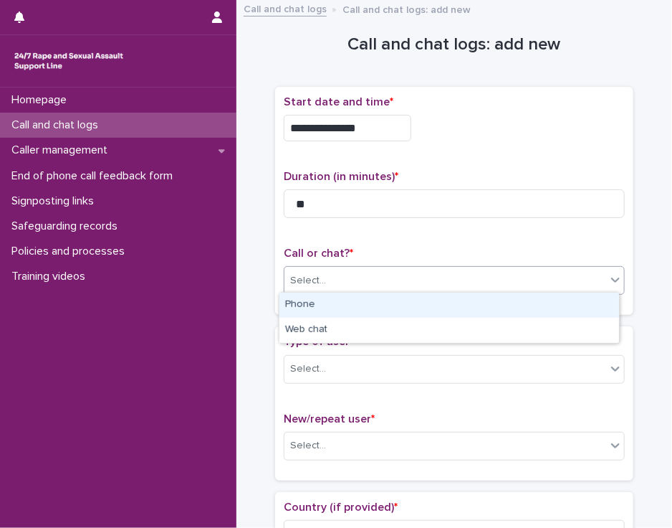
click at [327, 277] on div "Select..." at bounding box center [446, 281] width 322 height 24
click at [327, 306] on div "Phone" at bounding box center [450, 304] width 340 height 25
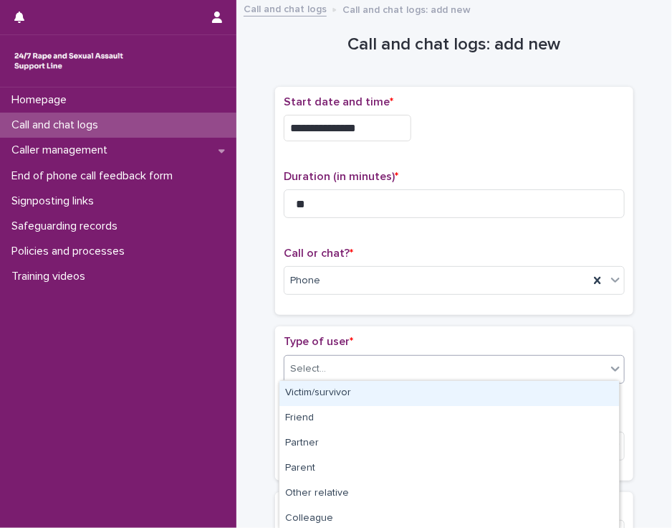
click at [333, 365] on div "Select..." at bounding box center [446, 369] width 322 height 24
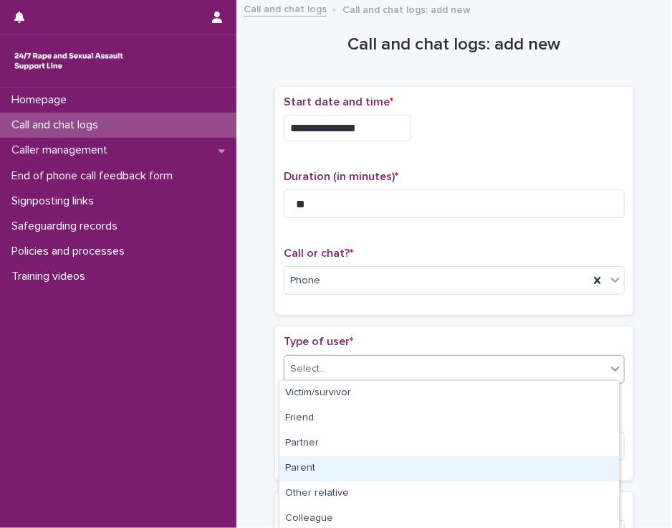
click at [338, 465] on div "Parent" at bounding box center [450, 468] width 340 height 25
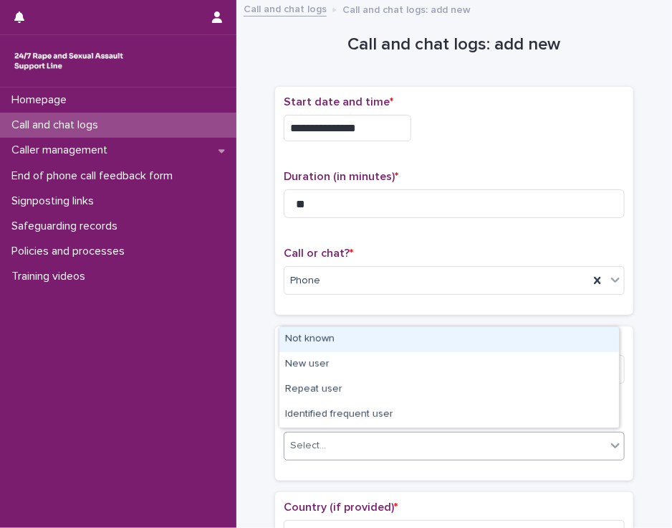
click at [343, 443] on div "Select..." at bounding box center [446, 446] width 322 height 24
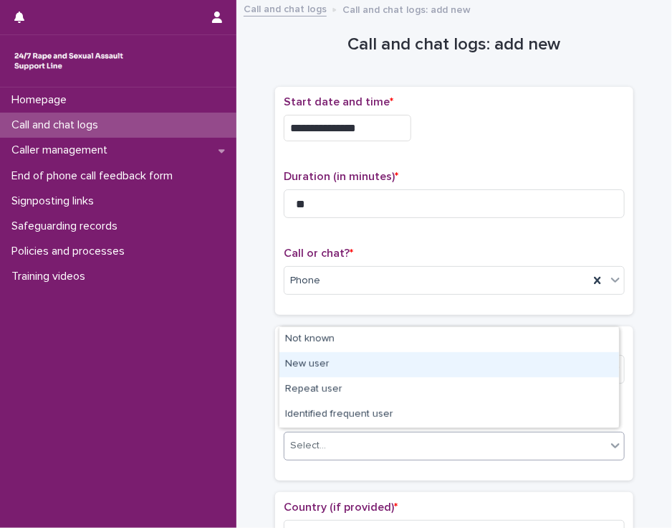
click at [364, 360] on div "New user" at bounding box center [450, 364] width 340 height 25
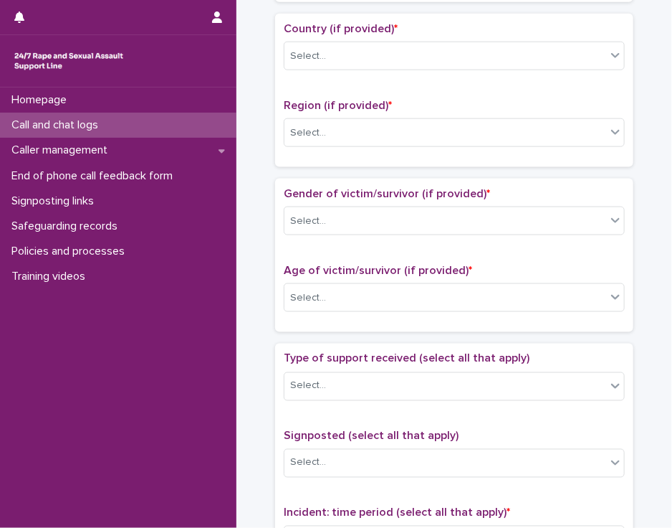
scroll to position [482, 0]
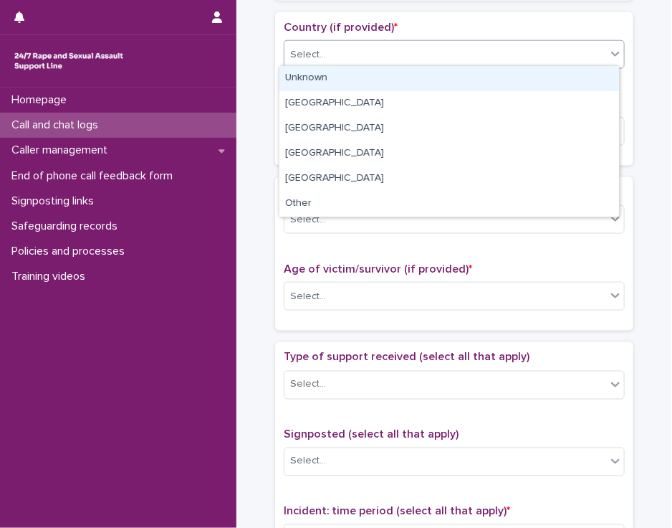
click at [609, 55] on icon at bounding box center [616, 54] width 14 height 14
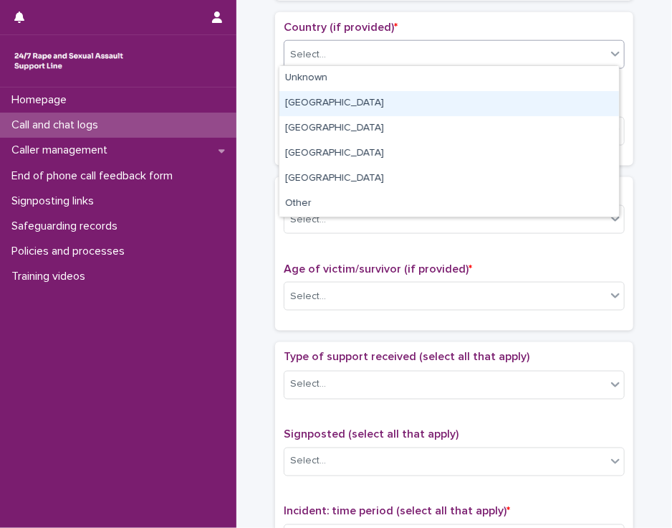
click at [590, 105] on div "[GEOGRAPHIC_DATA]" at bounding box center [450, 103] width 340 height 25
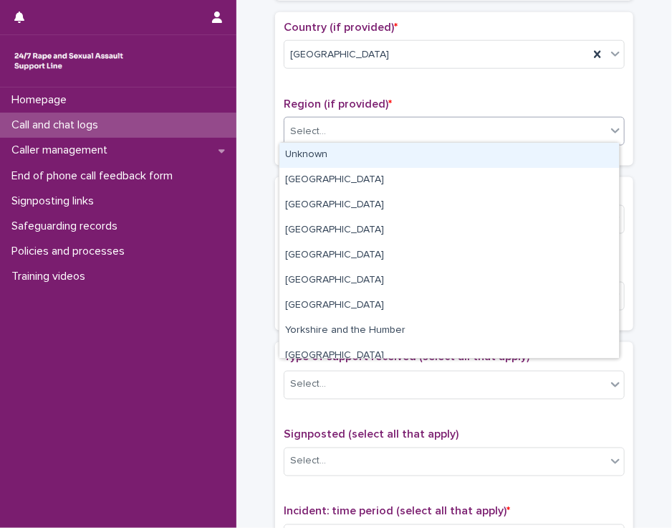
drag, startPoint x: 579, startPoint y: 127, endPoint x: 571, endPoint y: 152, distance: 26.3
click at [571, 152] on body "**********" at bounding box center [336, 264] width 672 height 528
click at [571, 152] on div "Unknown" at bounding box center [450, 155] width 340 height 25
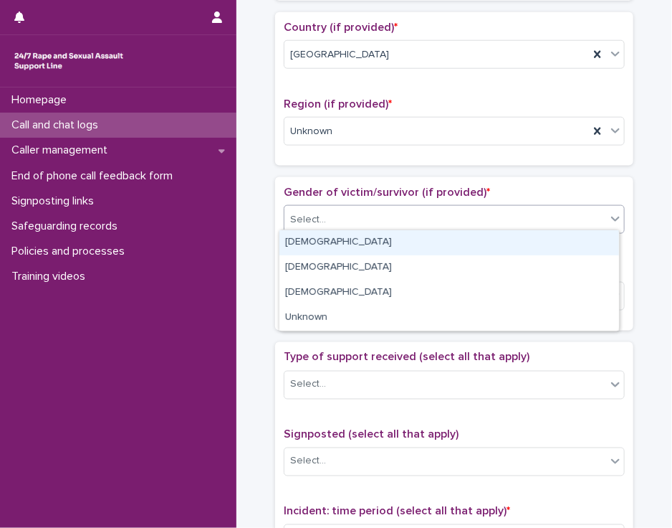
click at [543, 217] on div "Select..." at bounding box center [446, 220] width 322 height 24
click at [531, 243] on div "[DEMOGRAPHIC_DATA]" at bounding box center [450, 242] width 340 height 25
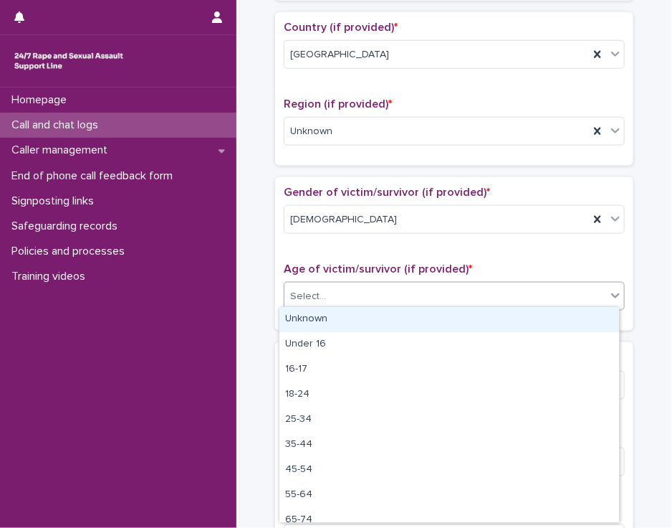
click at [518, 289] on div "Select..." at bounding box center [446, 297] width 322 height 24
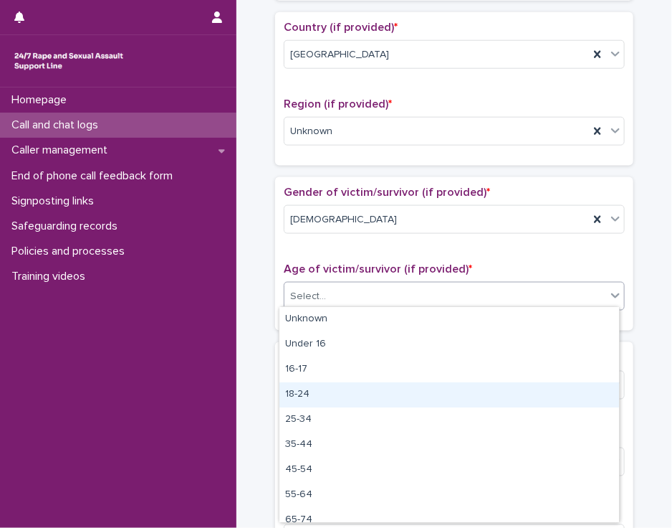
click at [488, 391] on div "18-24" at bounding box center [450, 394] width 340 height 25
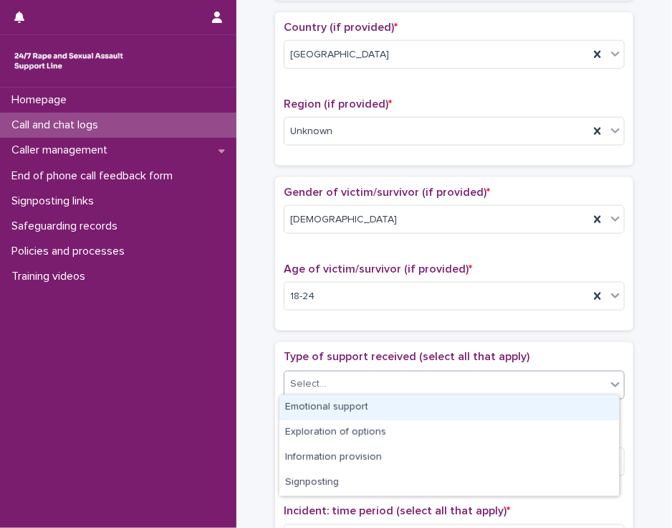
click at [488, 381] on div "Select..." at bounding box center [446, 385] width 322 height 24
click at [482, 400] on div "Emotional support" at bounding box center [450, 407] width 340 height 25
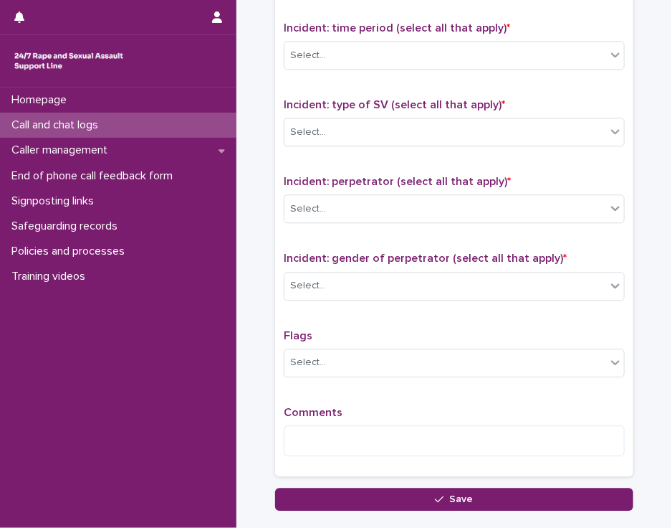
scroll to position [987, 0]
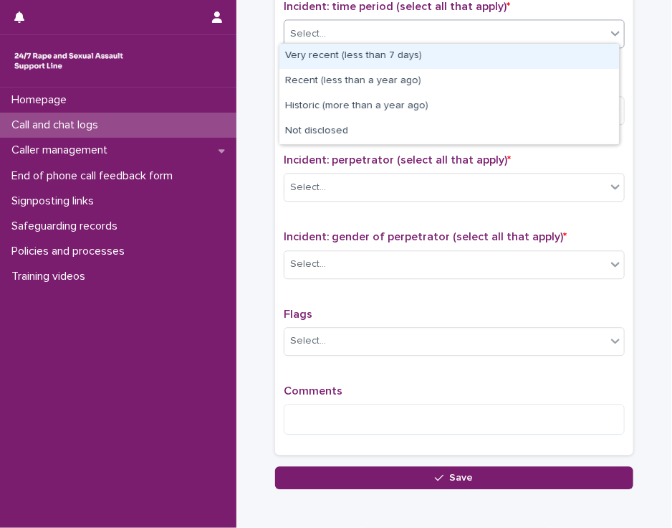
click at [609, 34] on icon at bounding box center [616, 33] width 14 height 14
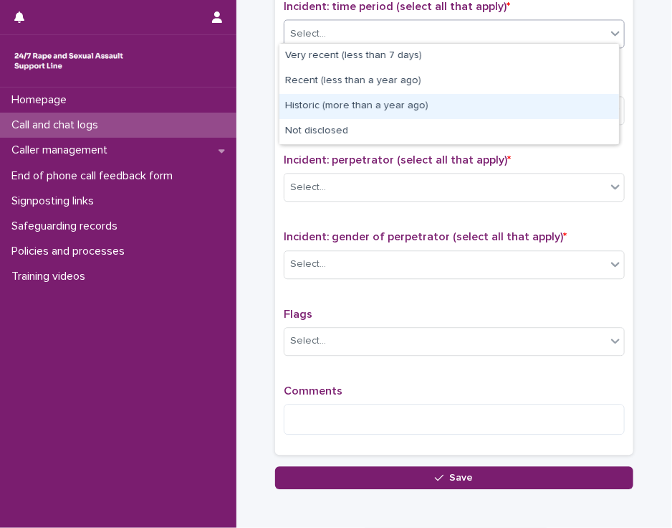
click at [563, 105] on div "Historic (more than a year ago)" at bounding box center [450, 106] width 340 height 25
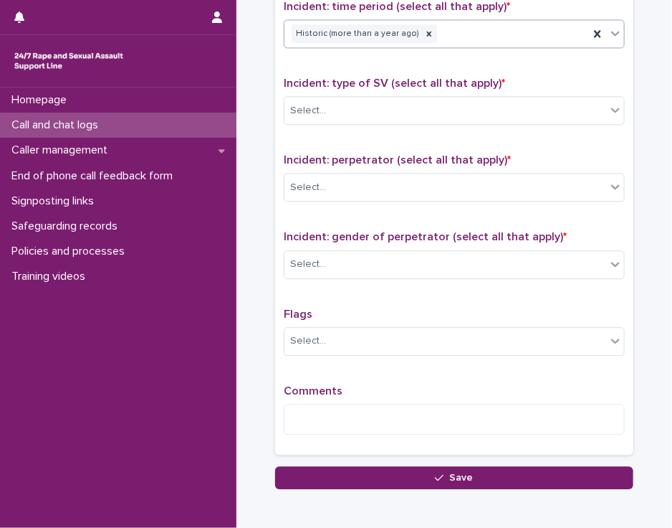
click at [563, 105] on div "Select..." at bounding box center [446, 111] width 322 height 24
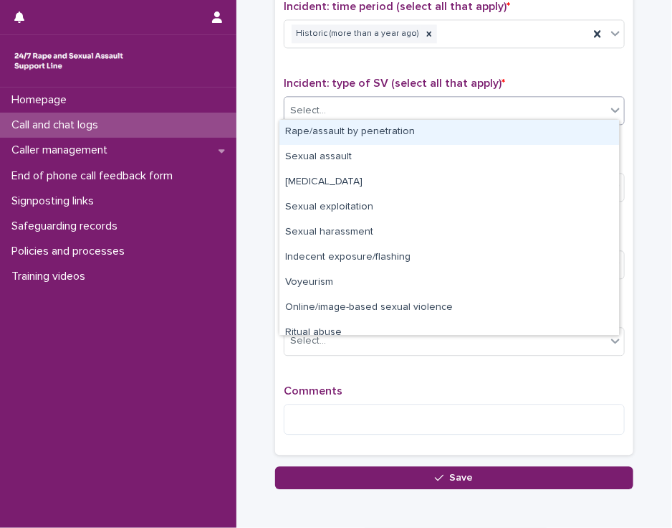
click at [549, 134] on div "Rape/assault by penetration" at bounding box center [450, 132] width 340 height 25
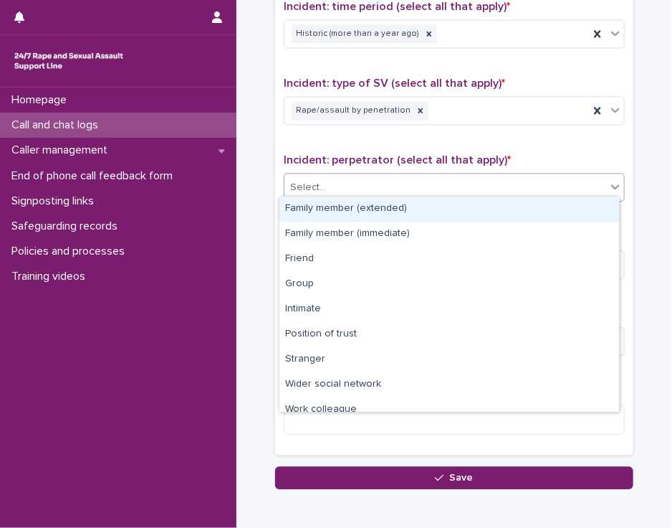
click at [530, 178] on div "Select..." at bounding box center [446, 188] width 322 height 24
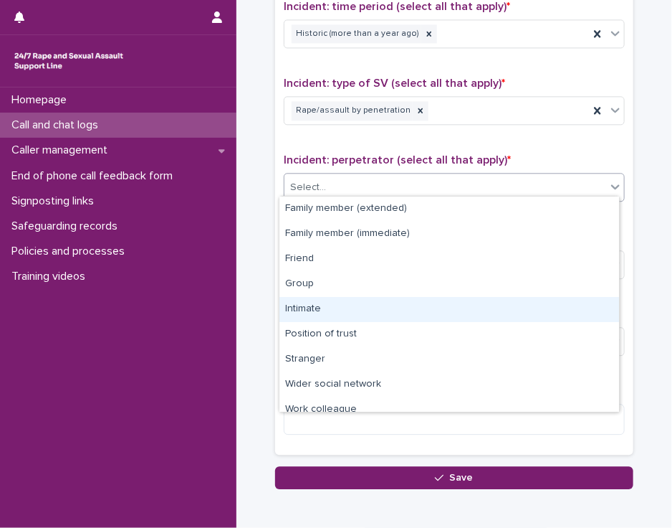
click at [492, 306] on div "Intimate" at bounding box center [450, 309] width 340 height 25
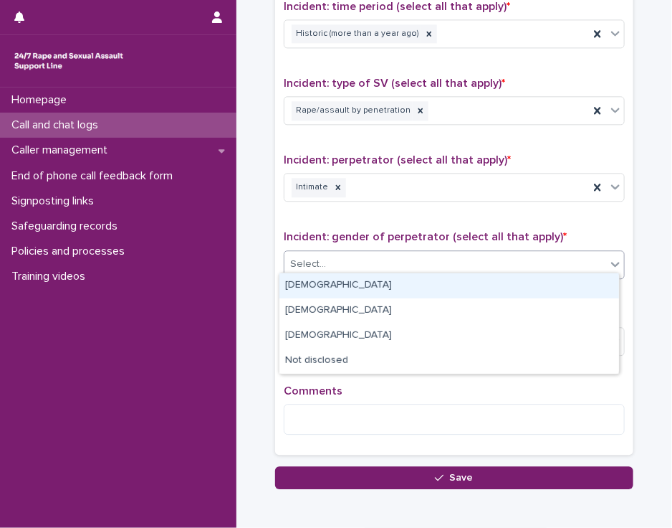
click at [489, 257] on div "Select..." at bounding box center [446, 264] width 322 height 24
click at [487, 286] on div "[DEMOGRAPHIC_DATA]" at bounding box center [450, 285] width 340 height 25
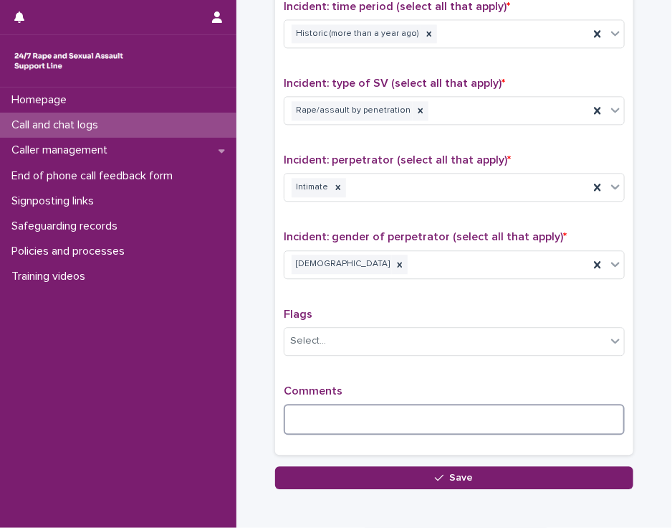
click at [302, 404] on textarea at bounding box center [454, 419] width 341 height 31
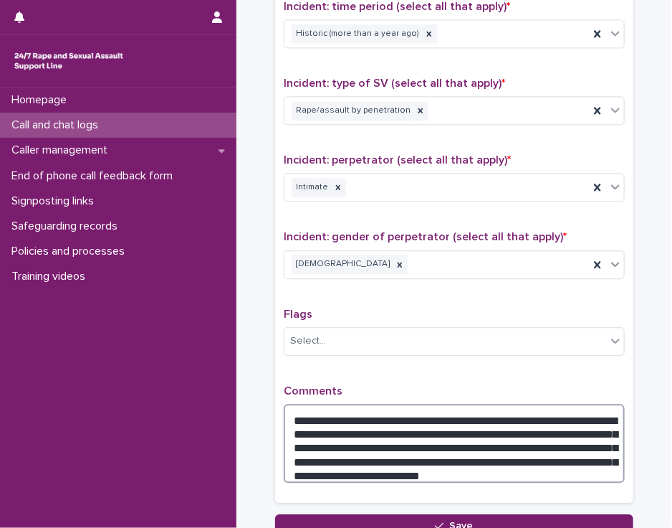
scroll to position [1103, 0]
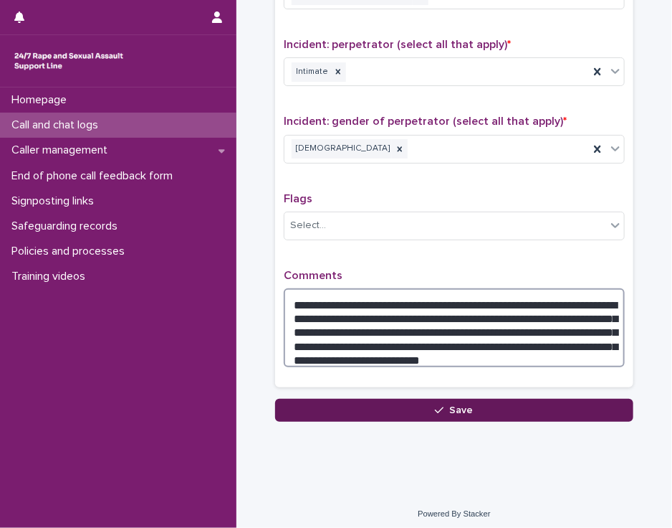
type textarea "**********"
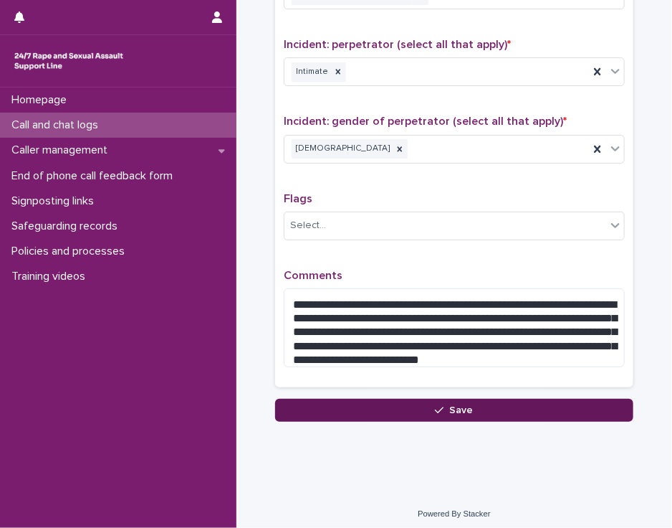
click at [480, 406] on button "Save" at bounding box center [454, 410] width 358 height 23
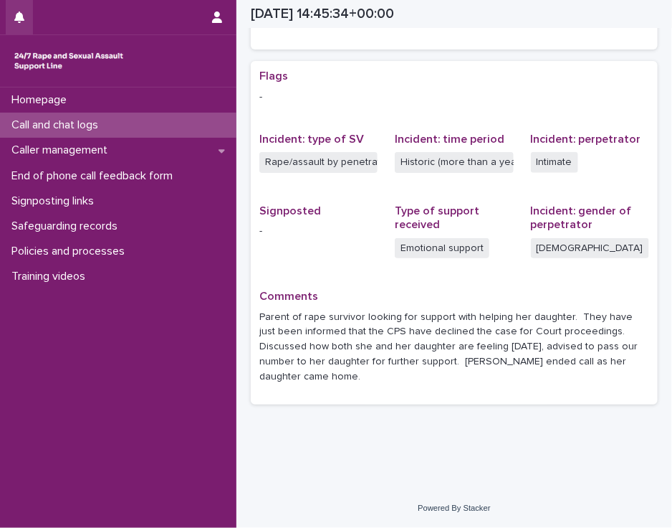
scroll to position [249, 0]
